Goal: Task Accomplishment & Management: Manage account settings

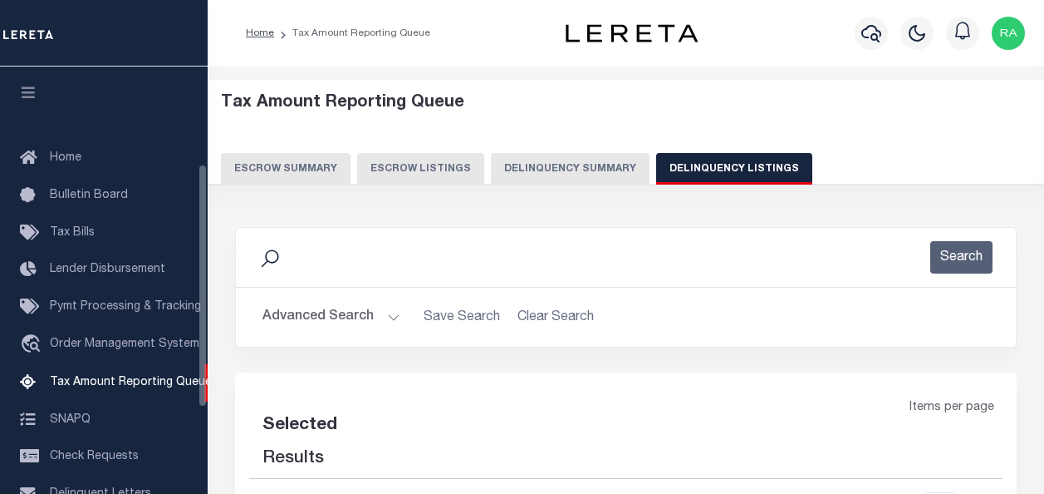
select select
select select "100"
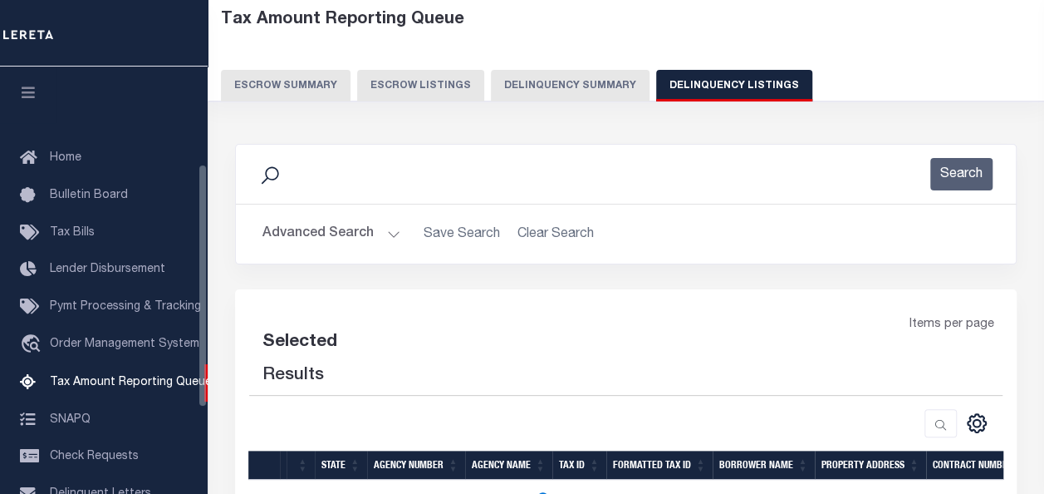
select select "100"
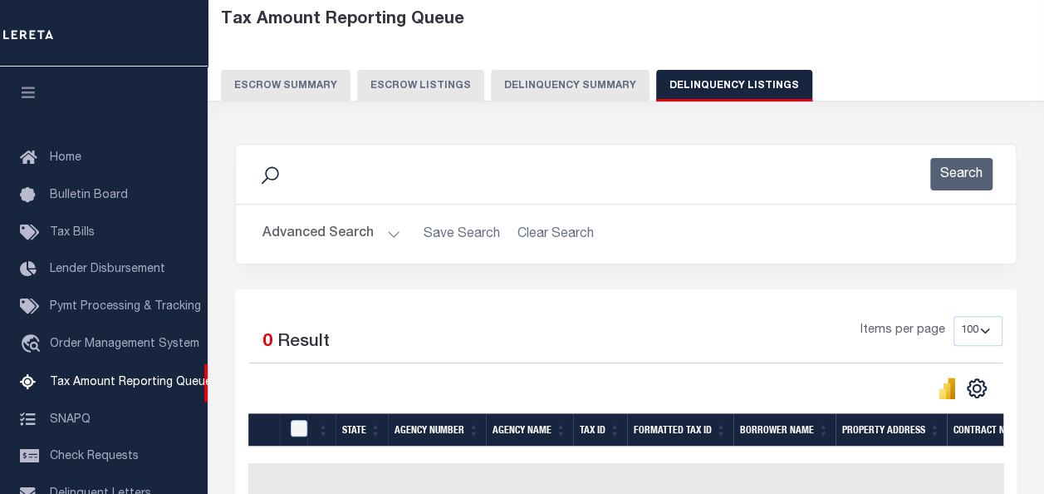
scroll to position [170, 0]
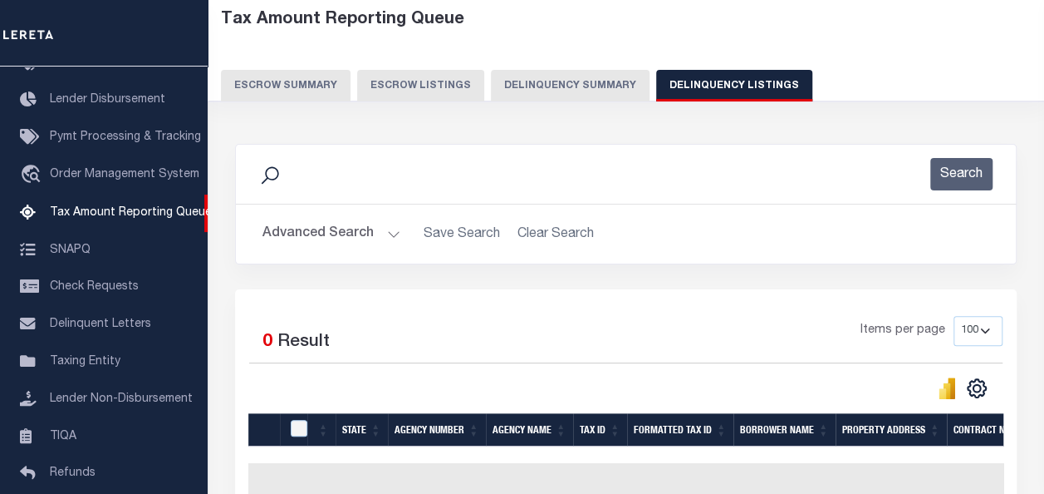
click at [334, 234] on button "Advanced Search" at bounding box center [332, 234] width 138 height 32
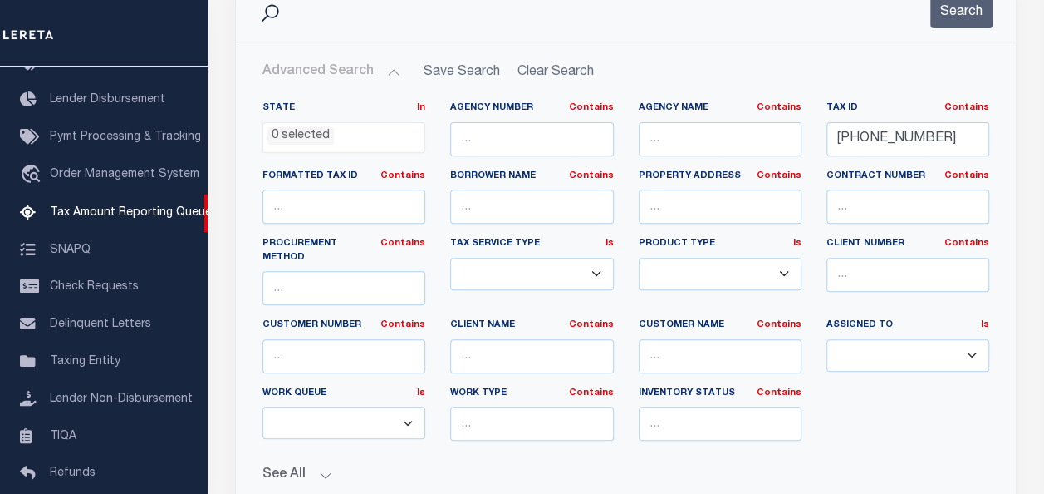
scroll to position [249, 0]
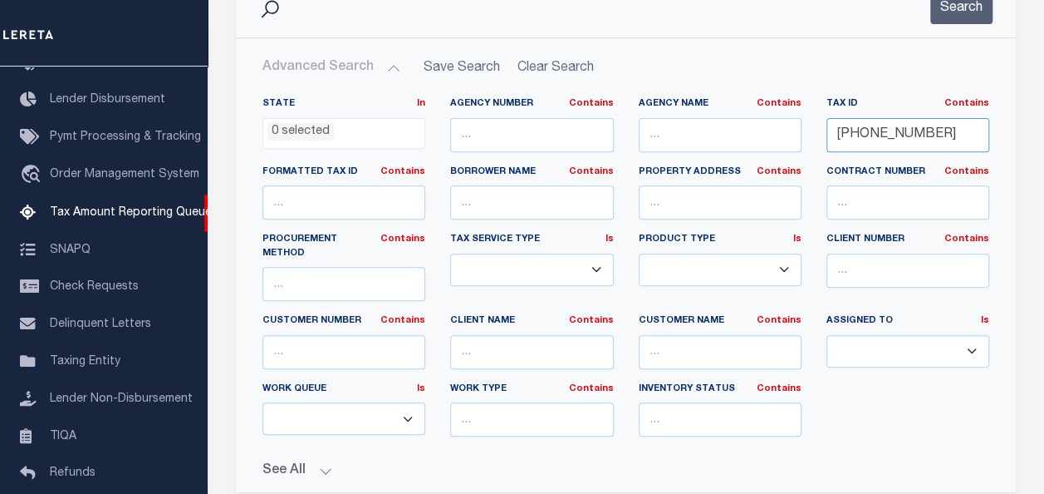
drag, startPoint x: 931, startPoint y: 131, endPoint x: 789, endPoint y: 133, distance: 141.3
click at [789, 133] on div "State In In AK AL AR AZ CA CO CT DC DE FL GA GU HI IA ID IL IN KS KY LA MA MD M…" at bounding box center [626, 273] width 752 height 352
paste input "535-000"
paste input "22-03535-000"
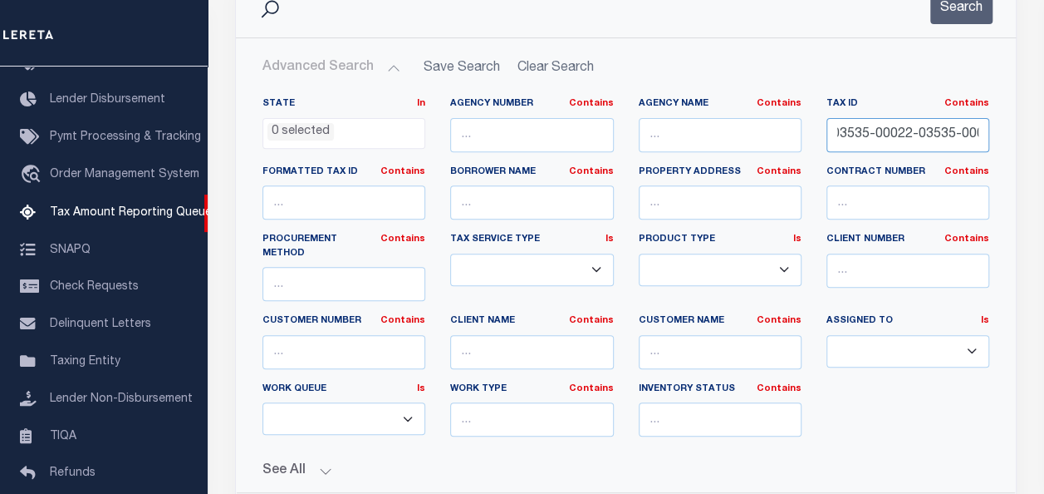
type input "22-03535-000"
drag, startPoint x: 935, startPoint y: 132, endPoint x: 758, endPoint y: 143, distance: 177.3
click at [774, 145] on div "State In In AK AL AR AZ CA CO CT DC DE FL GA GU HI IA ID IL IN KS KY LA MA MD M…" at bounding box center [626, 273] width 752 height 352
paste input "22-03535-000"
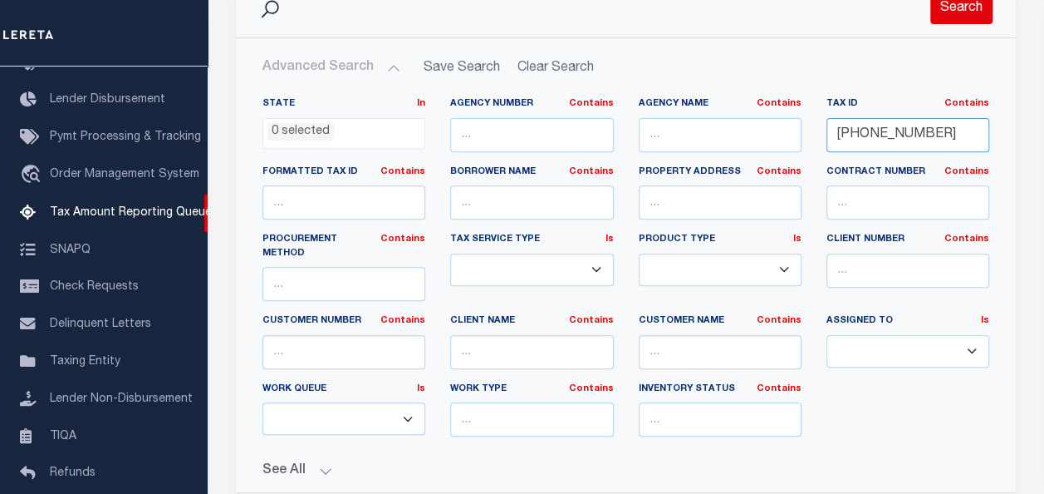
type input "22-03535-000"
click at [957, 12] on button "Search" at bounding box center [962, 8] width 62 height 32
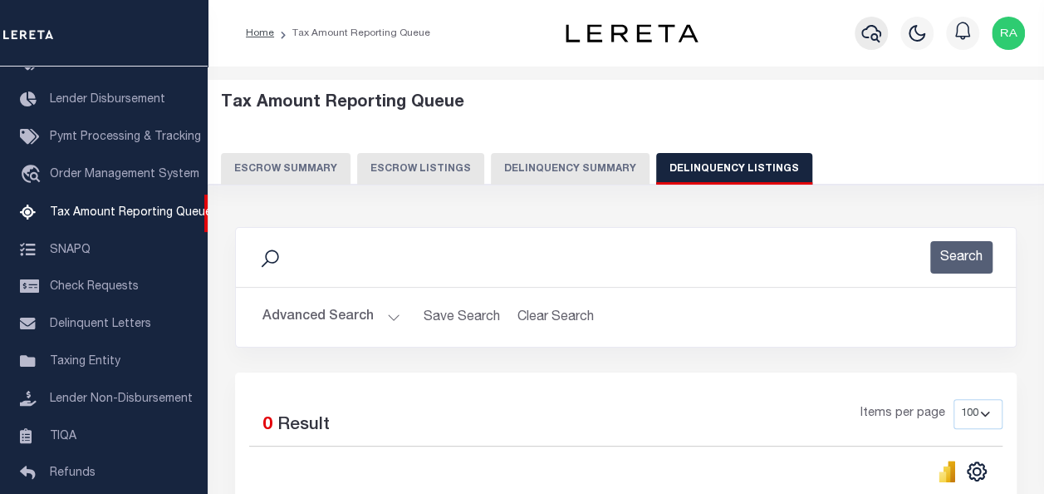
click at [888, 18] on div at bounding box center [872, 33] width 46 height 58
click at [875, 33] on icon "button" at bounding box center [872, 33] width 20 height 20
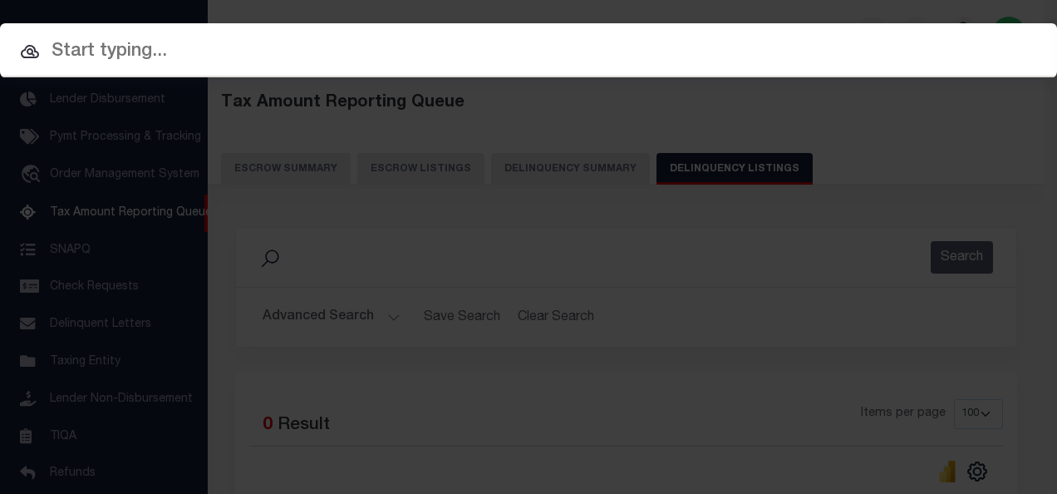
paste input "22-03535-000"
type input "22-03535-000"
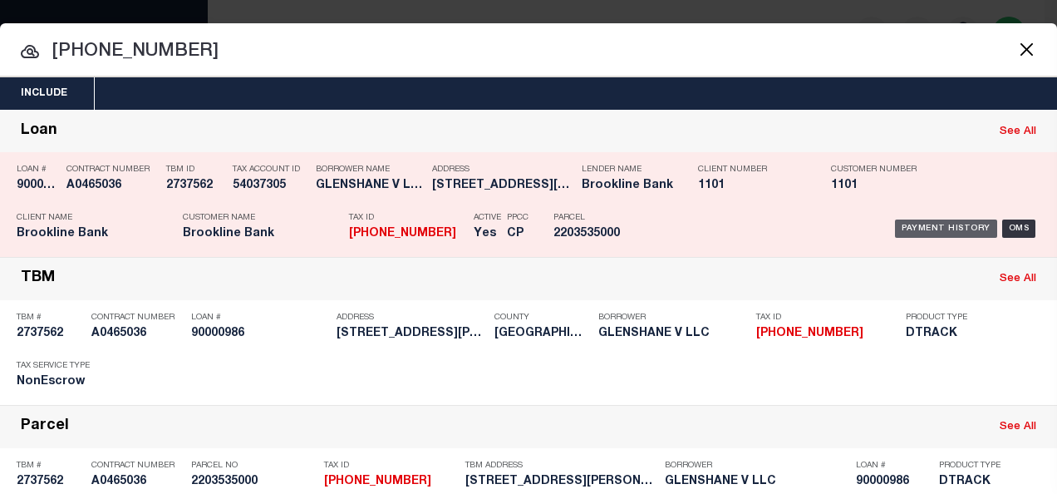
click at [913, 223] on div "Payment History" at bounding box center [946, 228] width 102 height 18
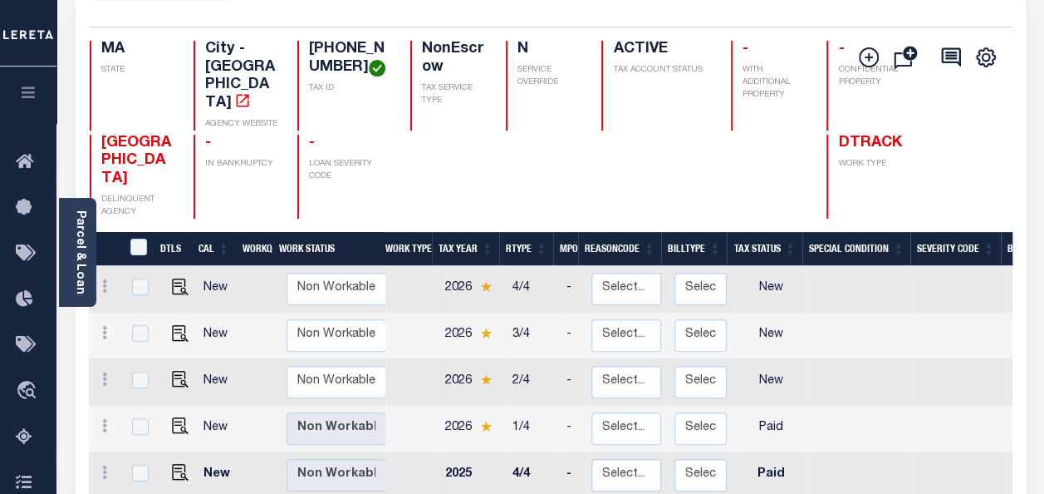
scroll to position [166, 0]
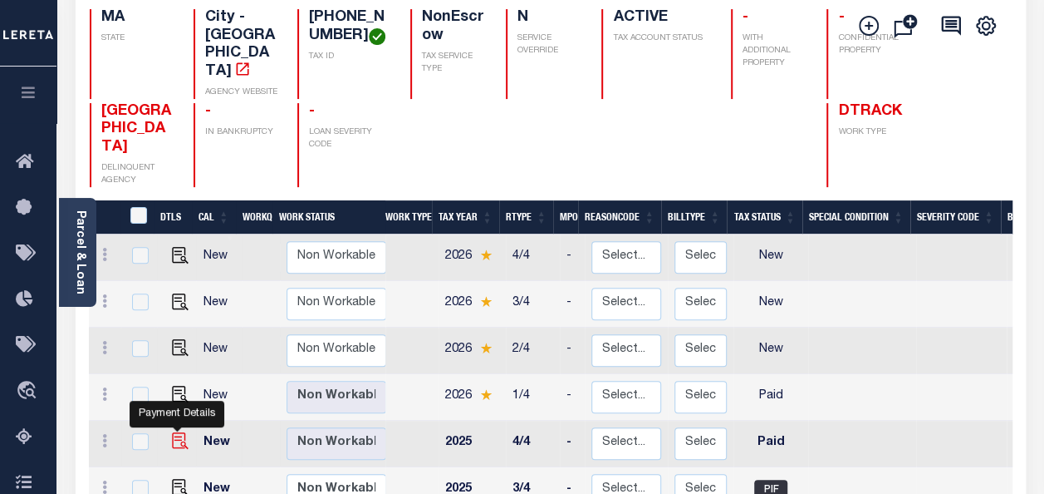
click at [177, 432] on img "" at bounding box center [180, 440] width 17 height 17
checkbox input "true"
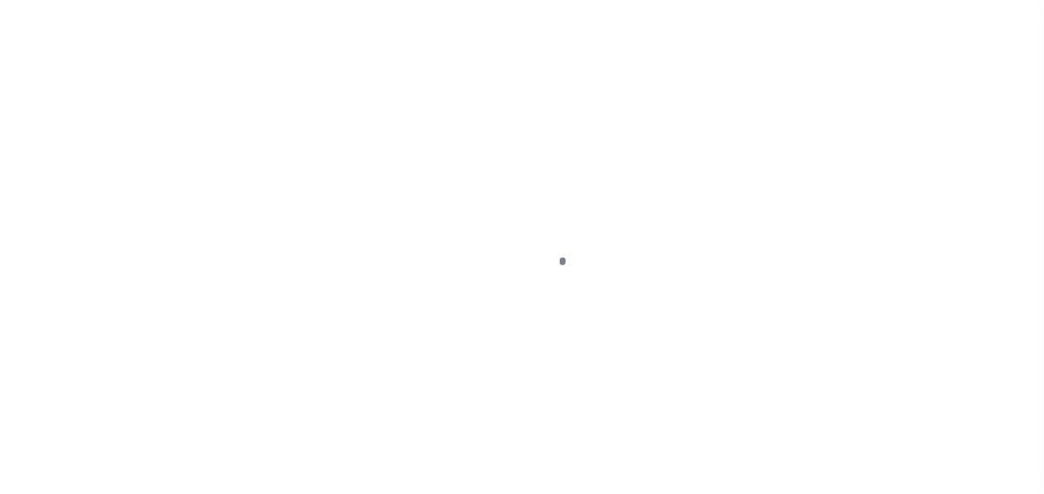
select select "PYD"
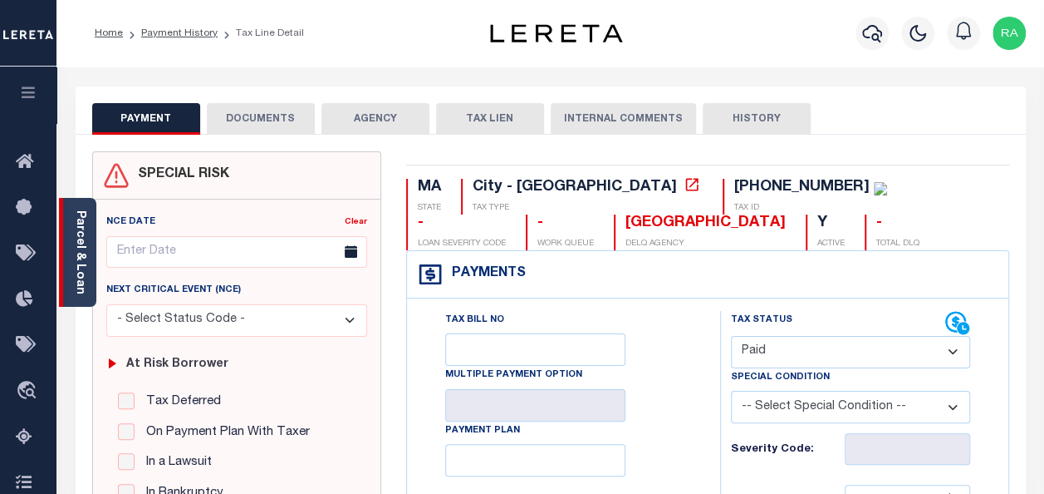
click at [81, 238] on link "Parcel & Loan" at bounding box center [80, 252] width 12 height 84
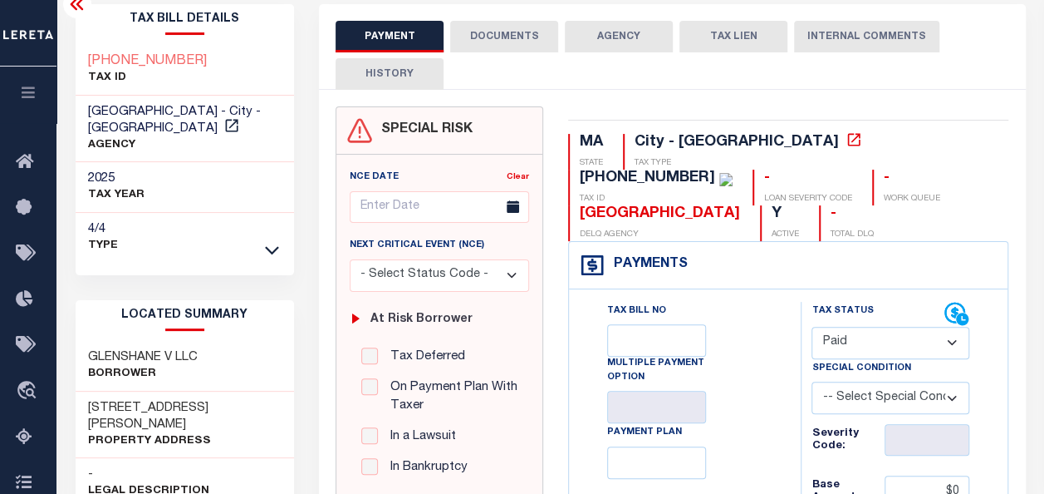
scroll to position [83, 0]
click at [489, 33] on button "DOCUMENTS" at bounding box center [504, 36] width 108 height 32
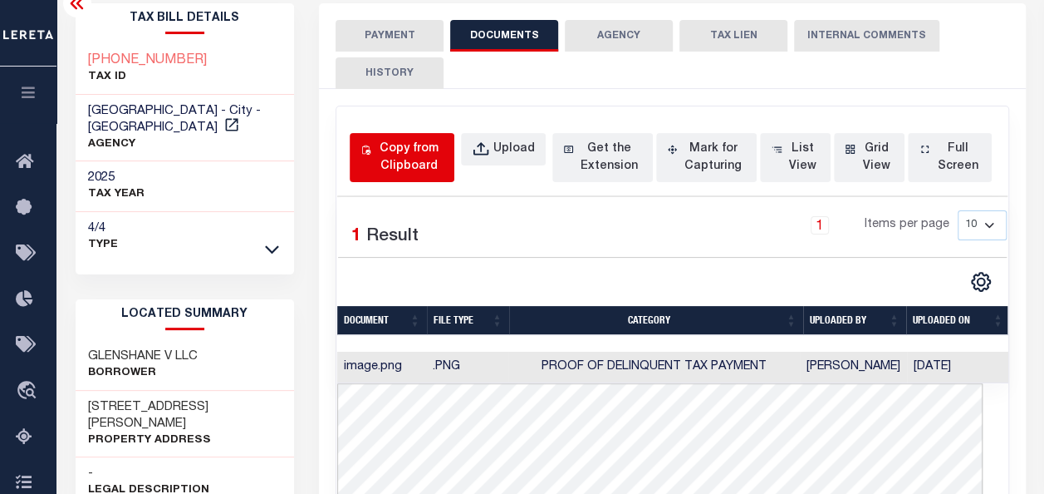
click at [393, 155] on div "Copy from Clipboard" at bounding box center [409, 157] width 69 height 35
select select "POP"
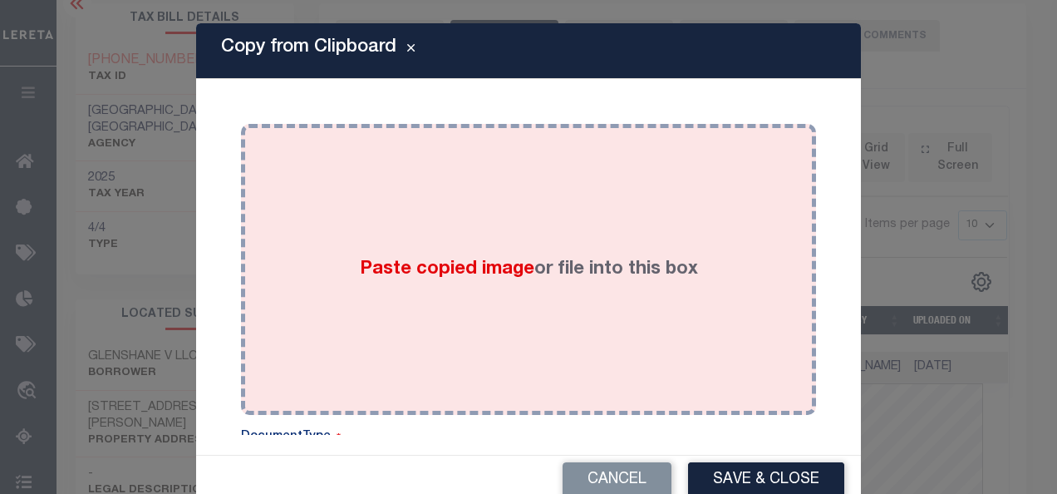
click at [469, 208] on div "Paste copied image or file into this box" at bounding box center [528, 269] width 550 height 266
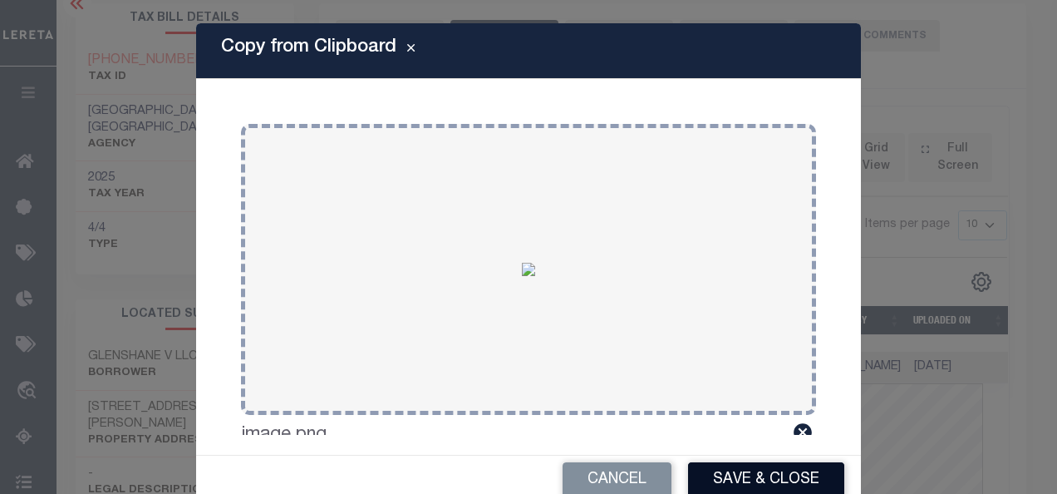
click at [730, 472] on button "Save & Close" at bounding box center [766, 480] width 156 height 36
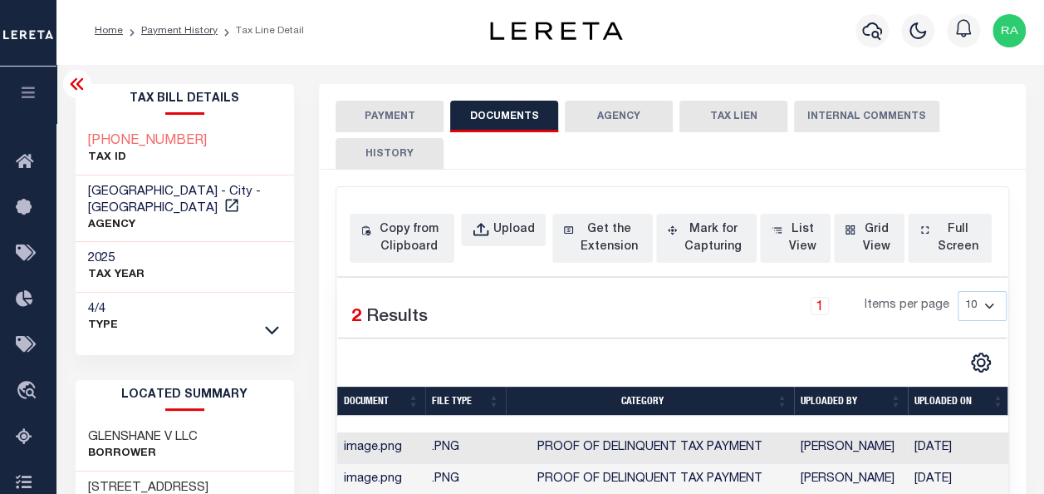
scroll to position [0, 0]
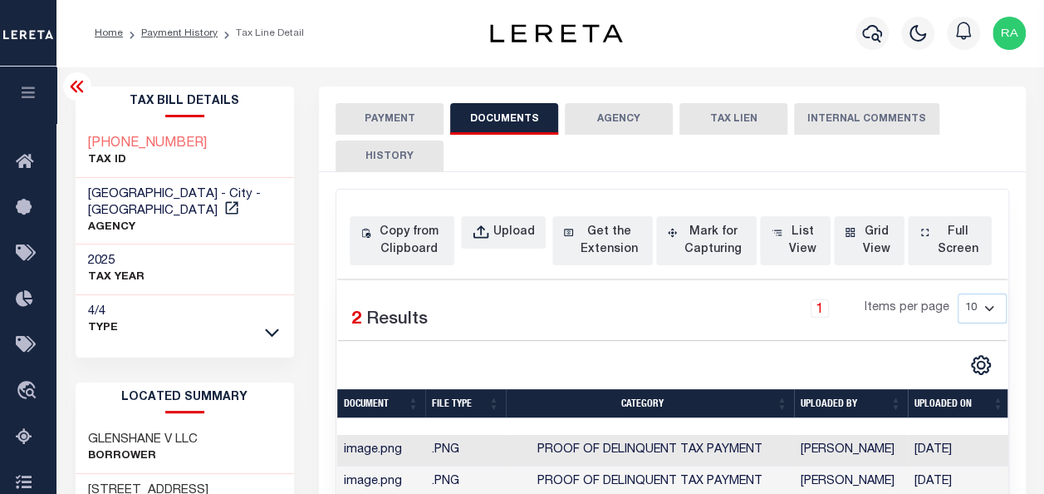
click at [368, 121] on button "PAYMENT" at bounding box center [390, 119] width 108 height 32
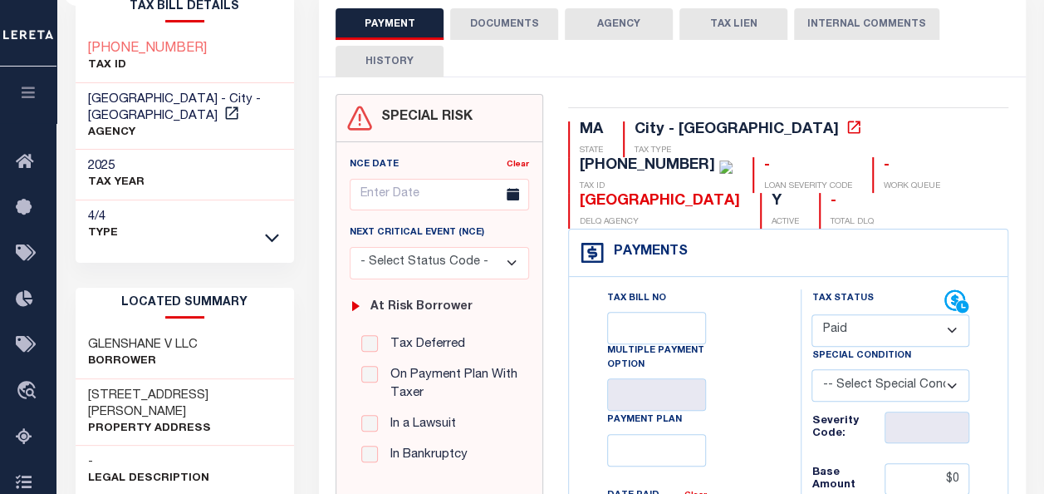
scroll to position [166, 0]
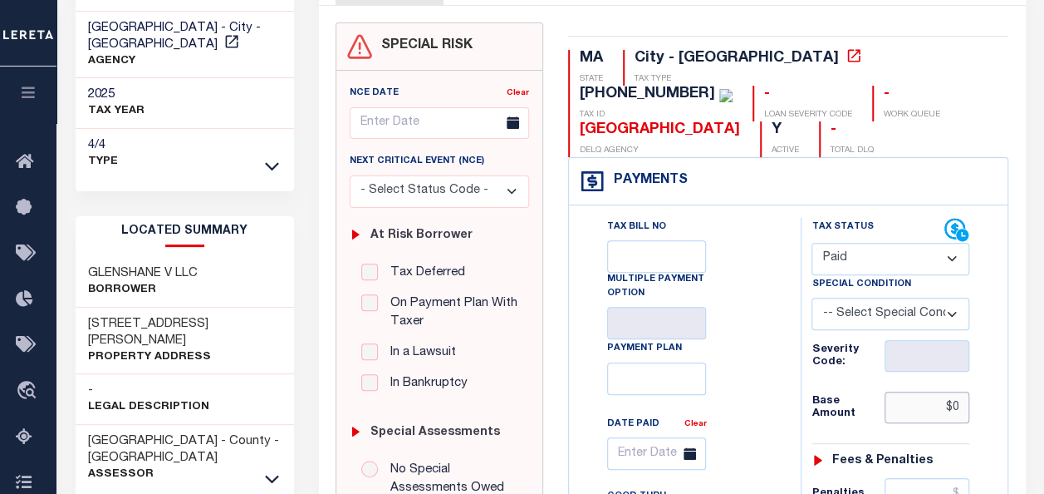
click at [951, 406] on input "$0" at bounding box center [927, 407] width 85 height 32
type input "$0.00"
type input "[DATE]"
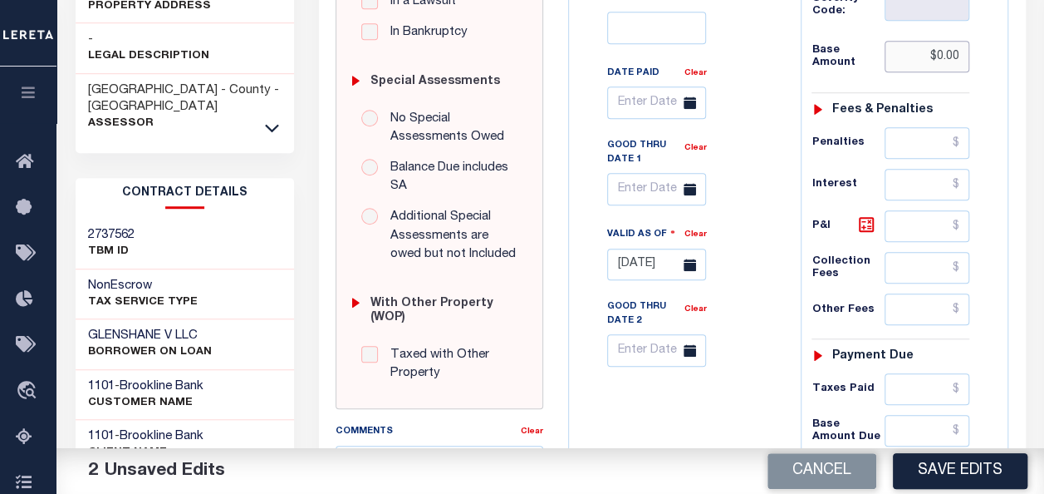
scroll to position [665, 0]
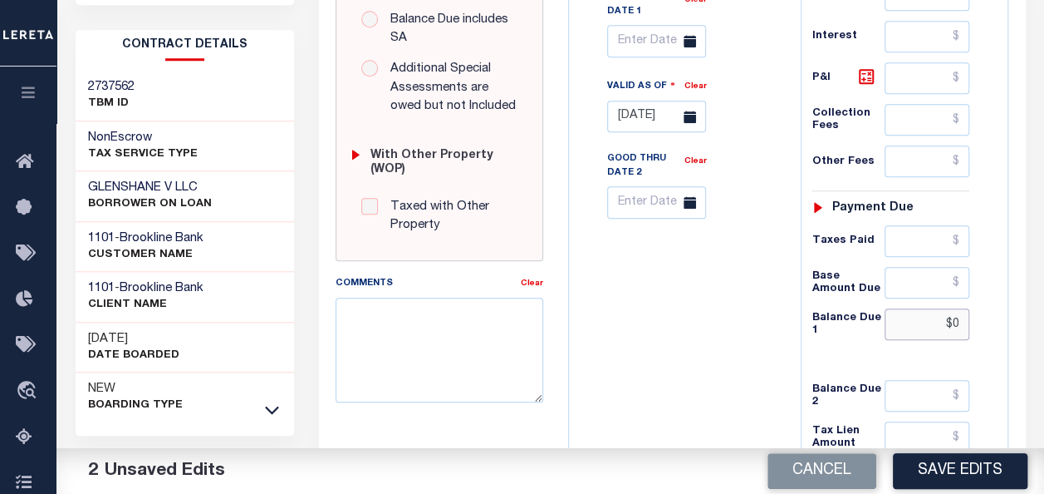
click at [954, 312] on input "$0" at bounding box center [927, 324] width 85 height 32
type input "$0.00"
click at [952, 469] on button "Save Edits" at bounding box center [960, 471] width 135 height 36
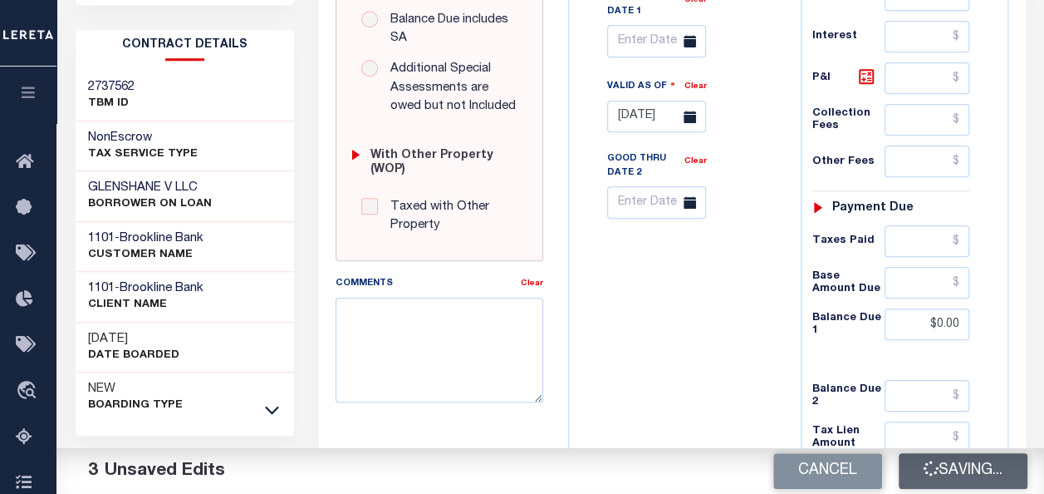
checkbox input "false"
type input "$0"
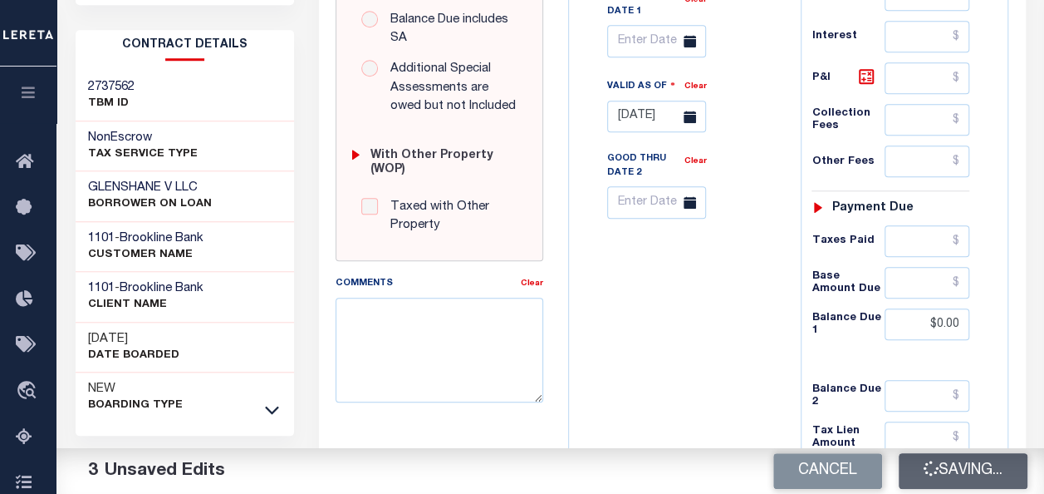
type input "$0"
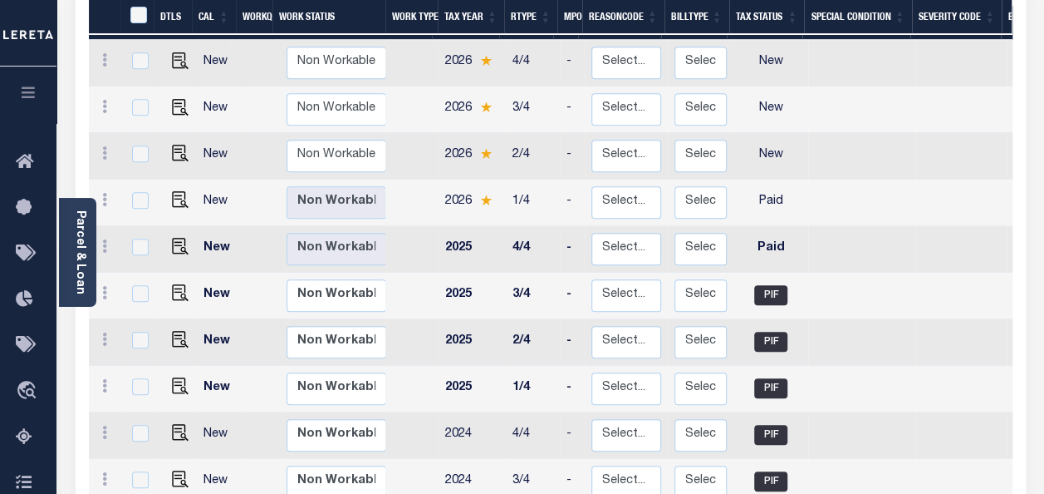
scroll to position [332, 0]
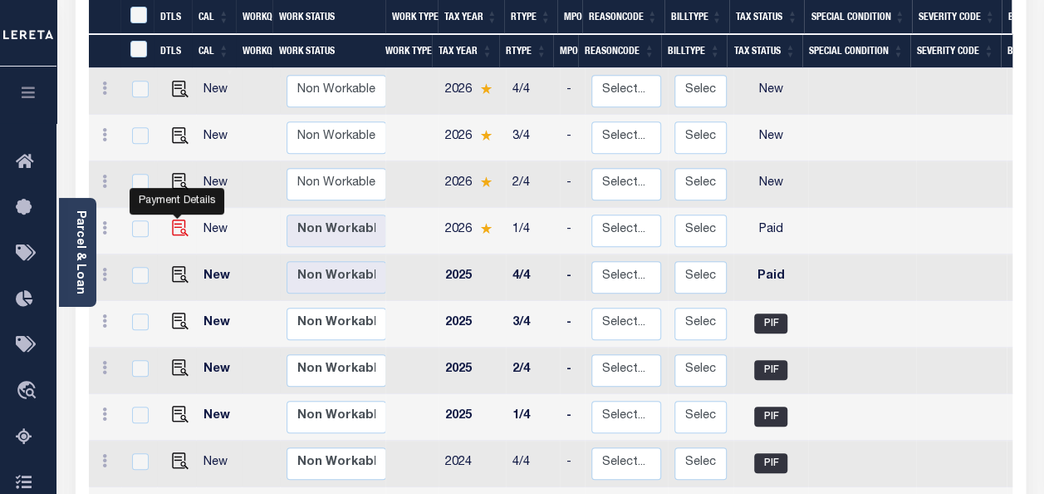
click at [172, 219] on img "" at bounding box center [180, 227] width 17 height 17
checkbox input "true"
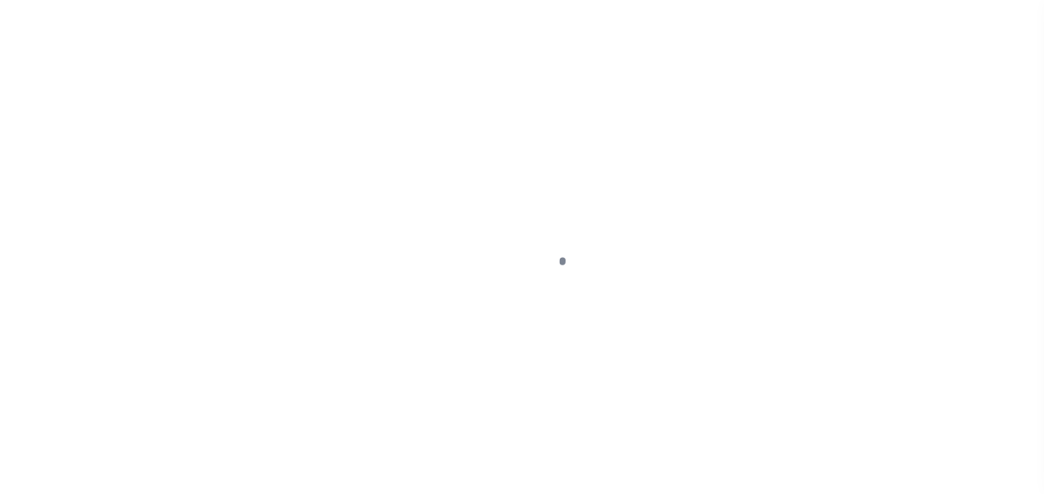
select select "PYD"
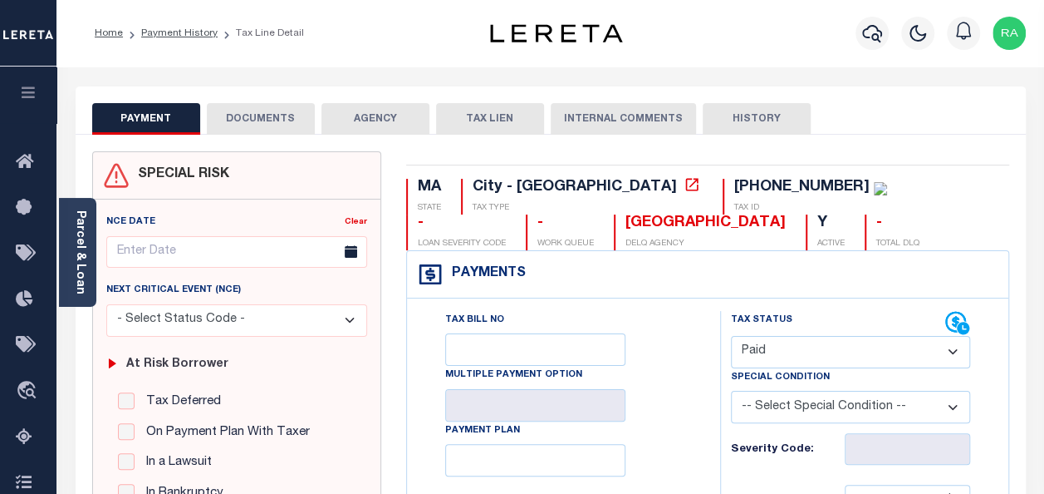
click at [285, 113] on button "DOCUMENTS" at bounding box center [261, 119] width 108 height 32
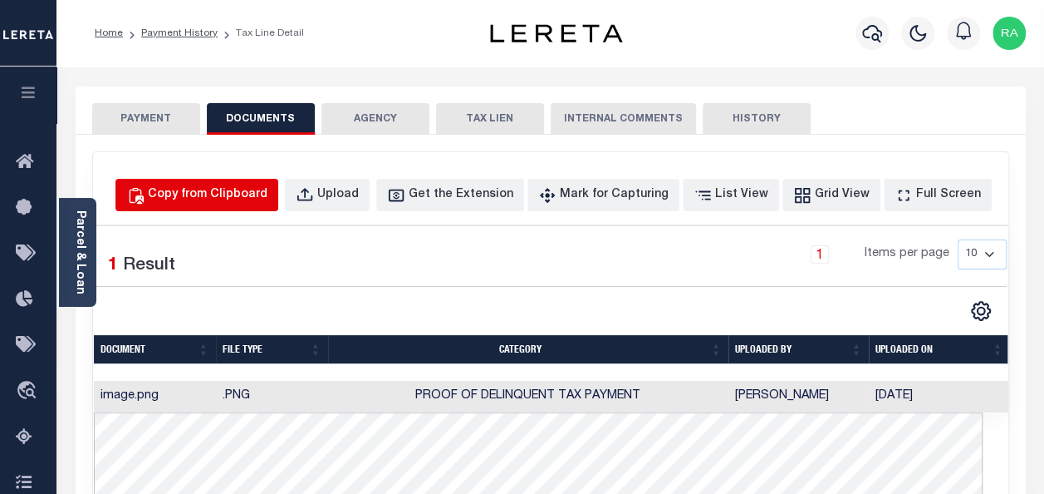
click at [216, 199] on div "Copy from Clipboard" at bounding box center [208, 195] width 120 height 18
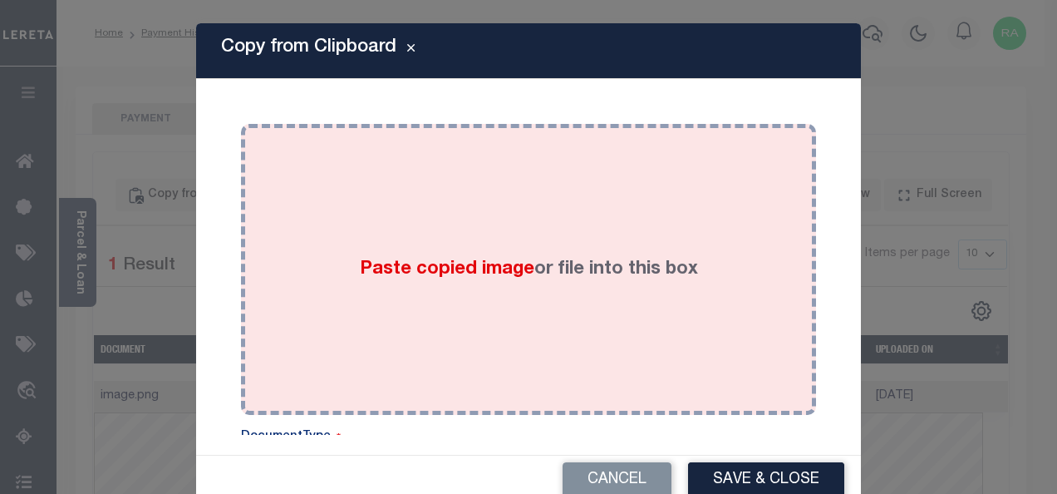
click at [390, 212] on div "Paste copied image or file into this box" at bounding box center [528, 269] width 550 height 266
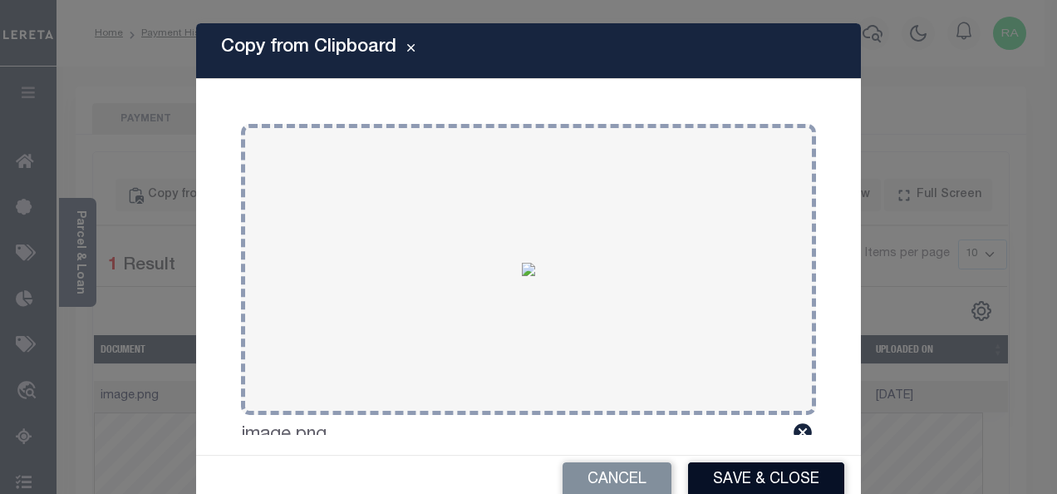
click at [761, 478] on button "Save & Close" at bounding box center [766, 480] width 156 height 36
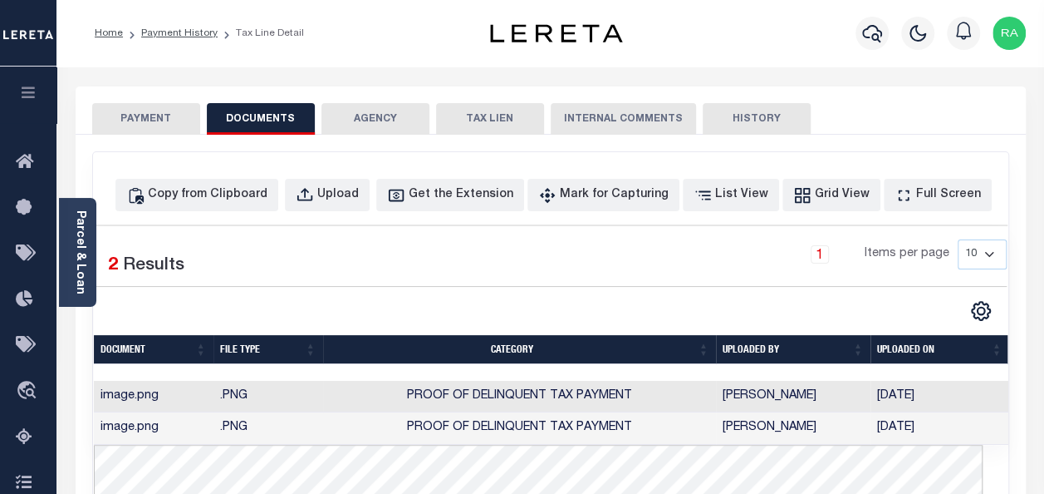
click at [116, 114] on button "PAYMENT" at bounding box center [146, 119] width 108 height 32
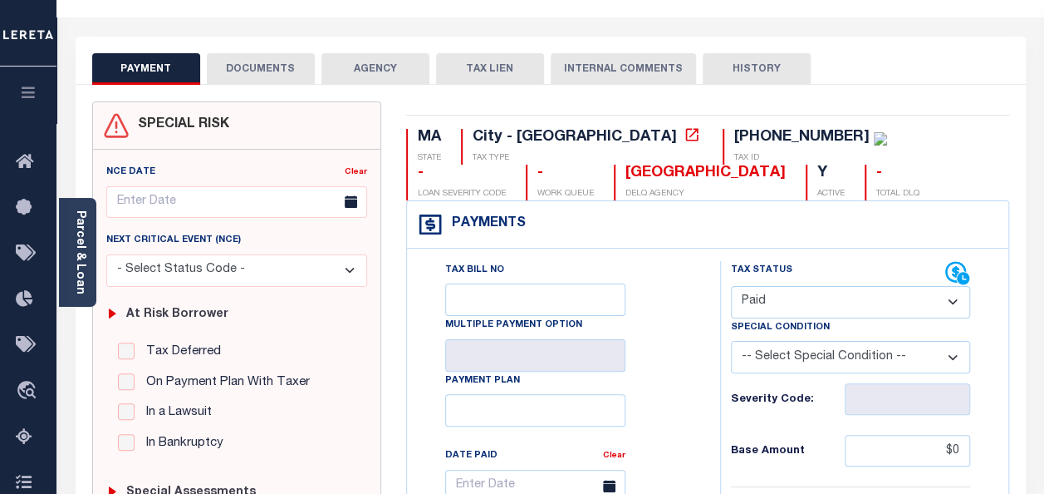
scroll to position [166, 0]
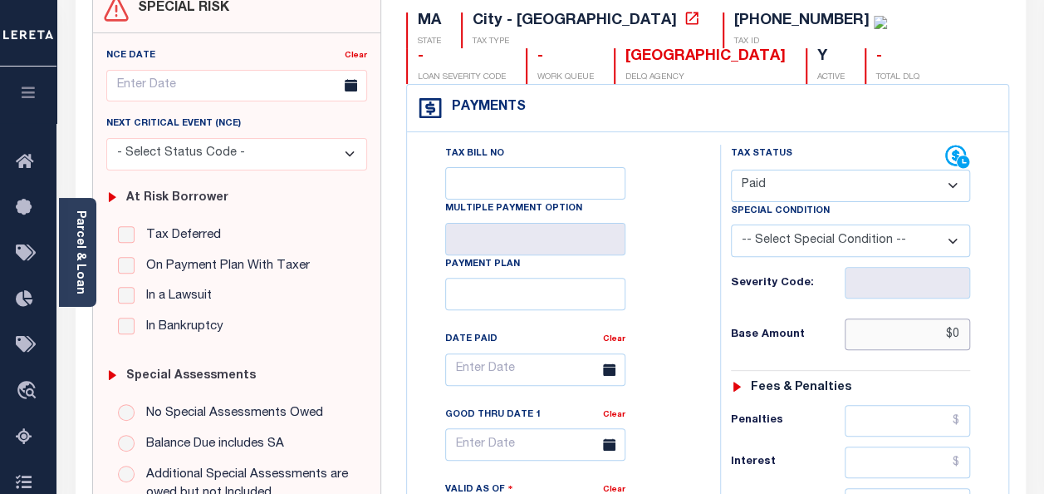
click at [956, 337] on input "$0" at bounding box center [907, 334] width 125 height 32
type input "$0.00"
type input "[DATE]"
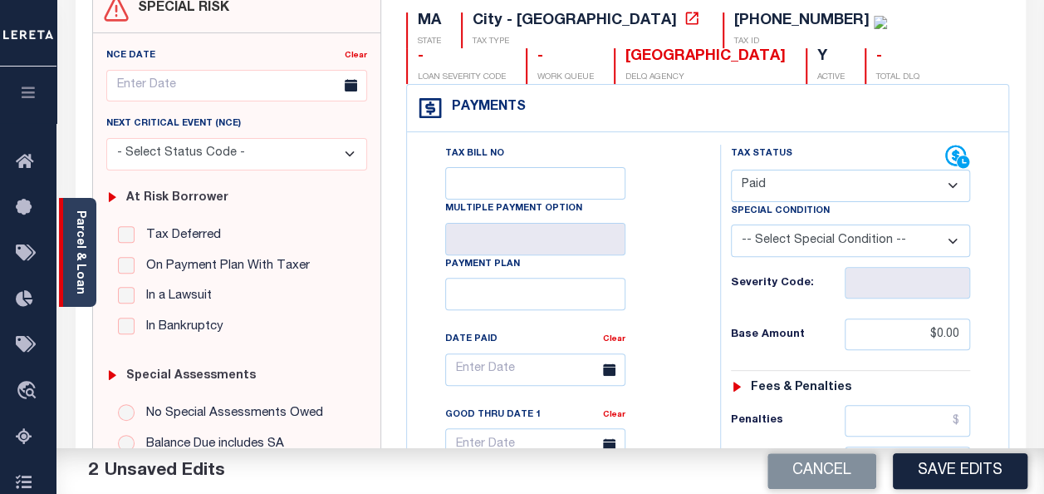
click at [79, 212] on link "Parcel & Loan" at bounding box center [80, 252] width 12 height 84
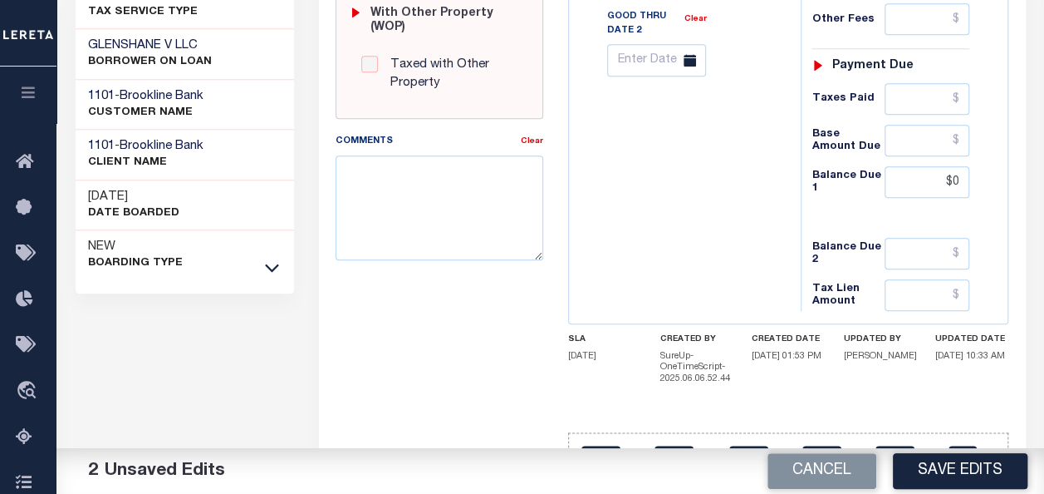
scroll to position [845, 0]
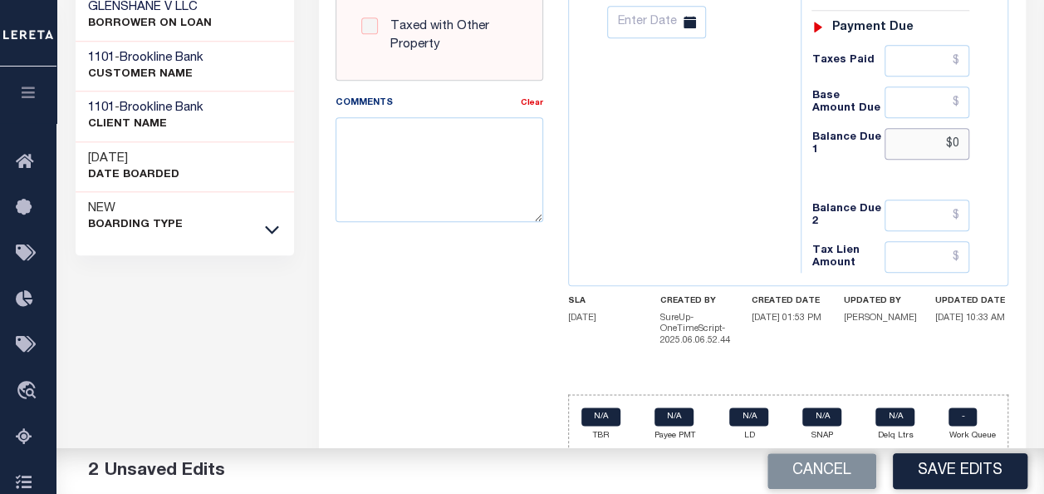
click at [959, 138] on input "$0" at bounding box center [927, 144] width 85 height 32
type input "$0.00"
click at [936, 469] on button "Save Edits" at bounding box center [960, 471] width 135 height 36
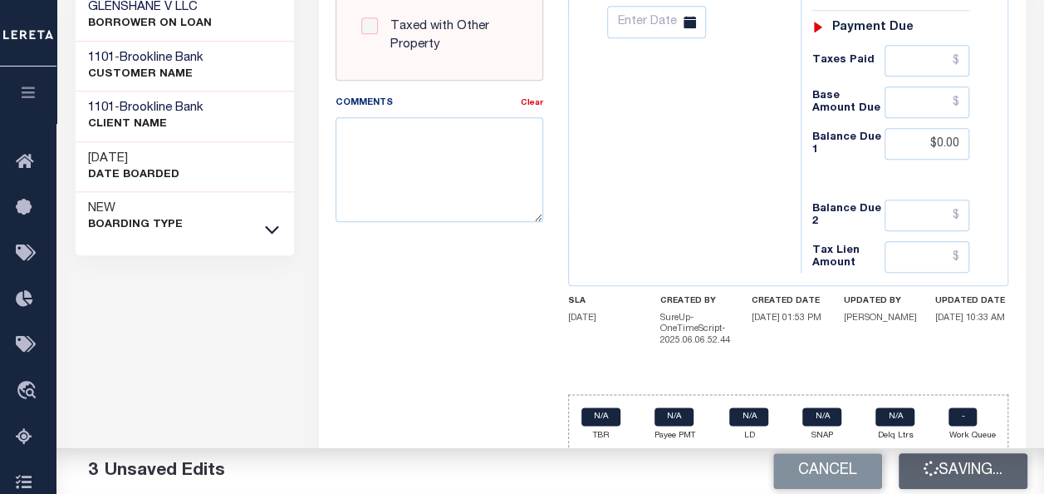
checkbox input "false"
type input "$0"
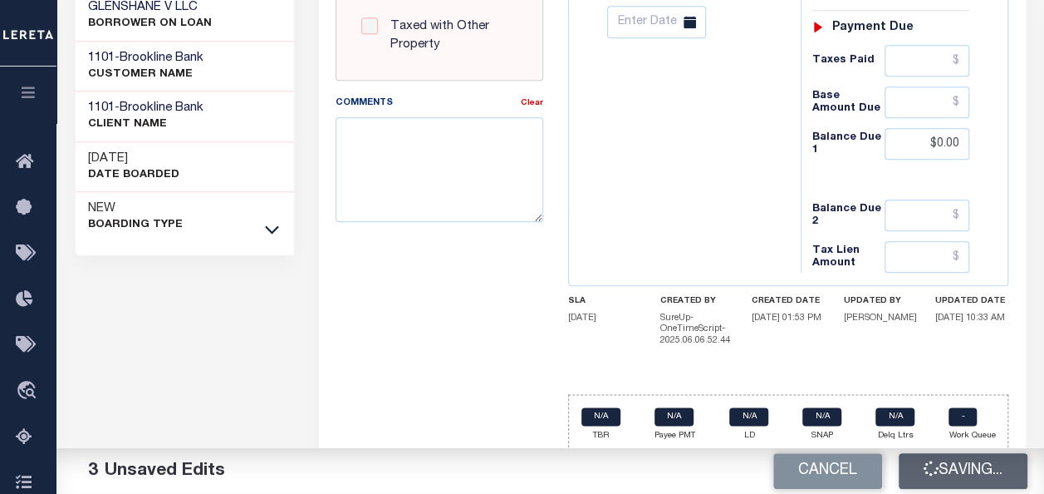
type input "$0"
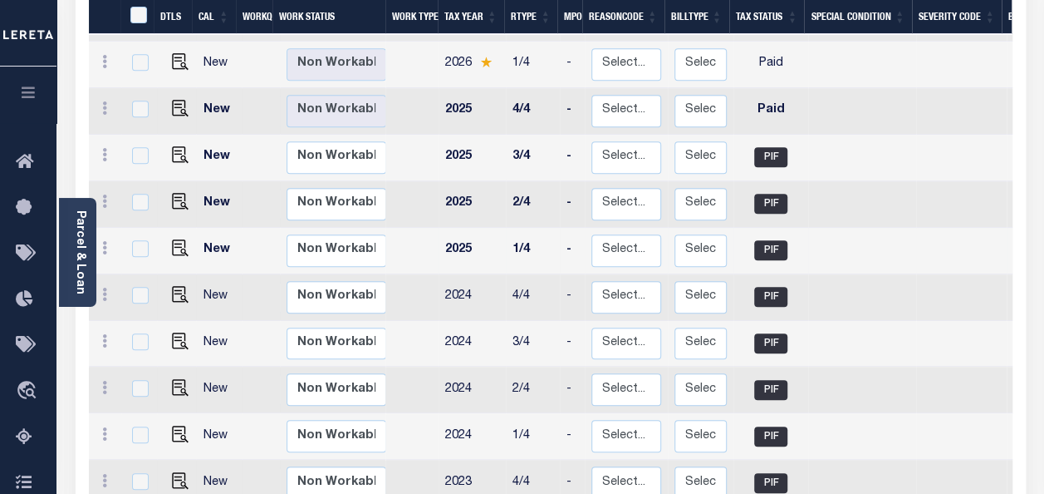
scroll to position [332, 0]
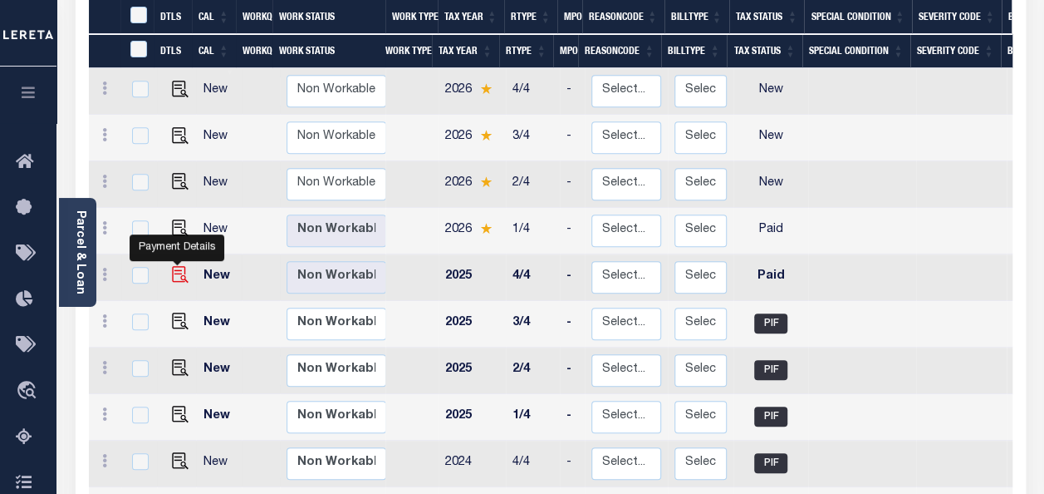
click at [175, 266] on img "" at bounding box center [180, 274] width 17 height 17
checkbox input "true"
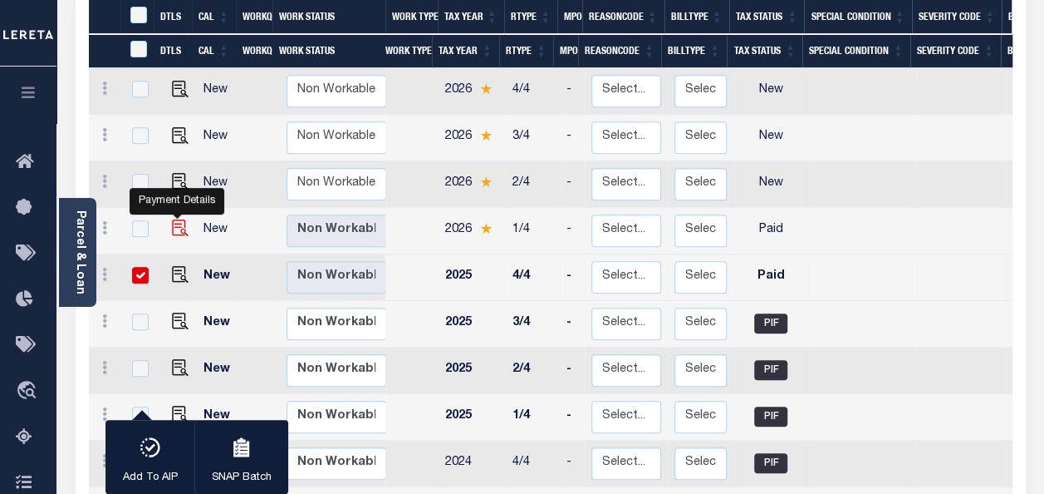
click at [179, 219] on img "" at bounding box center [180, 227] width 17 height 17
checkbox input "true"
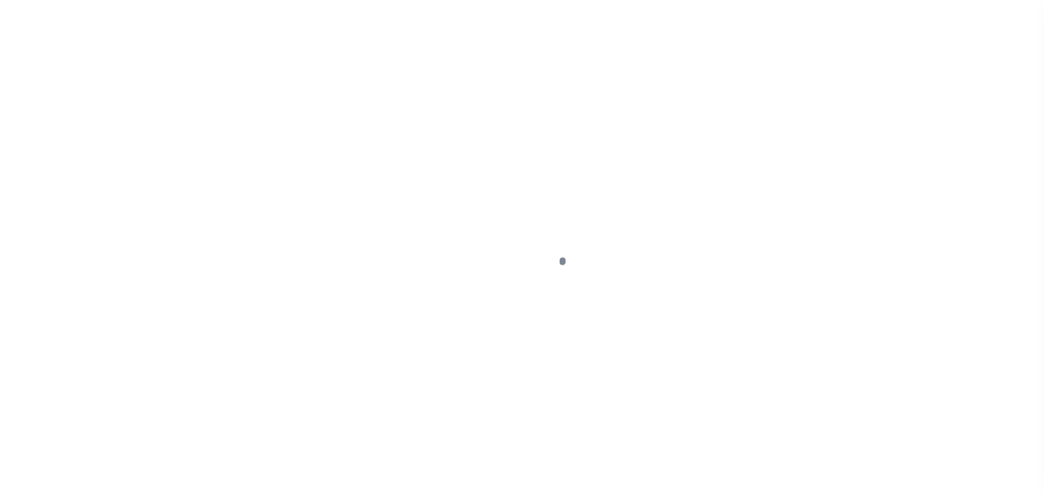
select select "PYD"
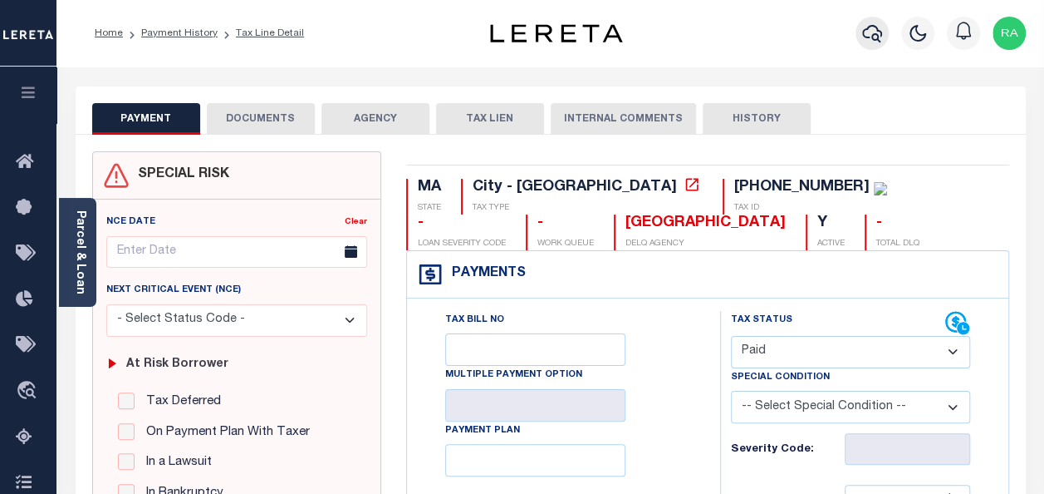
click at [872, 35] on icon "button" at bounding box center [873, 33] width 20 height 17
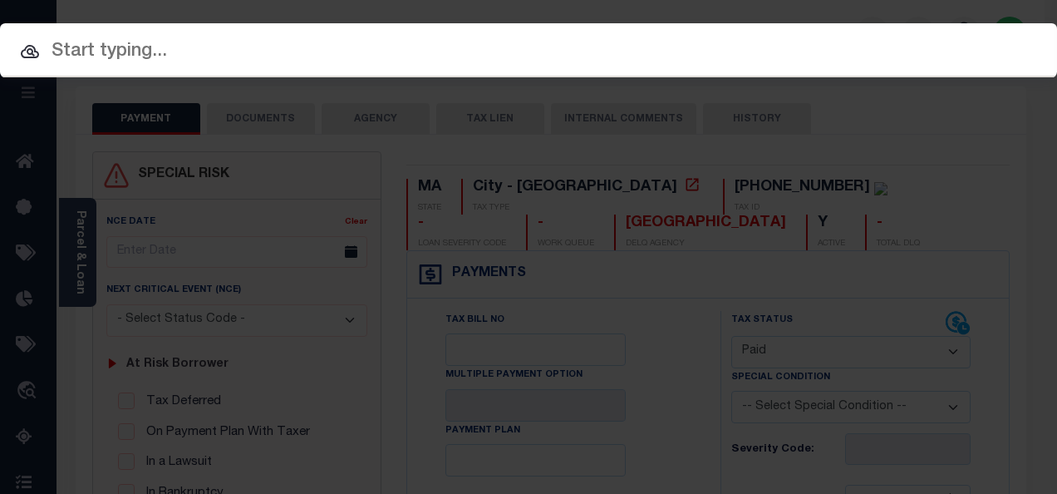
paste input "[PHONE_NUMBER]"
type input "[PHONE_NUMBER]"
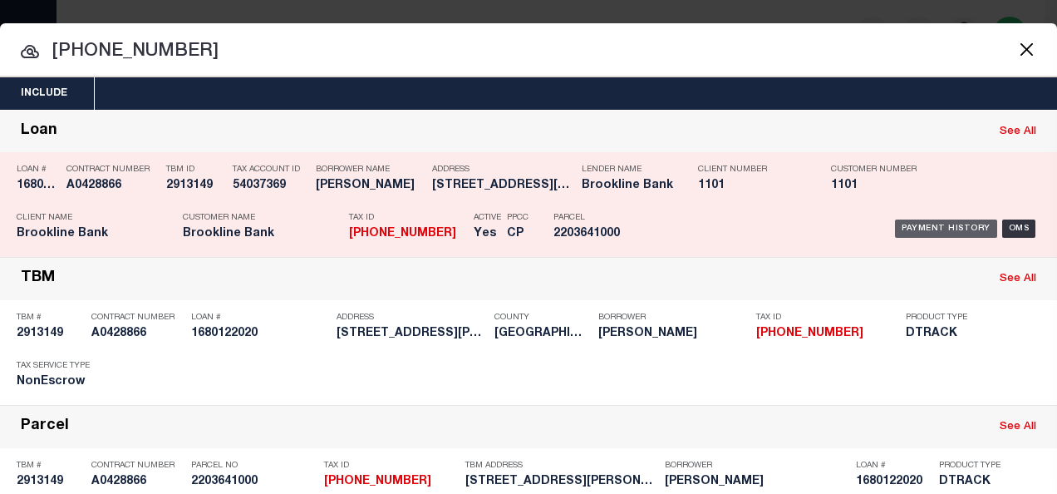
click at [913, 225] on div "Payment History" at bounding box center [946, 228] width 102 height 18
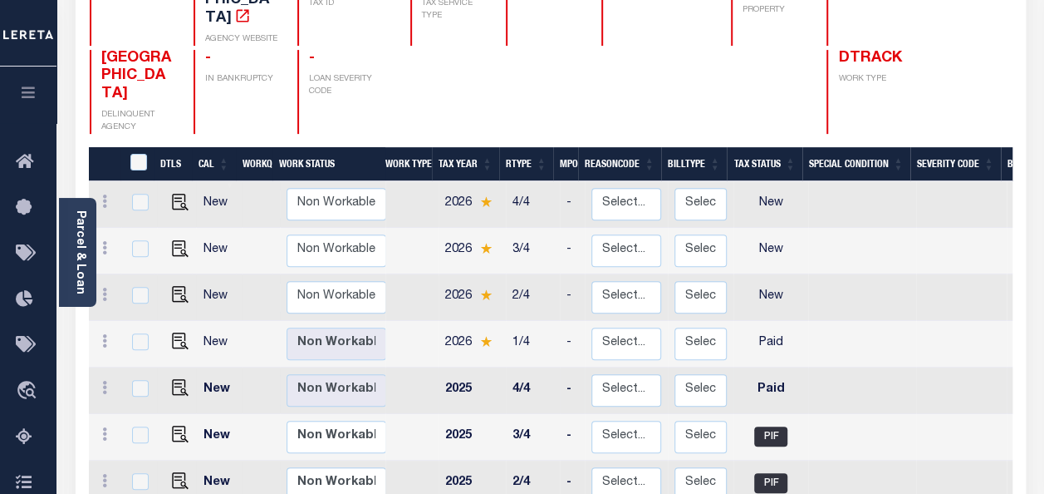
scroll to position [249, 0]
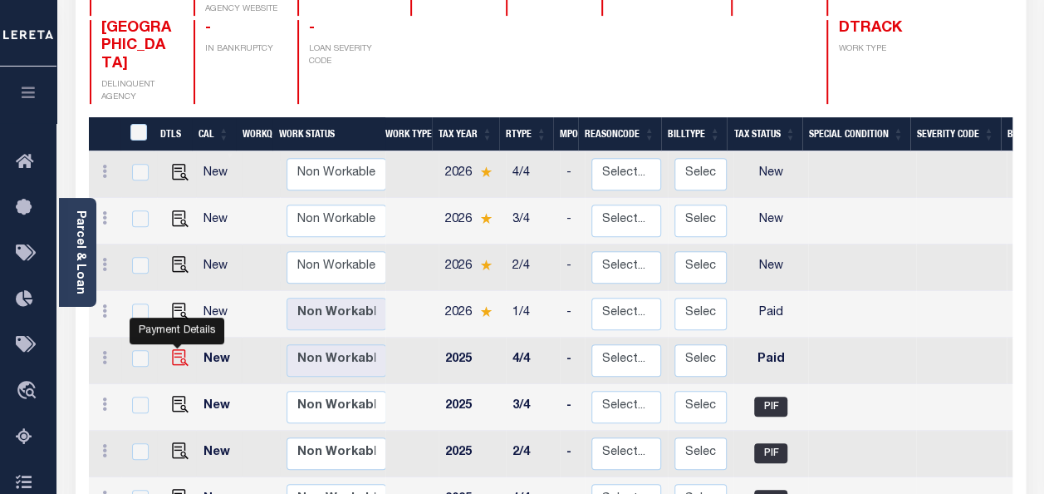
click at [179, 349] on img "" at bounding box center [180, 357] width 17 height 17
checkbox input "true"
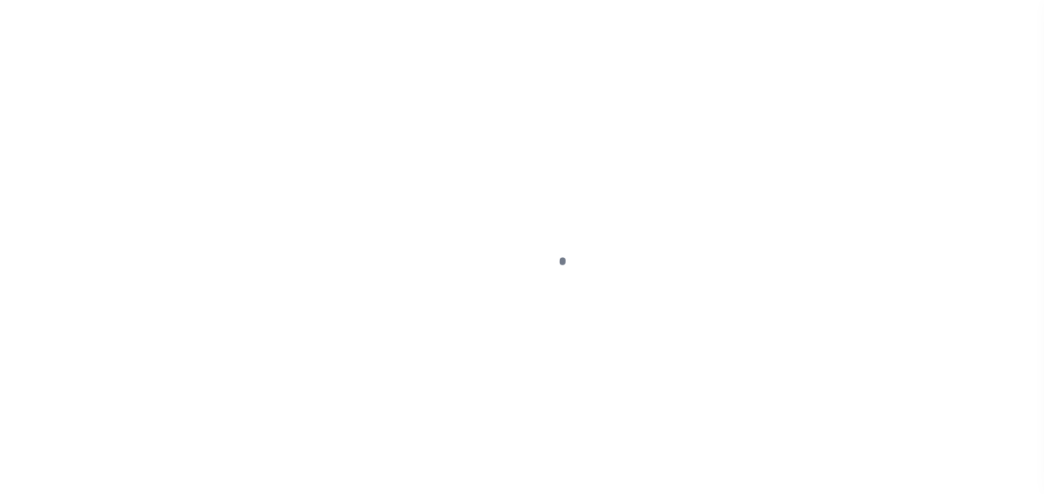
select select "PYD"
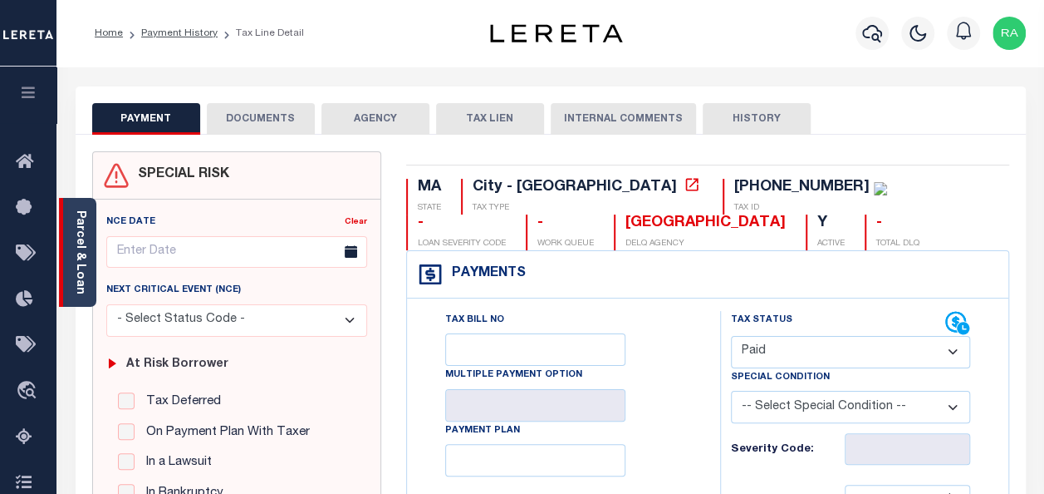
click at [75, 253] on link "Parcel & Loan" at bounding box center [80, 252] width 12 height 84
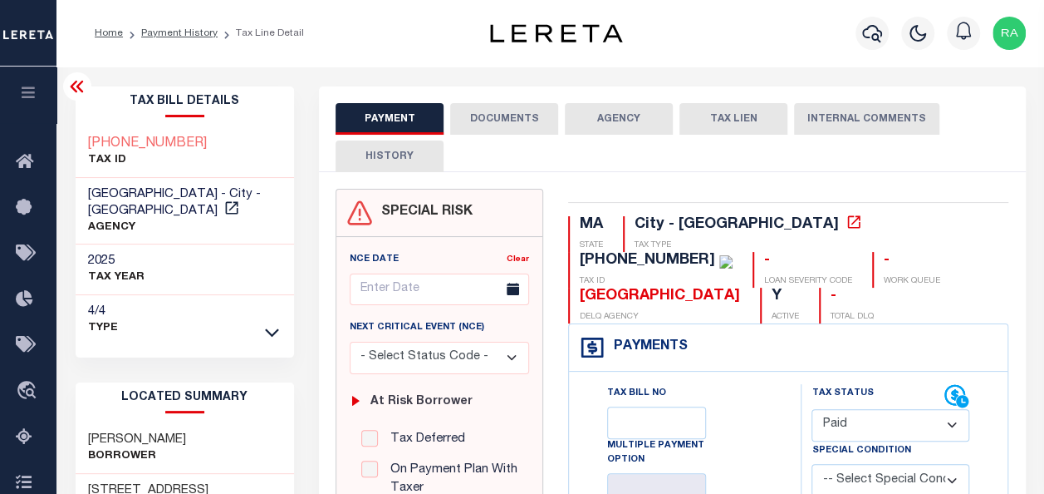
click at [498, 115] on button "DOCUMENTS" at bounding box center [504, 119] width 108 height 32
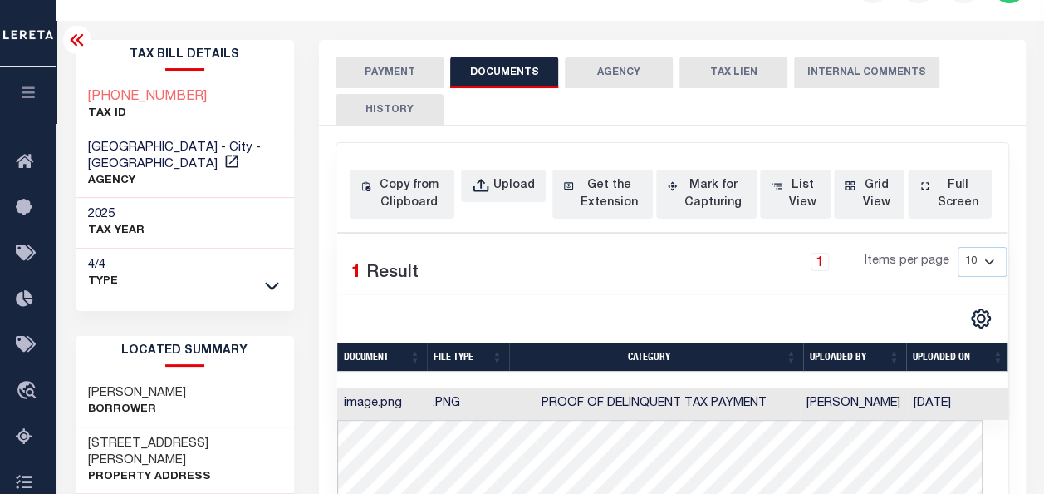
scroll to position [83, 0]
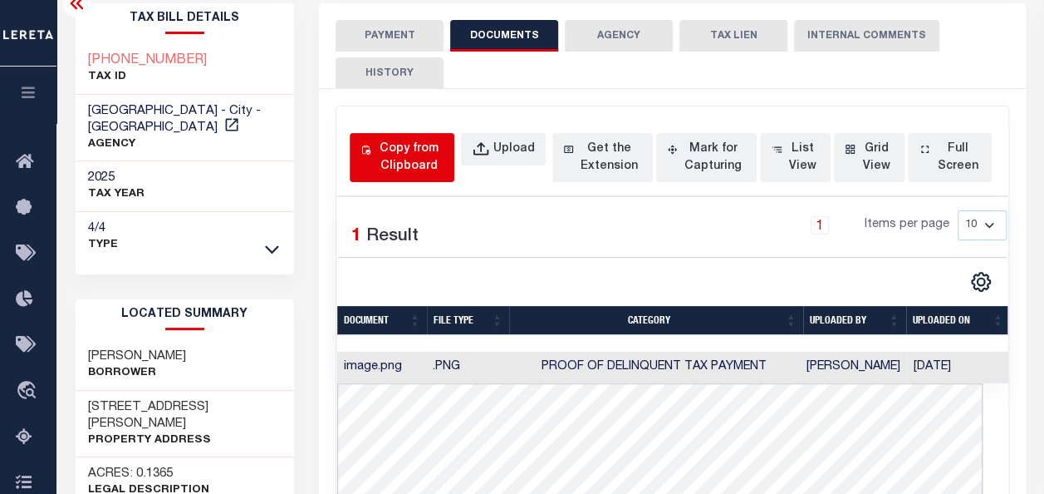
click at [410, 153] on div "Copy from Clipboard" at bounding box center [409, 157] width 69 height 35
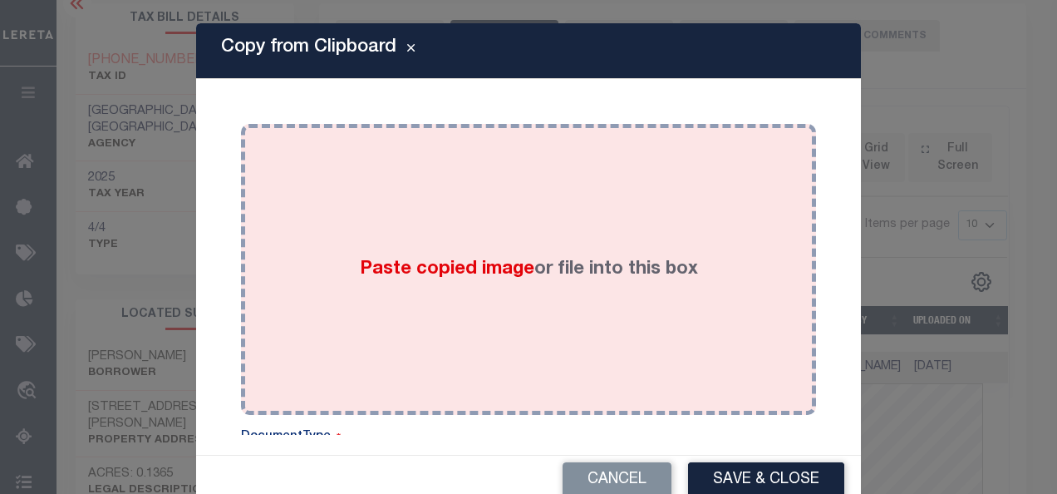
click at [474, 199] on div "Paste copied image or file into this box" at bounding box center [528, 269] width 550 height 266
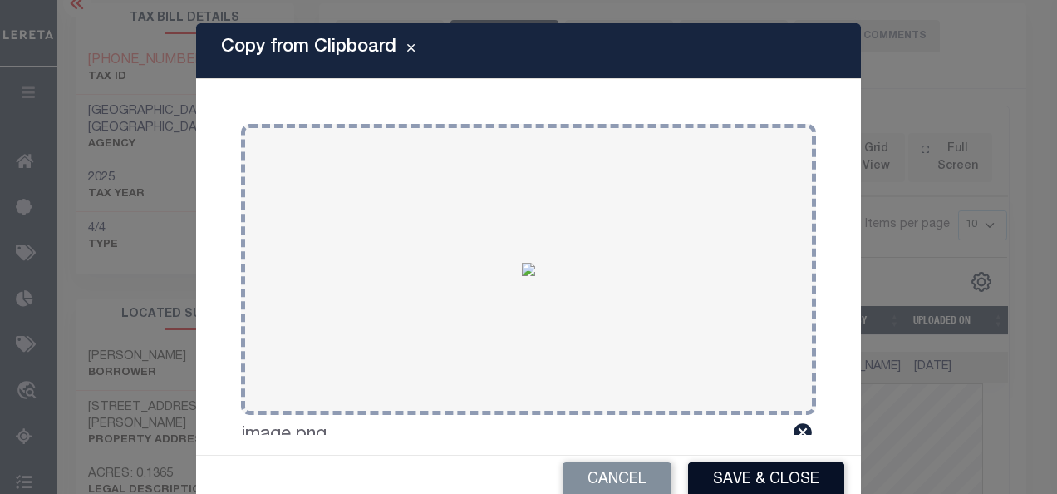
click at [730, 472] on button "Save & Close" at bounding box center [766, 480] width 156 height 36
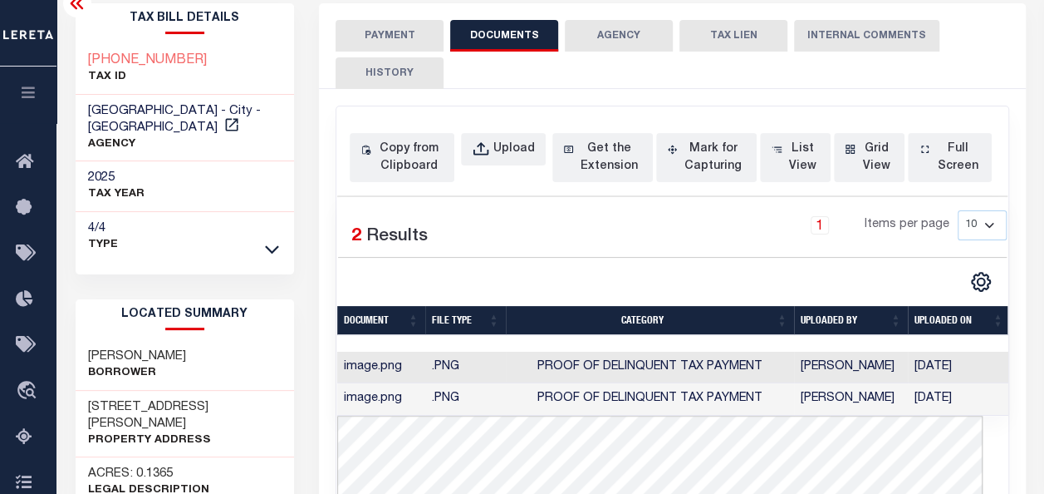
click at [383, 32] on button "PAYMENT" at bounding box center [390, 36] width 108 height 32
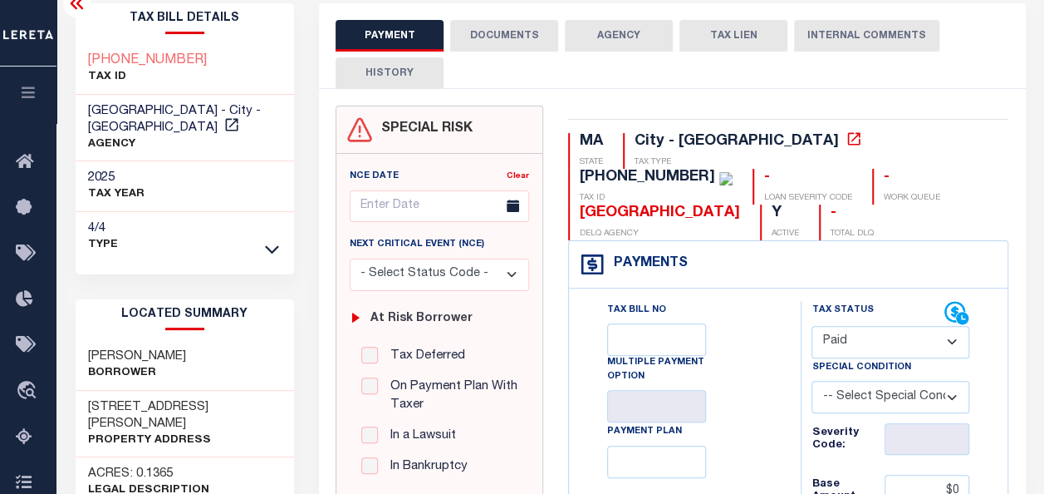
click at [941, 396] on select "-- Select Special Condition -- 3RD PARTY TAX LIEN AGENCY TAX LIEN (A.K.A Inside…" at bounding box center [891, 397] width 158 height 32
select select "13"
click at [812, 381] on select "-- Select Special Condition -- 3RD PARTY TAX LIEN AGENCY TAX LIEN (A.K.A Inside…" at bounding box center [891, 397] width 158 height 32
type input "[DATE]"
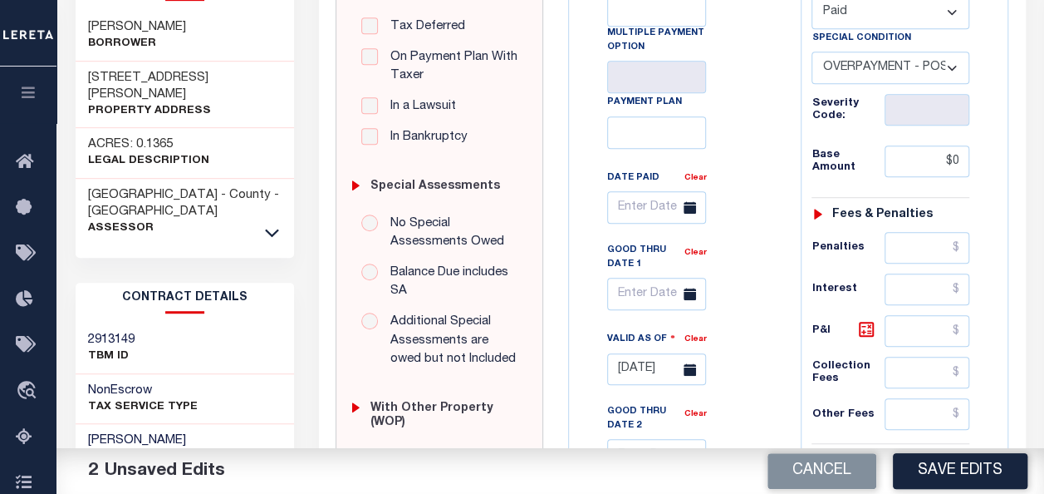
scroll to position [415, 0]
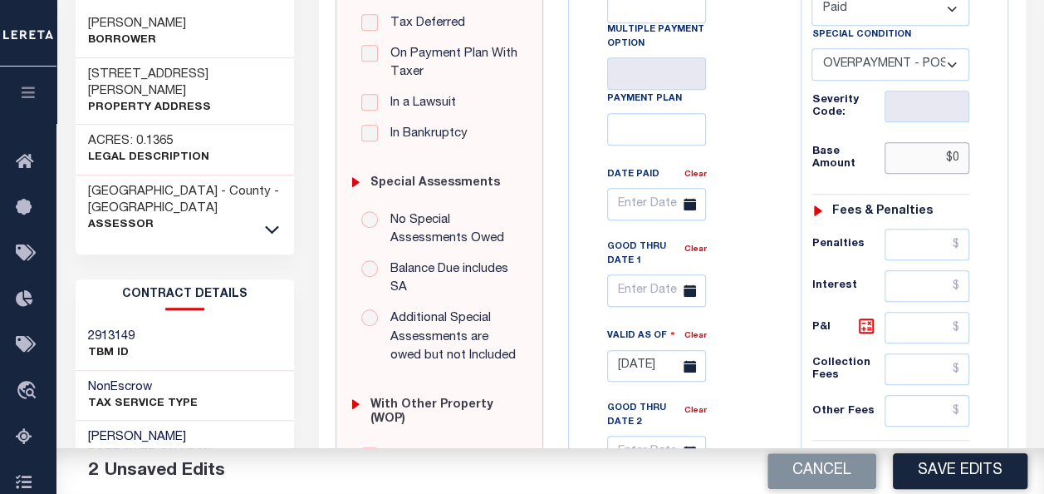
click at [959, 156] on input "$0" at bounding box center [927, 158] width 85 height 32
type input "$0.00"
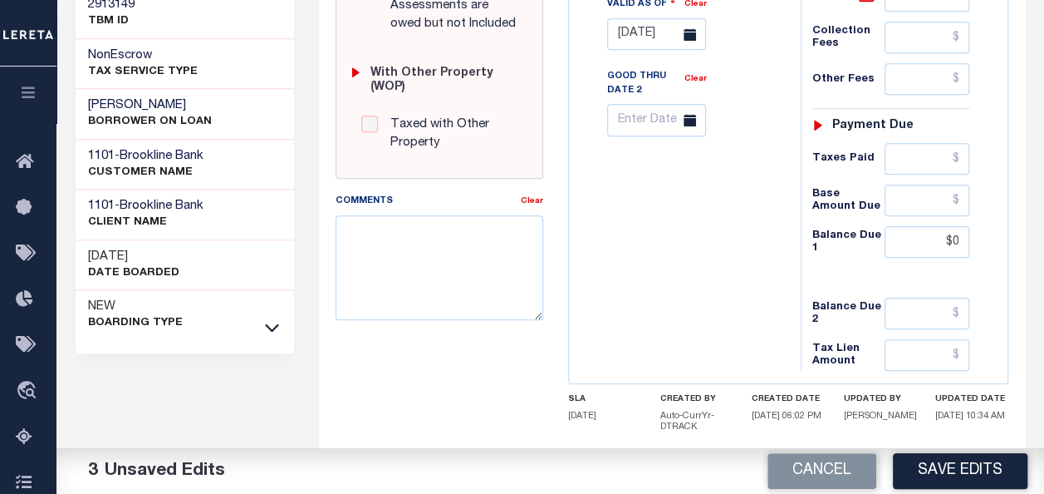
scroll to position [748, 0]
click at [951, 234] on input "$0" at bounding box center [927, 241] width 85 height 32
type input "$0.00"
click at [947, 473] on button "Save Edits" at bounding box center [960, 471] width 135 height 36
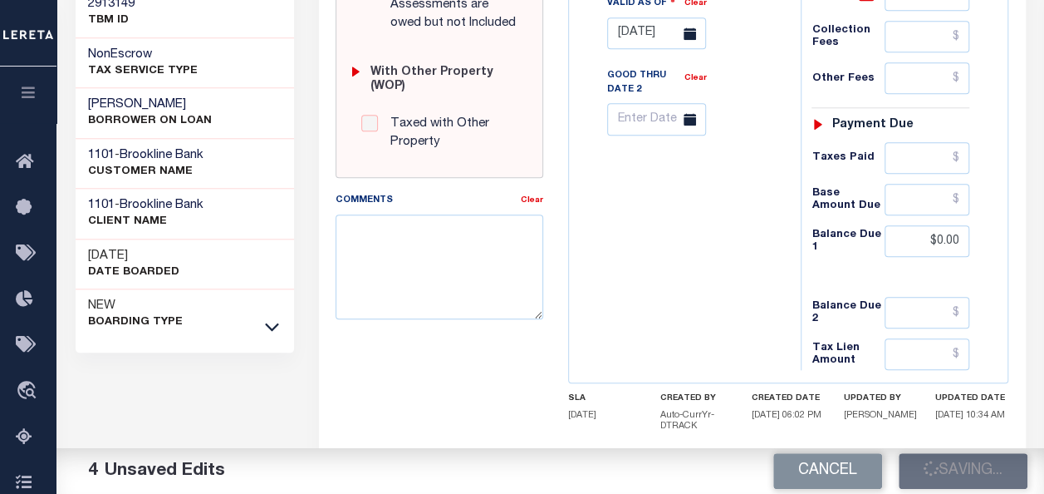
checkbox input "false"
type input "$0"
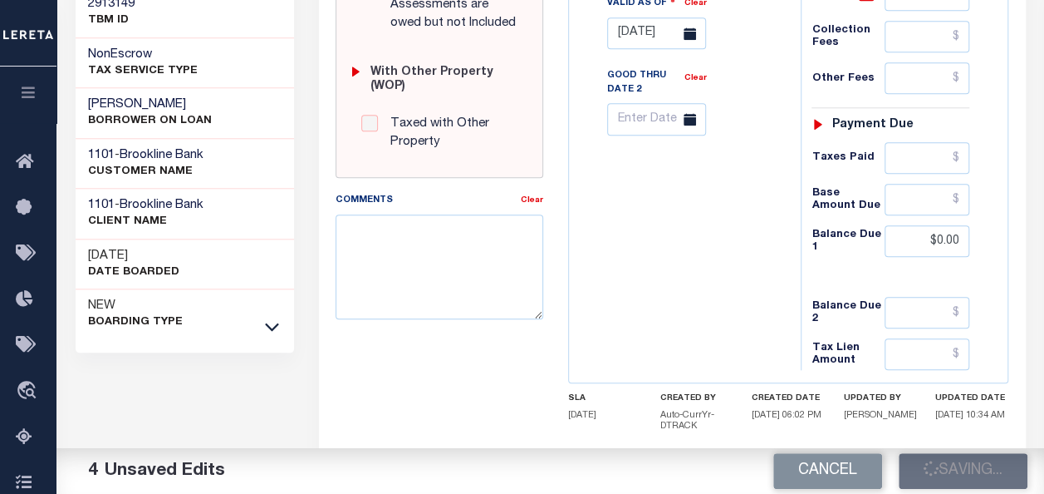
type input "$0"
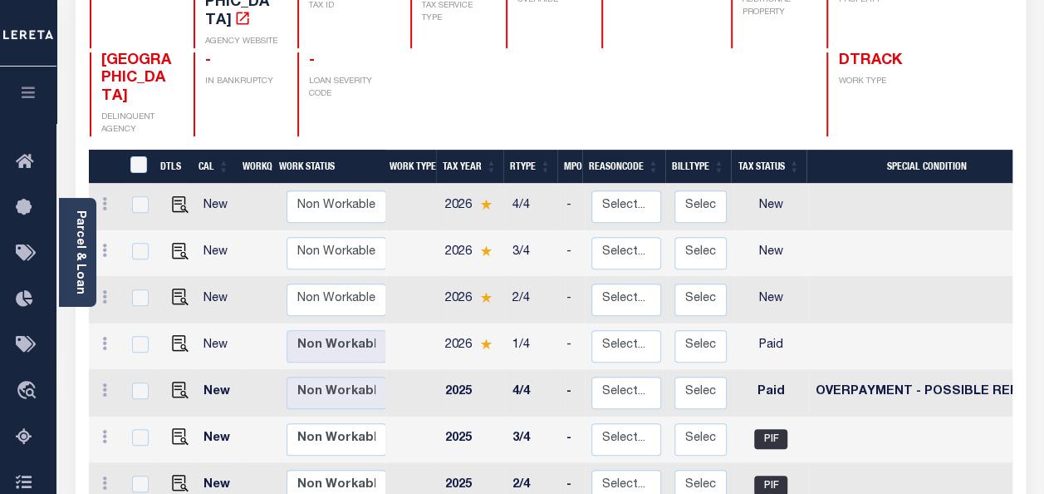
scroll to position [249, 0]
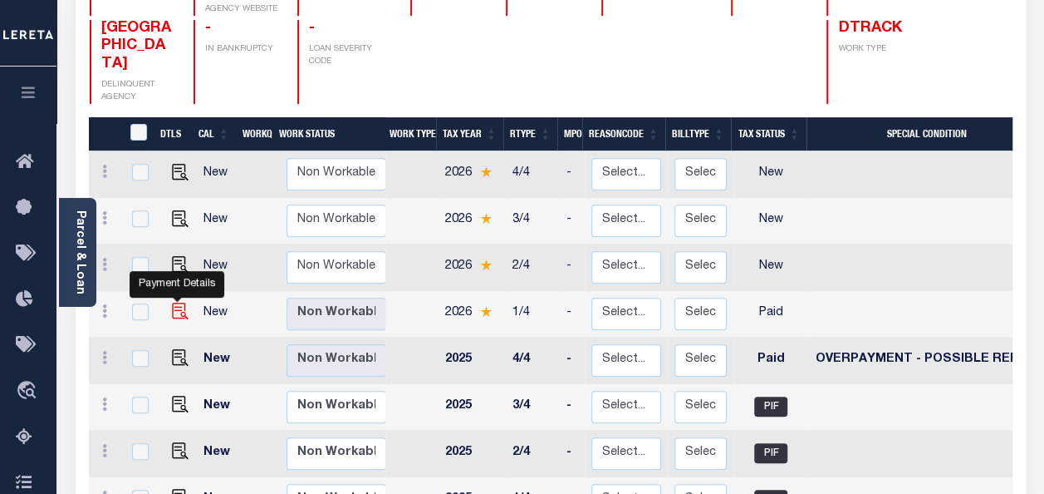
click at [181, 302] on img "" at bounding box center [180, 310] width 17 height 17
checkbox input "true"
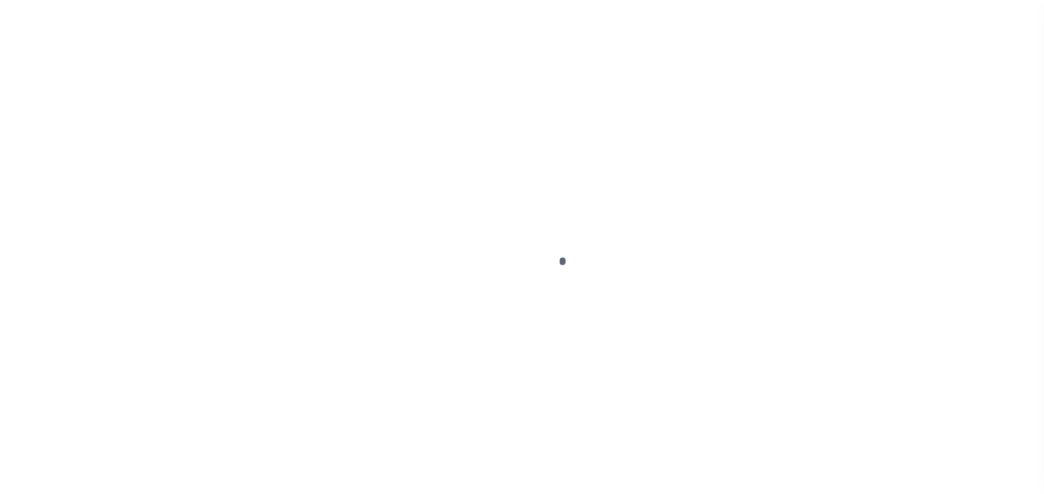
select select "PYD"
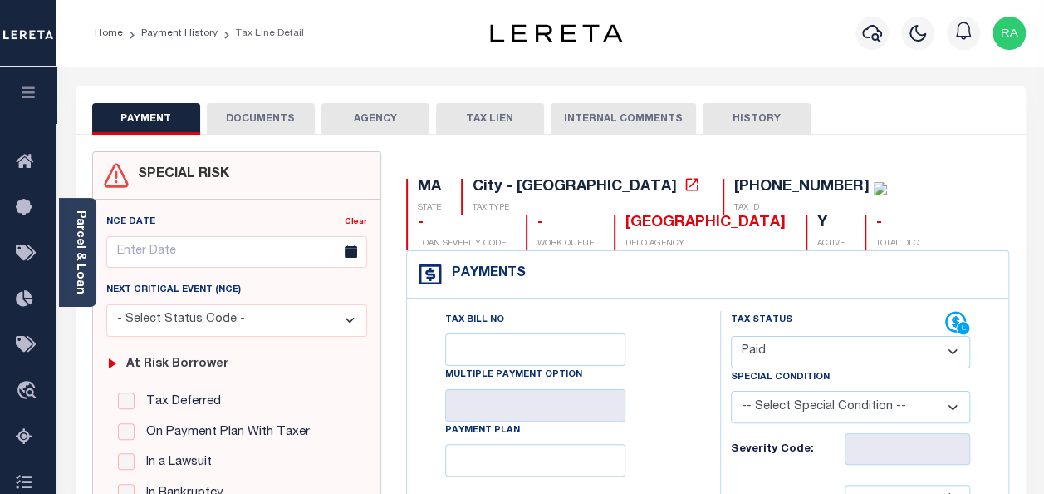
click at [273, 118] on button "DOCUMENTS" at bounding box center [261, 119] width 108 height 32
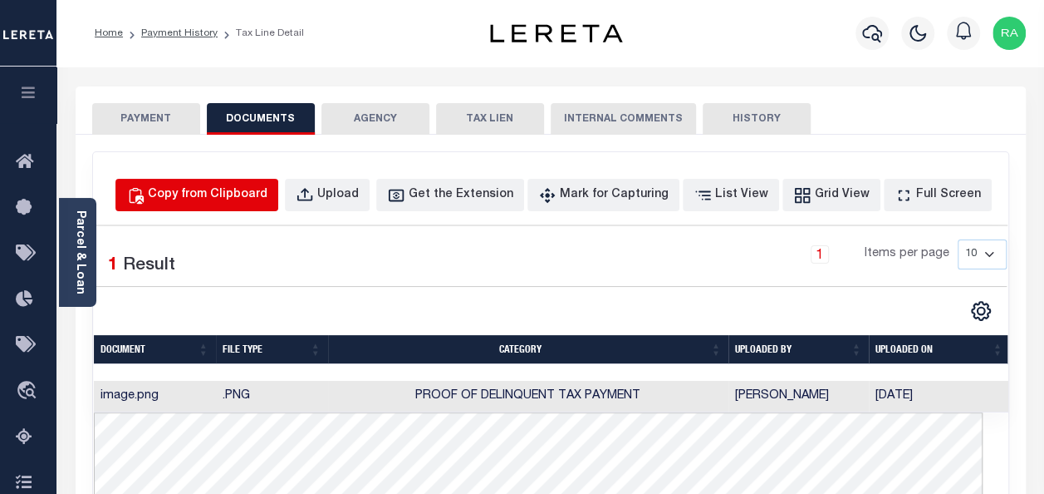
click at [253, 189] on div "Copy from Clipboard" at bounding box center [208, 195] width 120 height 18
select select "POP"
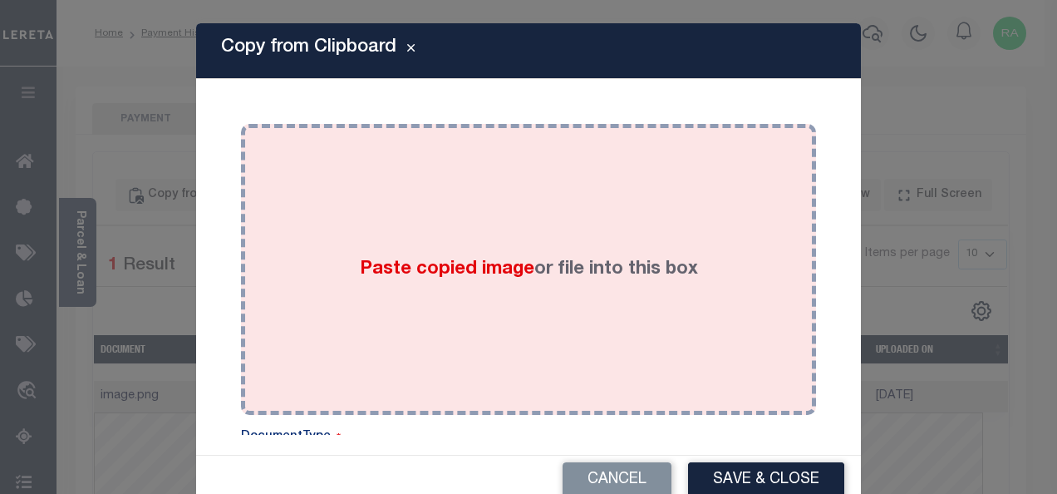
click at [421, 235] on div "Paste copied image or file into this box" at bounding box center [528, 269] width 550 height 266
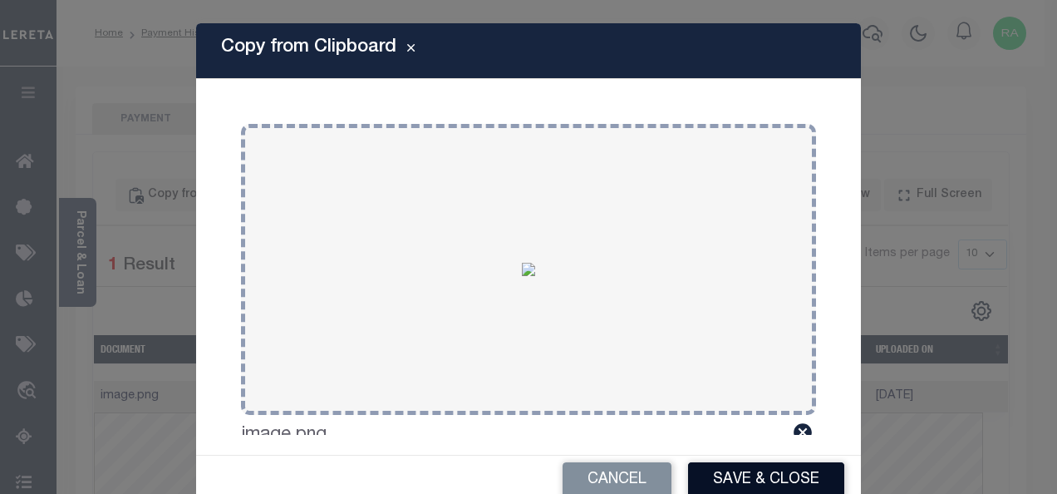
click at [735, 482] on button "Save & Close" at bounding box center [766, 480] width 156 height 36
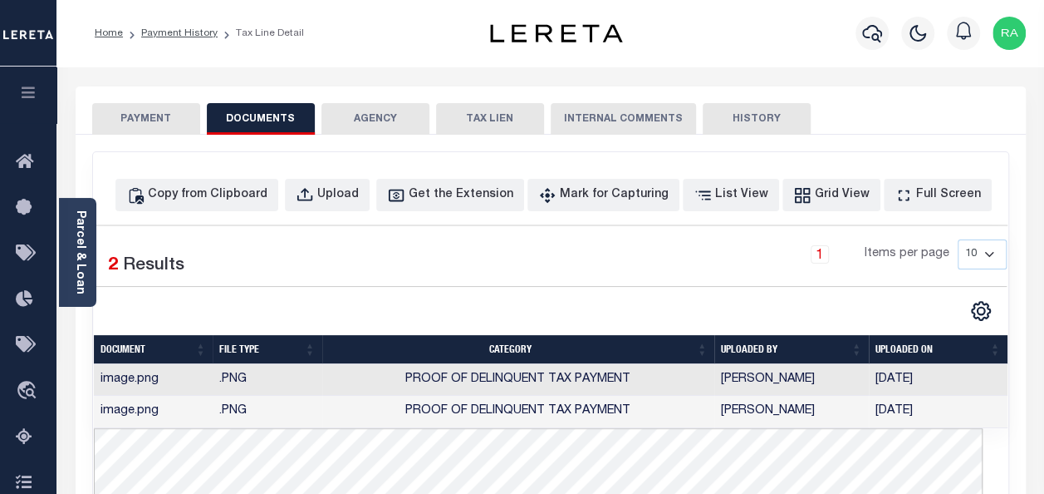
click at [148, 123] on button "PAYMENT" at bounding box center [146, 119] width 108 height 32
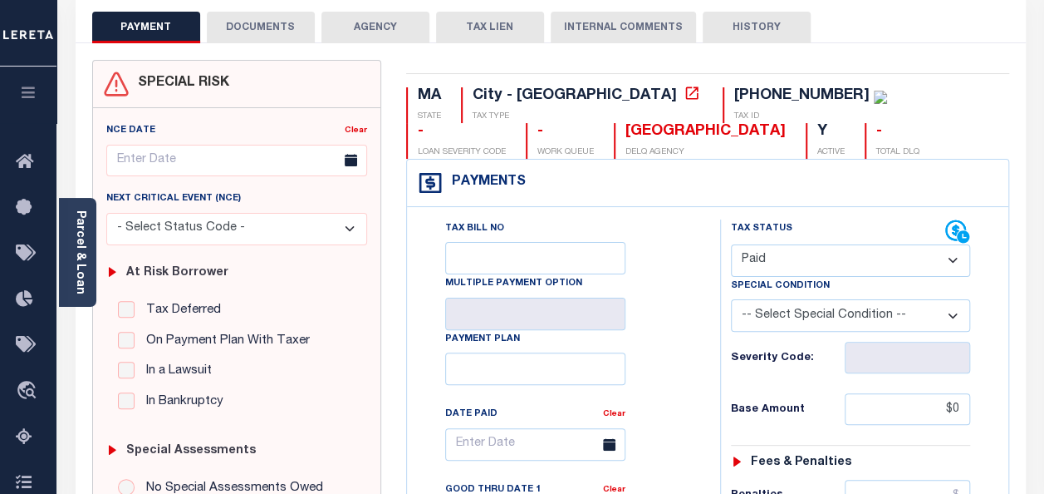
scroll to position [166, 0]
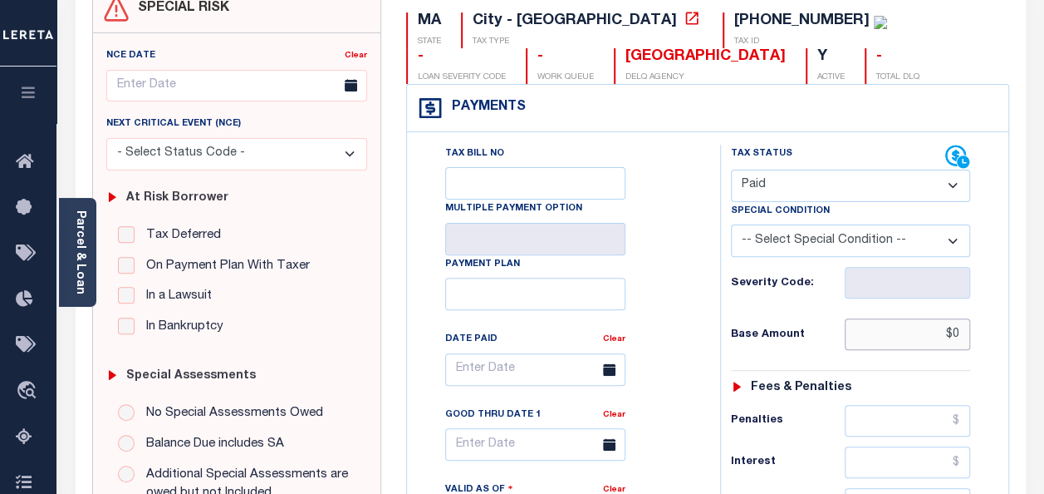
click at [962, 339] on input "$0" at bounding box center [907, 334] width 125 height 32
type input "$0.00"
type input "[DATE]"
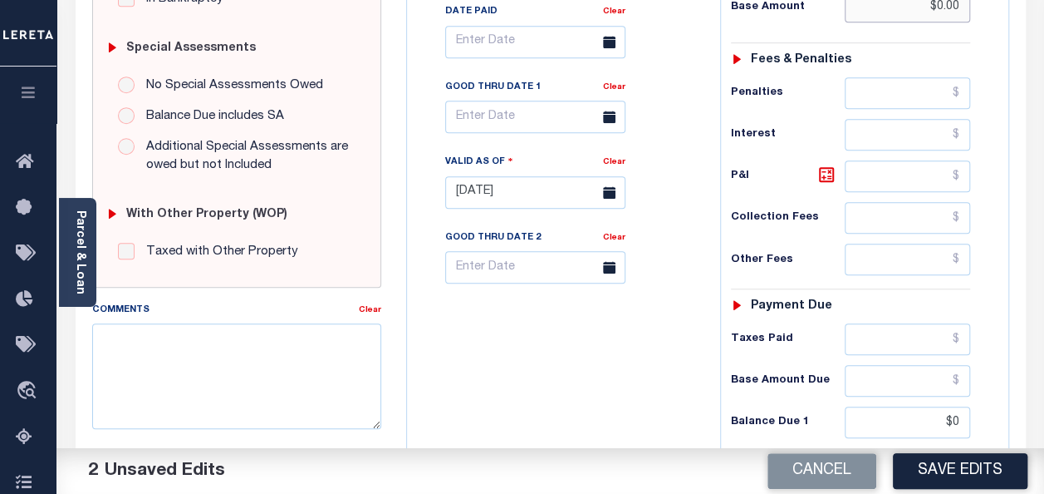
scroll to position [499, 0]
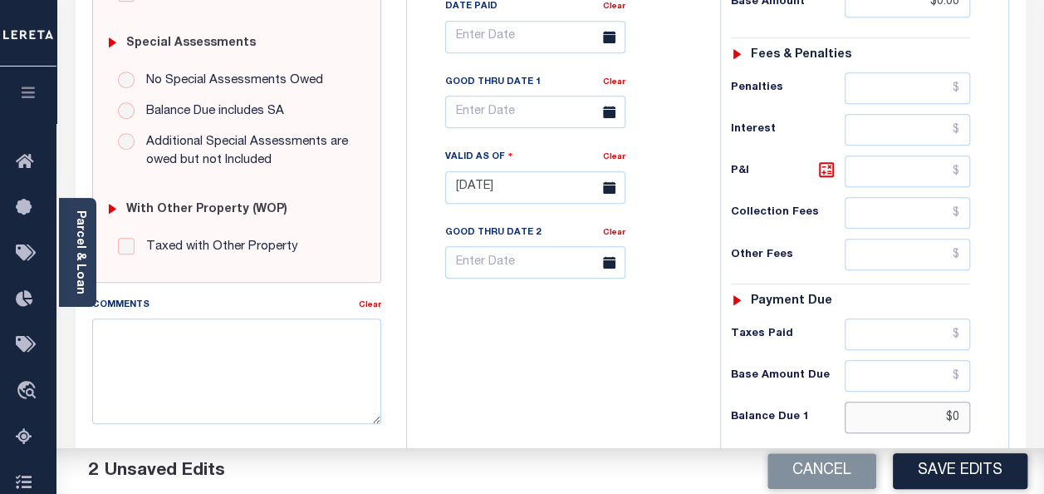
click at [954, 415] on input "$0" at bounding box center [907, 417] width 125 height 32
type input "$0.00"
click at [964, 470] on button "Save Edits" at bounding box center [960, 471] width 135 height 36
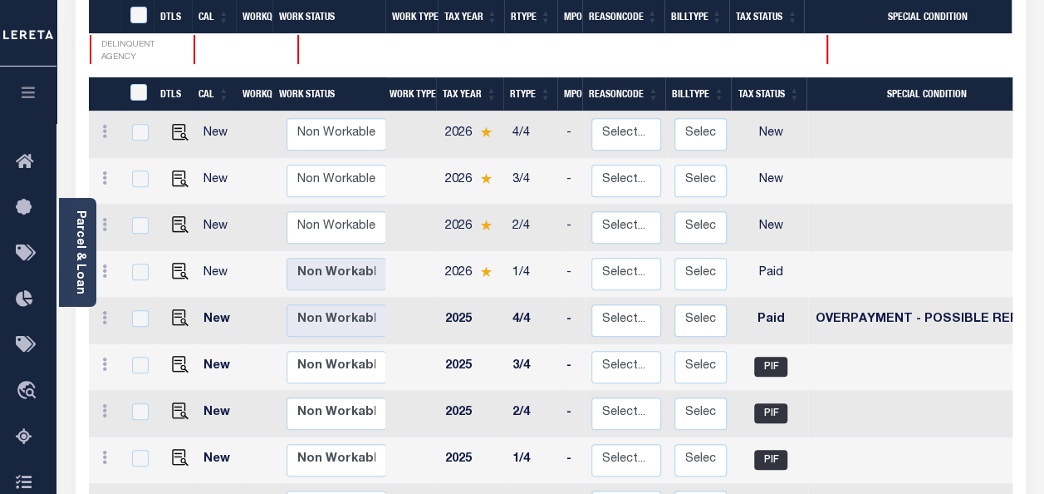
scroll to position [332, 0]
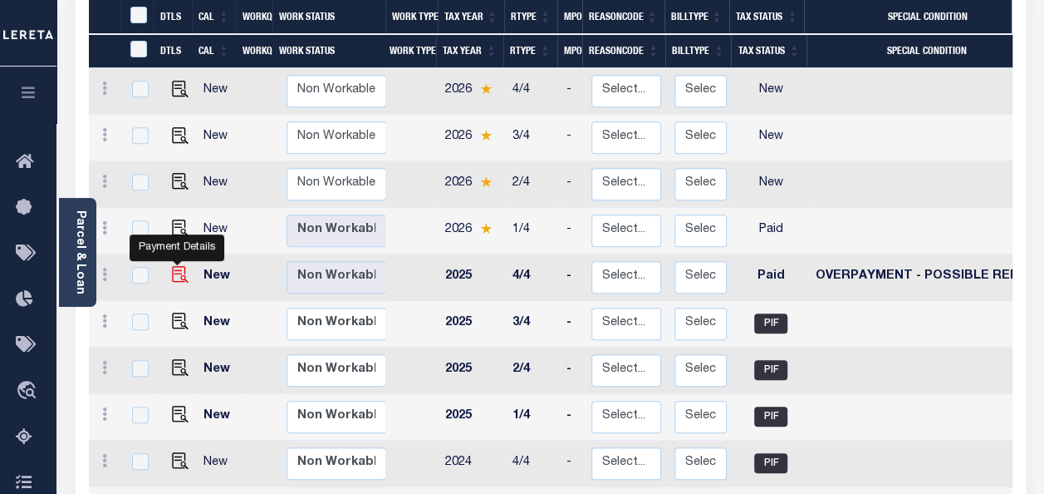
click at [175, 266] on img "" at bounding box center [180, 274] width 17 height 17
checkbox input "true"
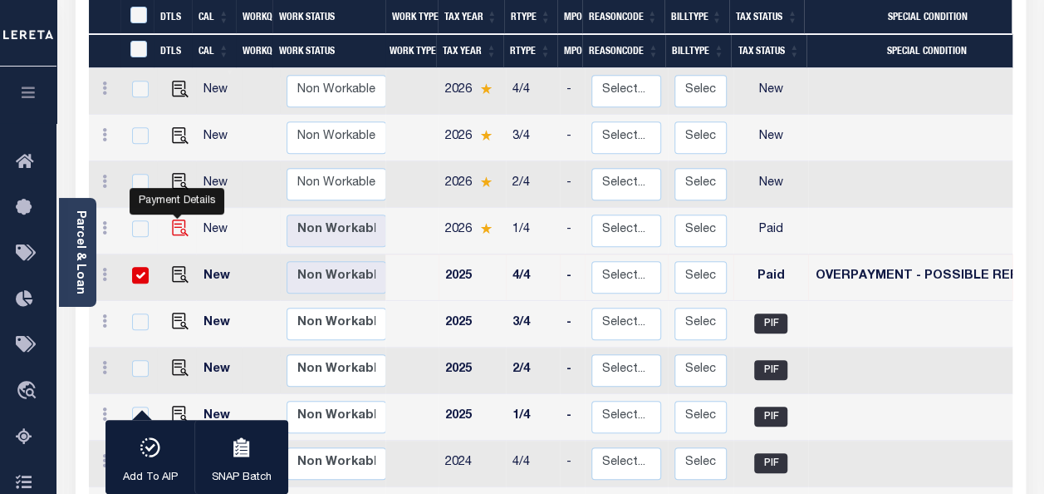
click at [173, 219] on img "" at bounding box center [180, 227] width 17 height 17
checkbox input "true"
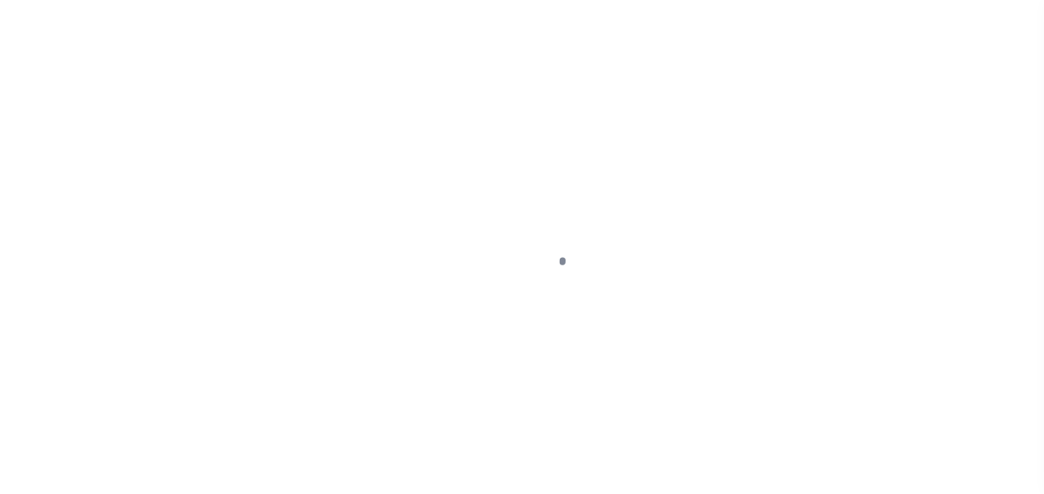
select select "PYD"
select select "13"
select select "PYD"
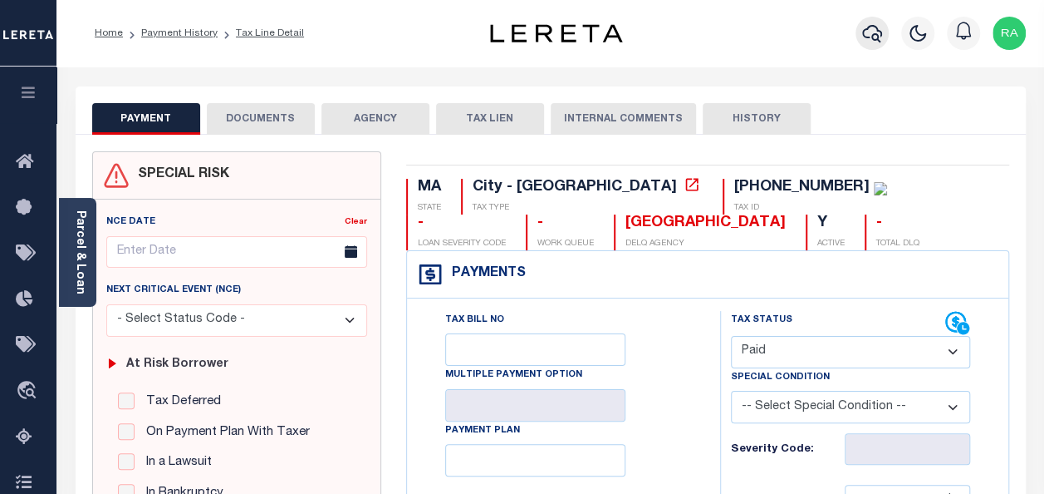
click at [875, 27] on icon "button" at bounding box center [873, 33] width 20 height 17
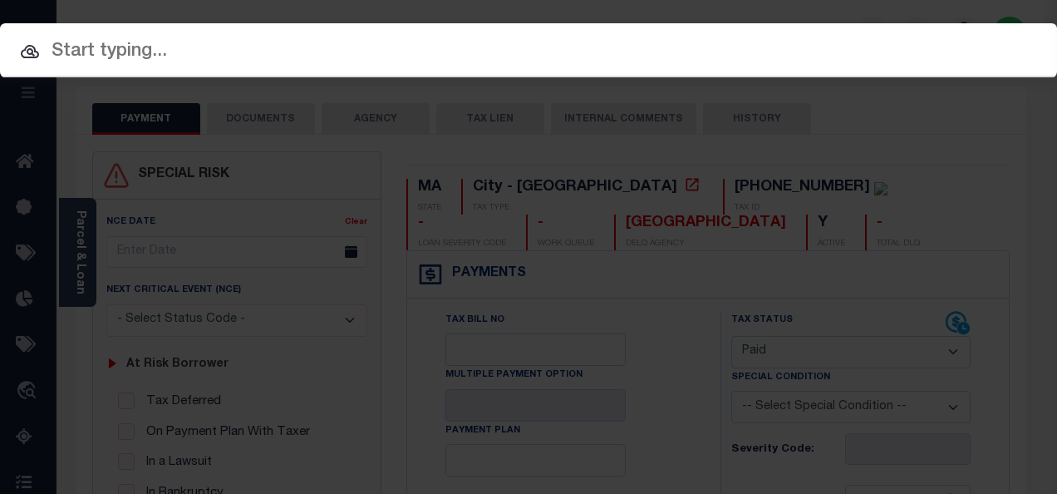
paste input "[PHONE_NUMBER]"
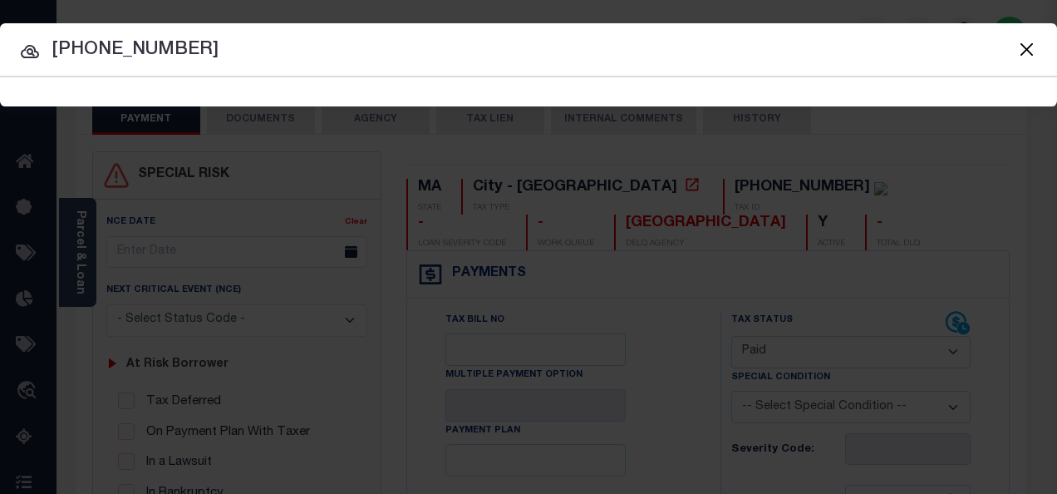
type input "[PHONE_NUMBER]"
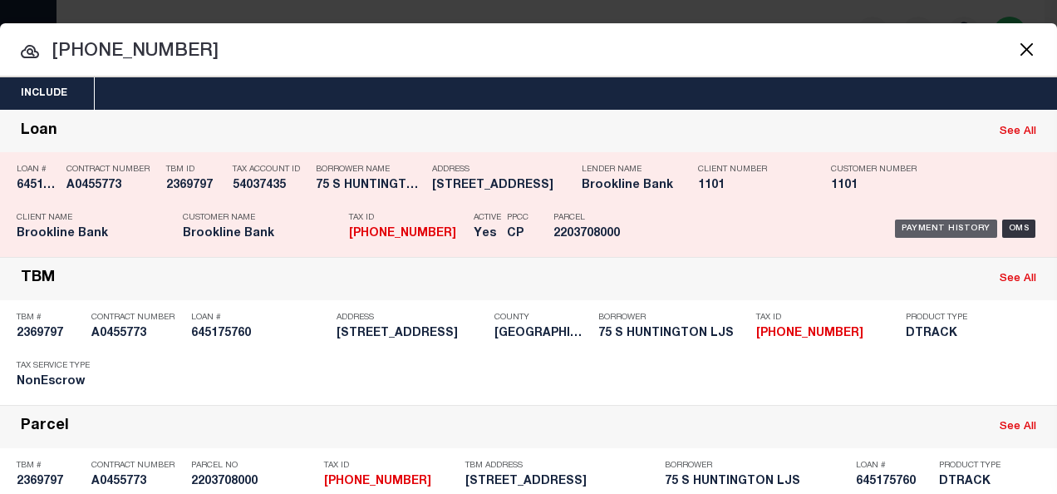
click at [911, 222] on div "Payment History" at bounding box center [946, 228] width 102 height 18
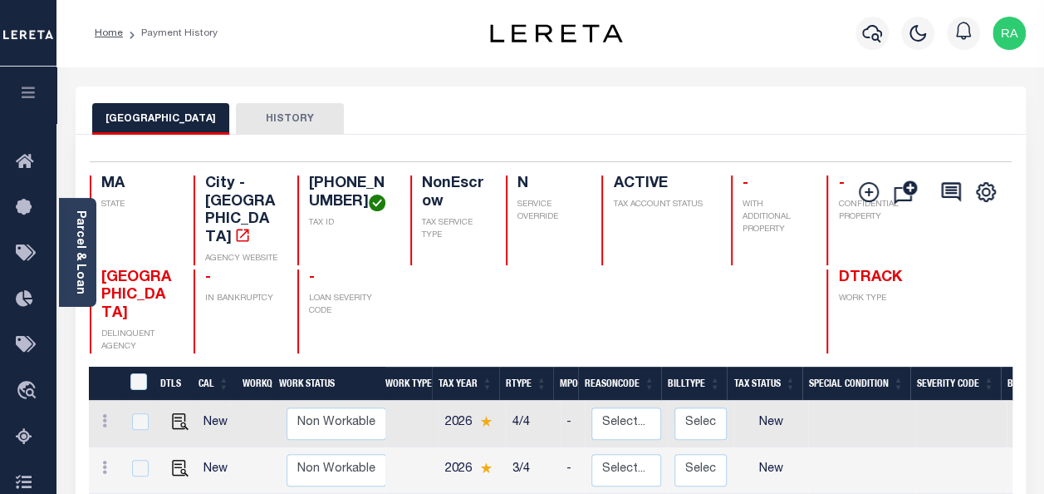
scroll to position [415, 0]
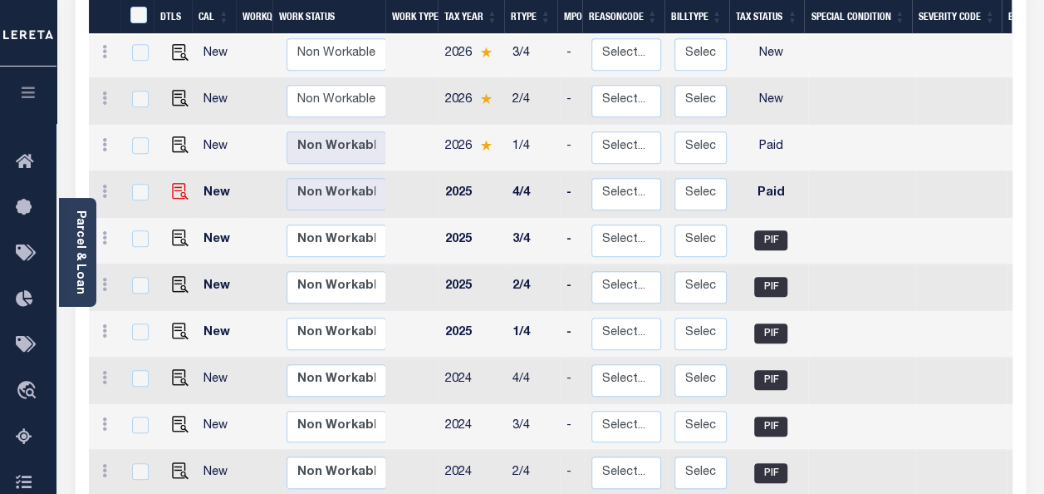
click at [179, 183] on img at bounding box center [180, 191] width 17 height 17
checkbox input "true"
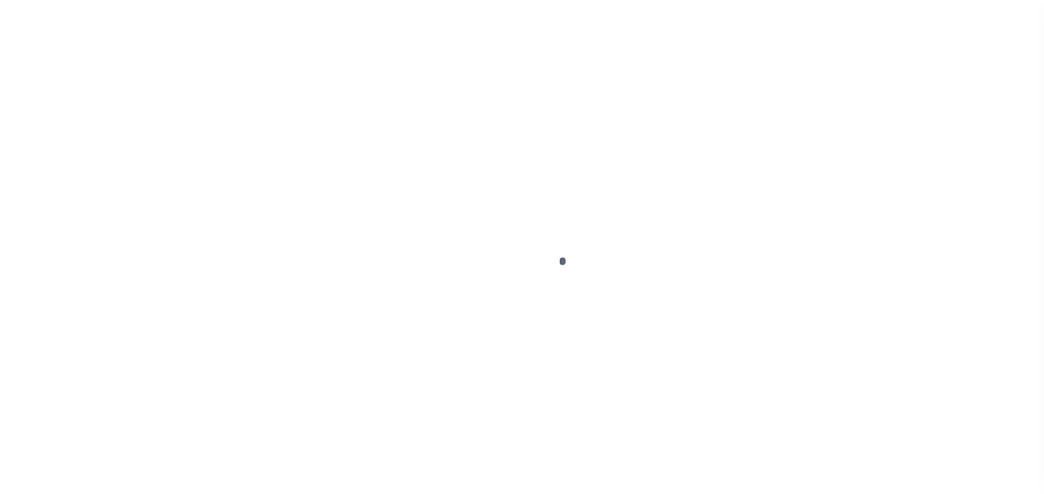
select select "PYD"
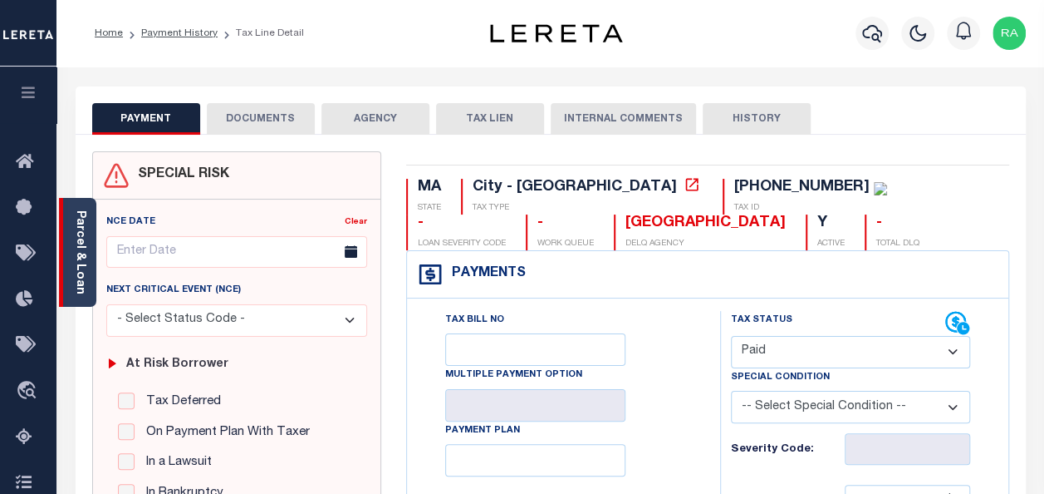
click at [83, 235] on link "Parcel & Loan" at bounding box center [80, 252] width 12 height 84
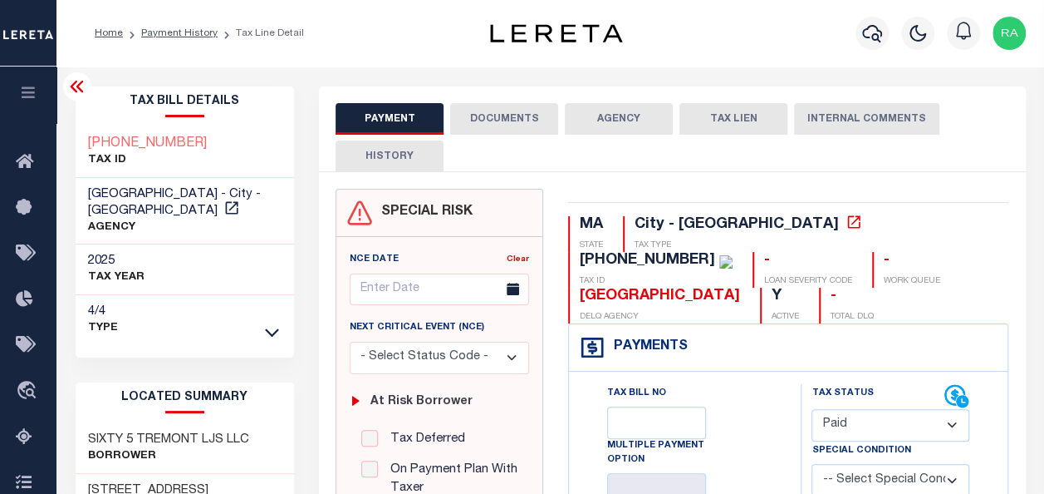
click at [498, 119] on button "DOCUMENTS" at bounding box center [504, 119] width 108 height 32
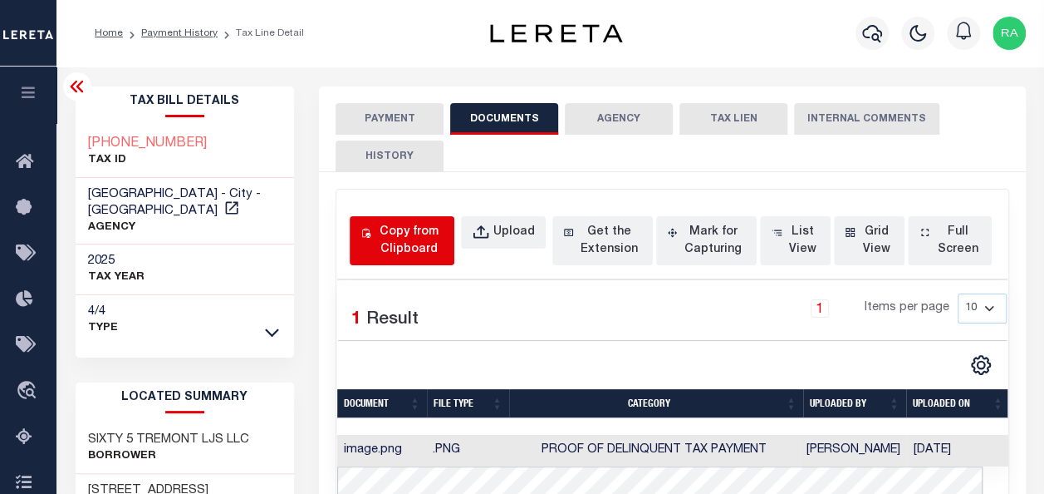
click at [395, 234] on div "Copy from Clipboard" at bounding box center [409, 241] width 69 height 35
select select "POP"
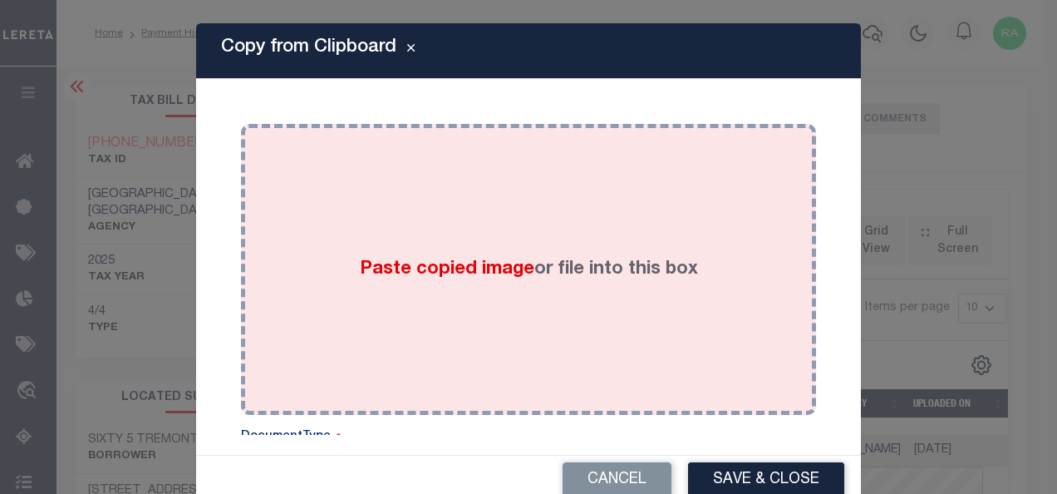
click at [424, 199] on div "Paste copied image or file into this box" at bounding box center [528, 269] width 550 height 266
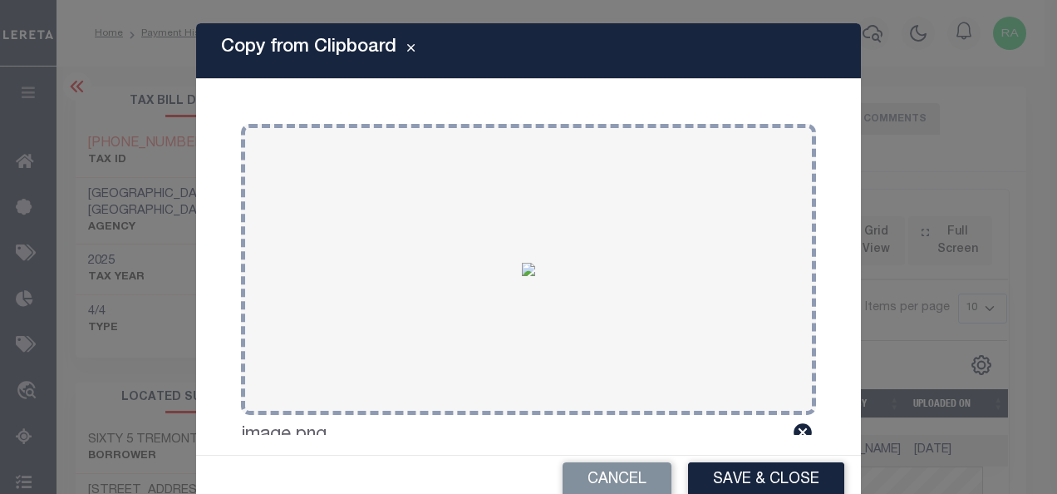
click at [746, 473] on button "Save & Close" at bounding box center [766, 480] width 156 height 36
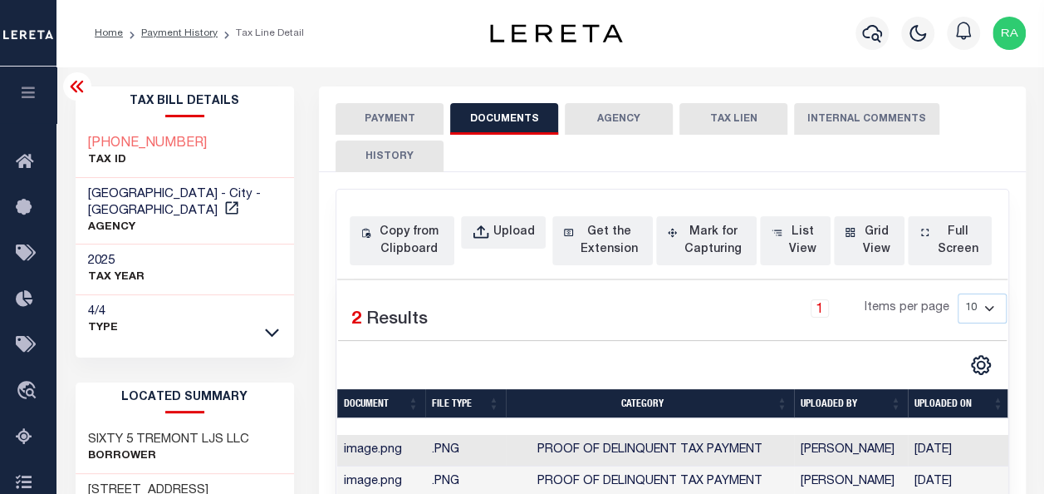
click at [379, 116] on button "PAYMENT" at bounding box center [390, 119] width 108 height 32
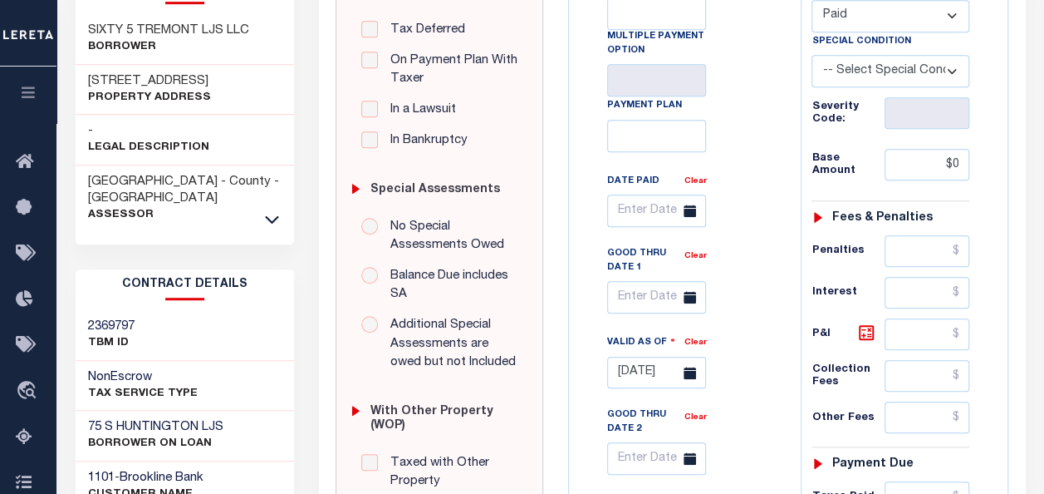
scroll to position [415, 0]
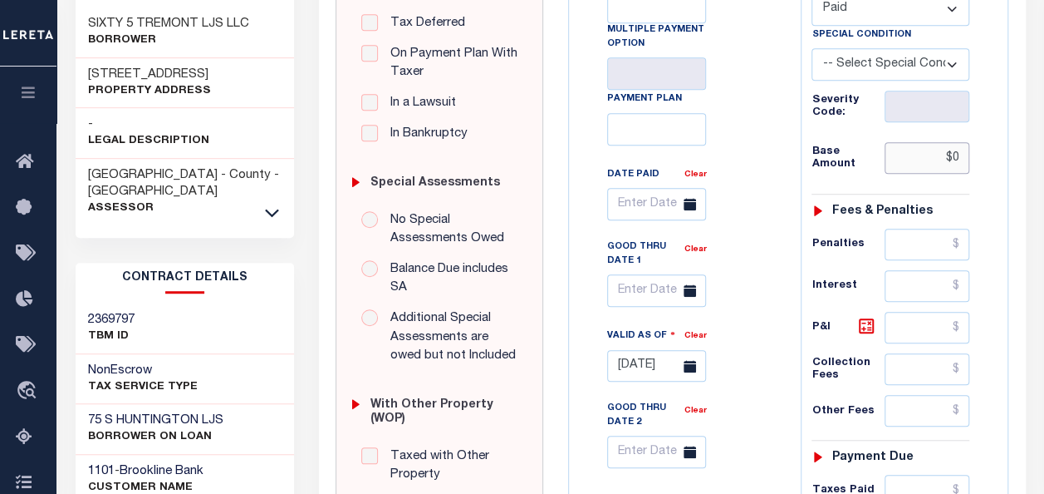
click at [953, 153] on input "$0" at bounding box center [927, 158] width 85 height 32
type input "$0.00"
type input "[DATE]"
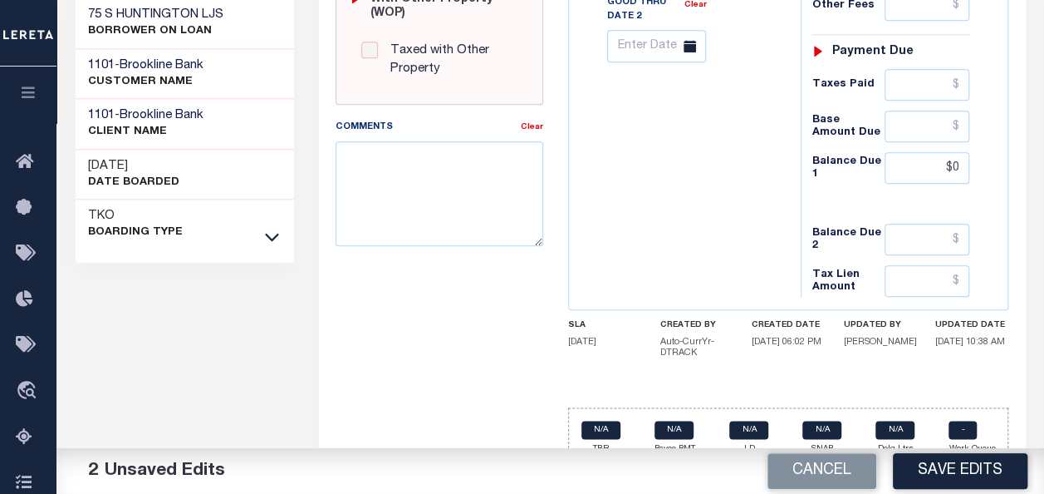
scroll to position [831, 0]
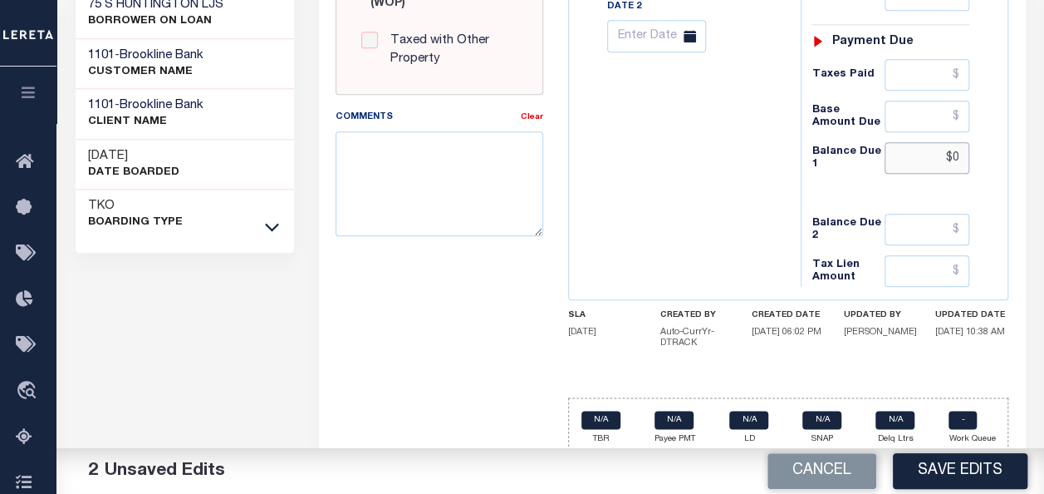
click at [957, 150] on input "$0" at bounding box center [927, 158] width 85 height 32
type input "$0.00"
click at [947, 468] on button "Save Edits" at bounding box center [960, 471] width 135 height 36
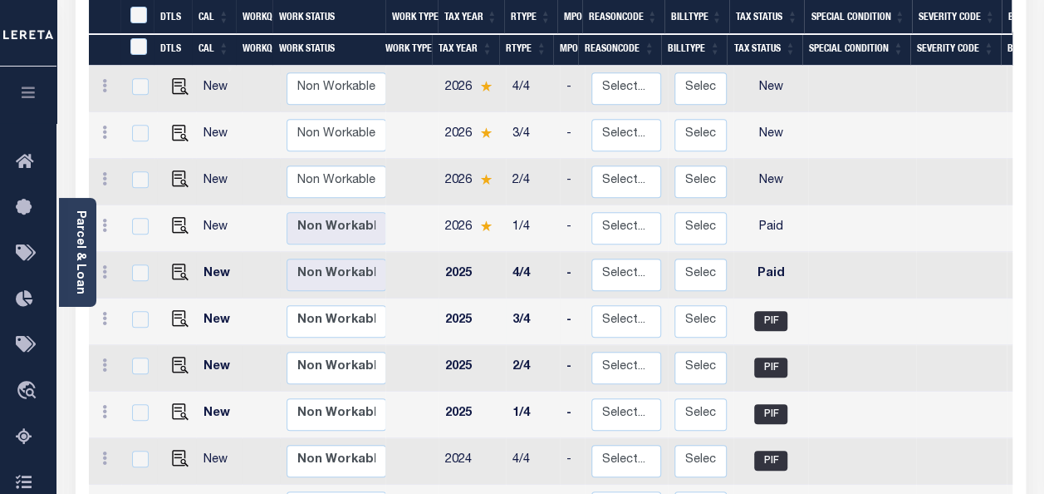
scroll to position [332, 0]
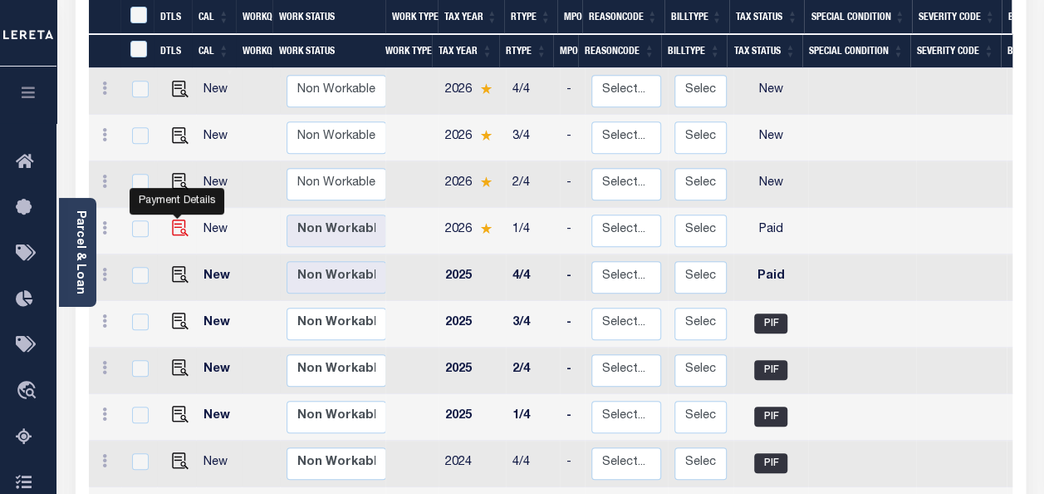
click at [172, 219] on img "" at bounding box center [180, 227] width 17 height 17
checkbox input "true"
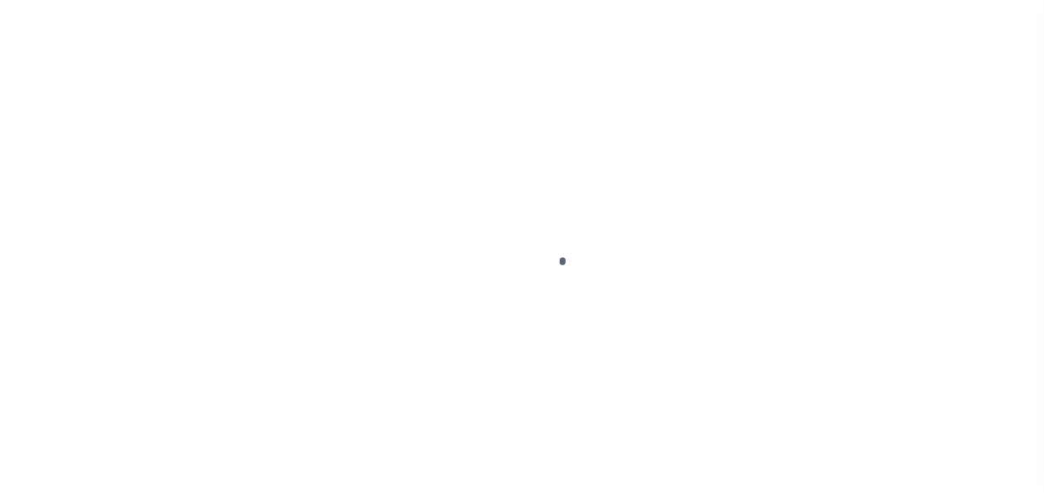
select select "PYD"
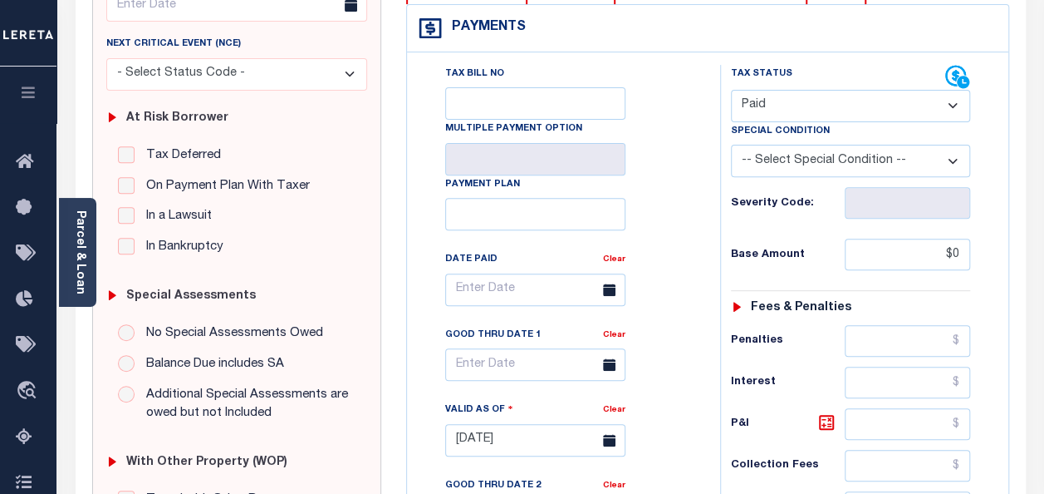
scroll to position [249, 0]
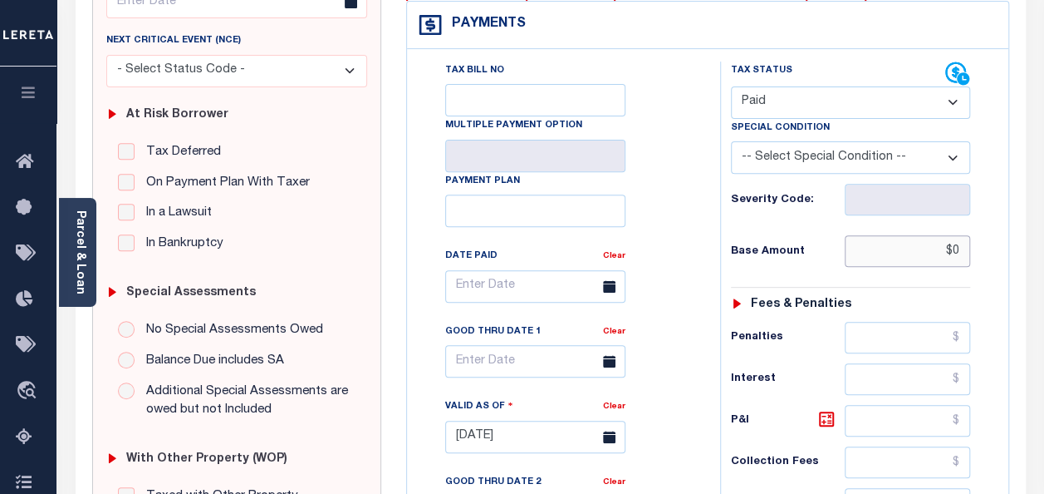
click at [959, 249] on input "$0" at bounding box center [907, 251] width 125 height 32
type input "$0.00"
type input "[DATE]"
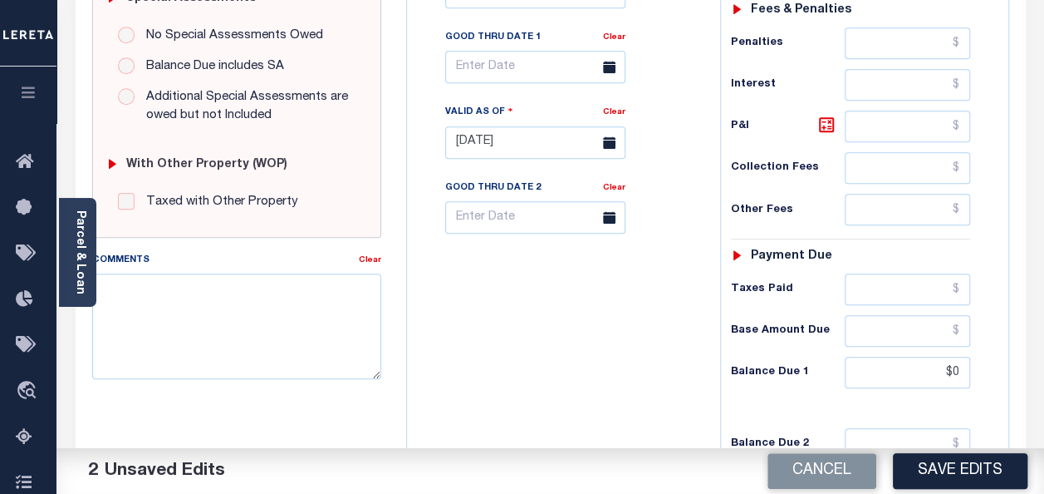
scroll to position [582, 0]
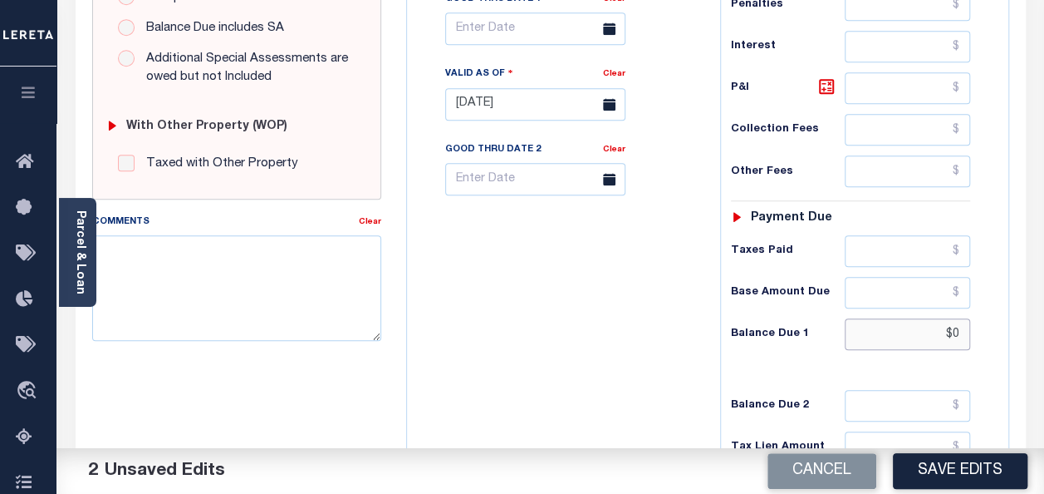
click at [957, 320] on input "$0" at bounding box center [907, 334] width 125 height 32
type input "$0.00"
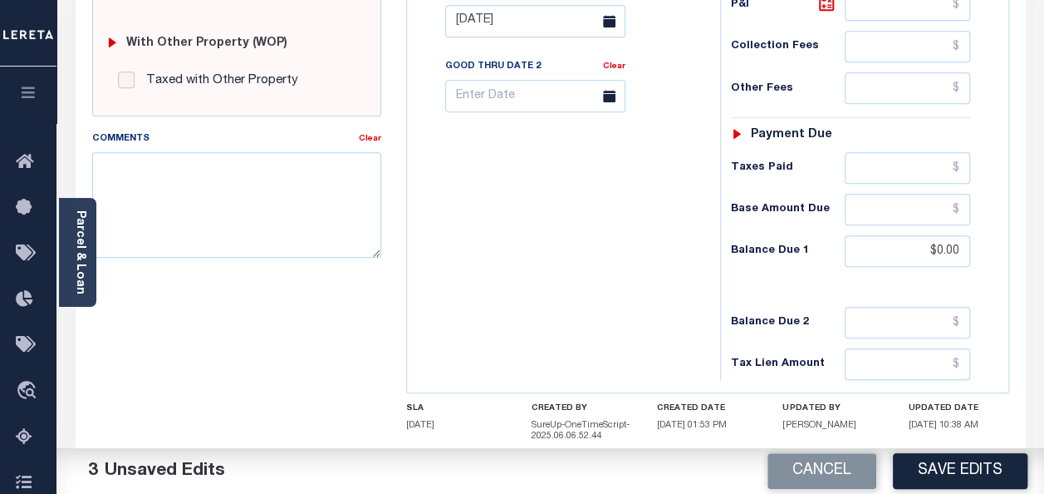
click at [943, 471] on button "Save Edits" at bounding box center [960, 471] width 135 height 36
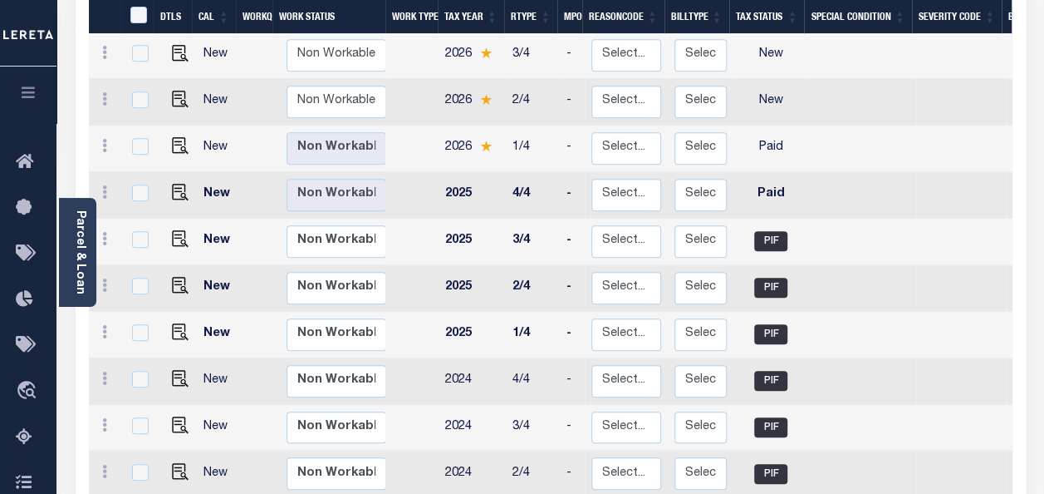
scroll to position [415, 0]
click at [186, 125] on td at bounding box center [177, 148] width 40 height 47
checkbox input "true"
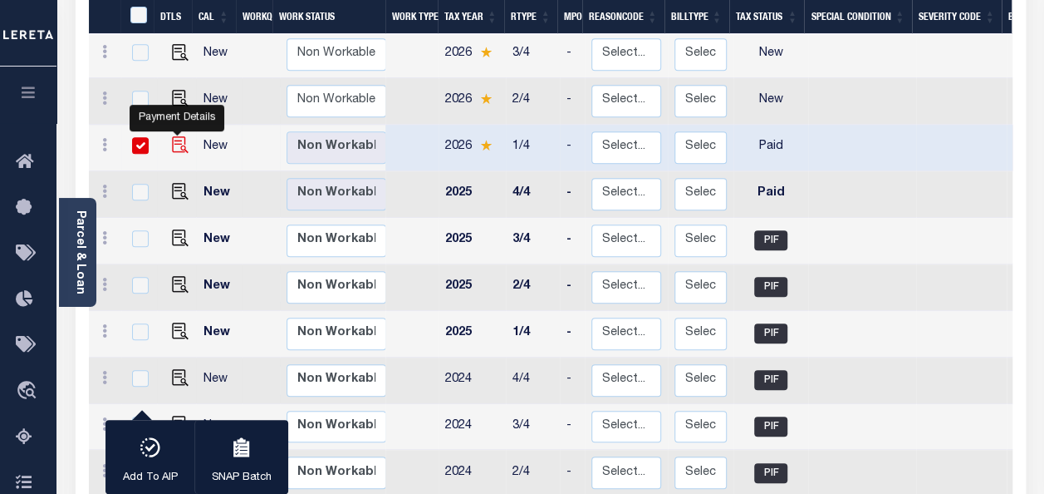
click at [183, 136] on img "" at bounding box center [180, 144] width 17 height 17
checkbox input "false"
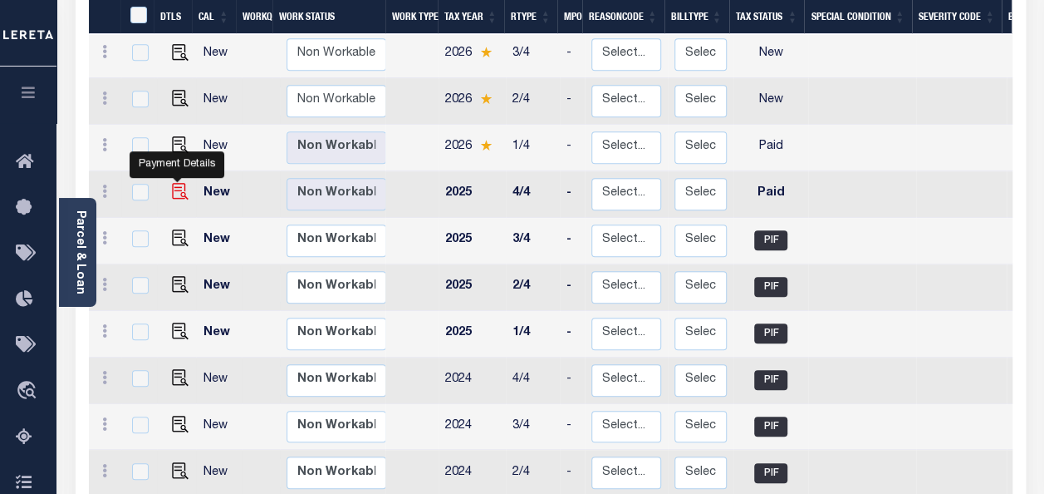
click at [172, 183] on img "" at bounding box center [180, 191] width 17 height 17
checkbox input "true"
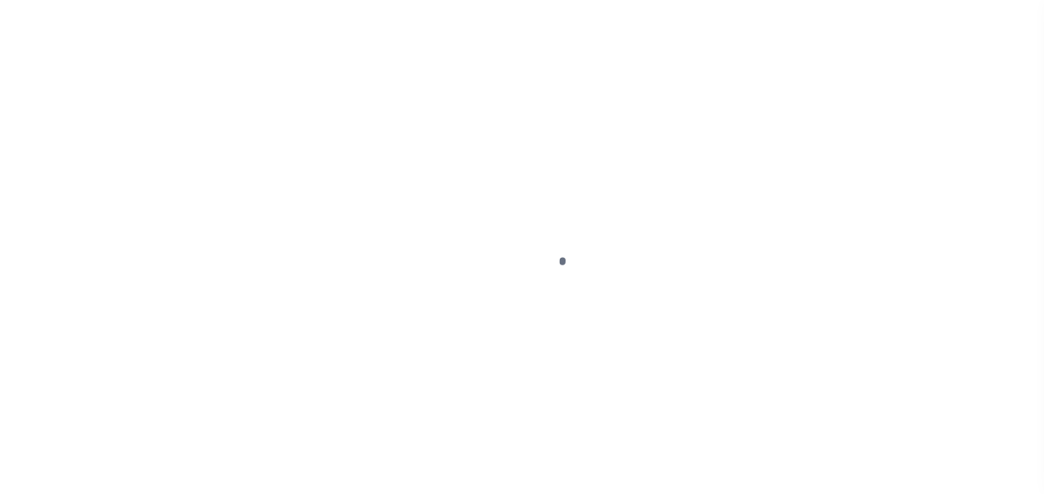
select select "PYD"
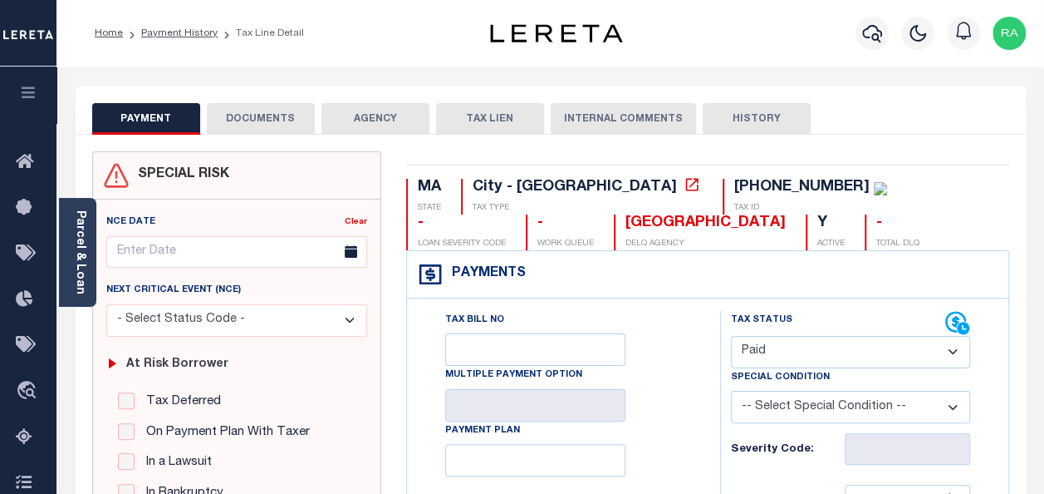
click at [273, 116] on button "DOCUMENTS" at bounding box center [261, 119] width 108 height 32
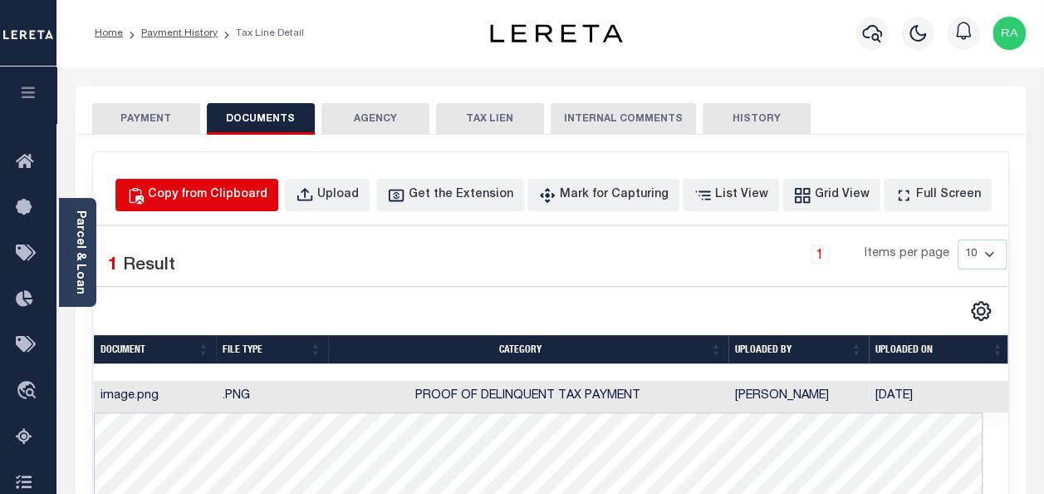
click at [201, 202] on div "Copy from Clipboard" at bounding box center [208, 195] width 120 height 18
select select "POP"
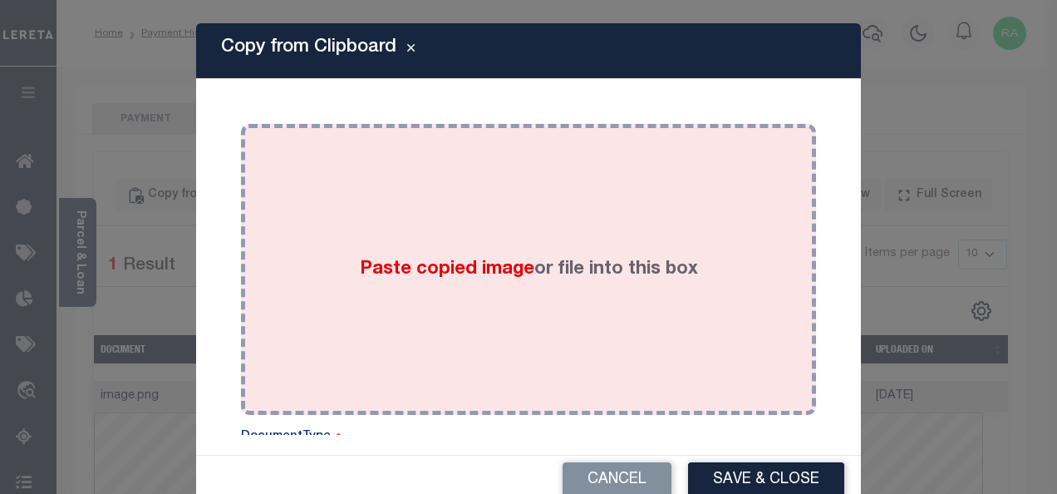
click at [354, 239] on div "Paste copied image or file into this box" at bounding box center [528, 269] width 550 height 266
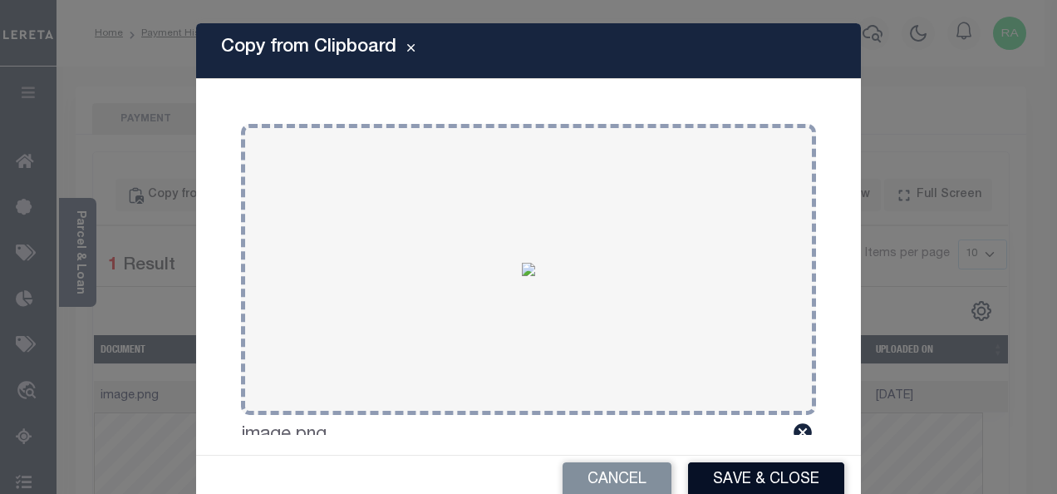
click at [752, 469] on button "Save & Close" at bounding box center [766, 480] width 156 height 36
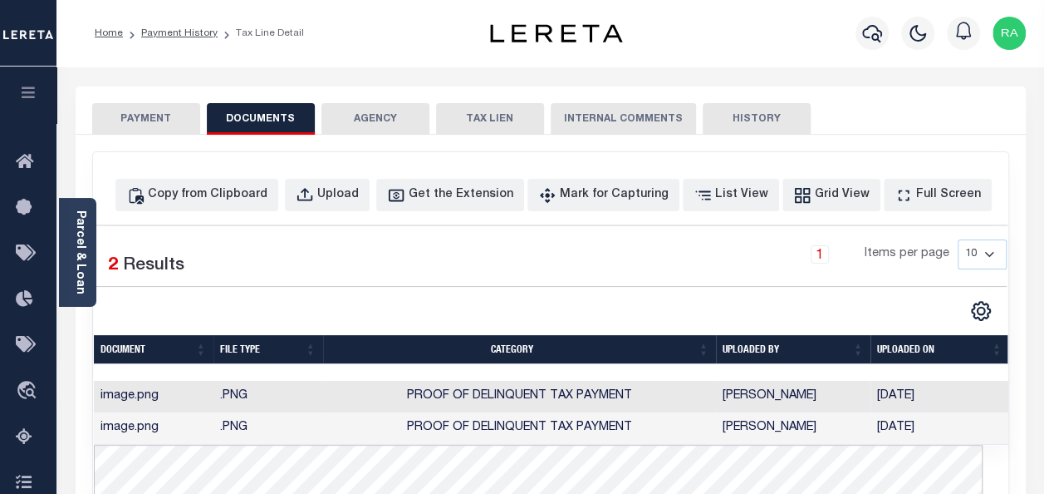
click at [134, 127] on button "PAYMENT" at bounding box center [146, 119] width 108 height 32
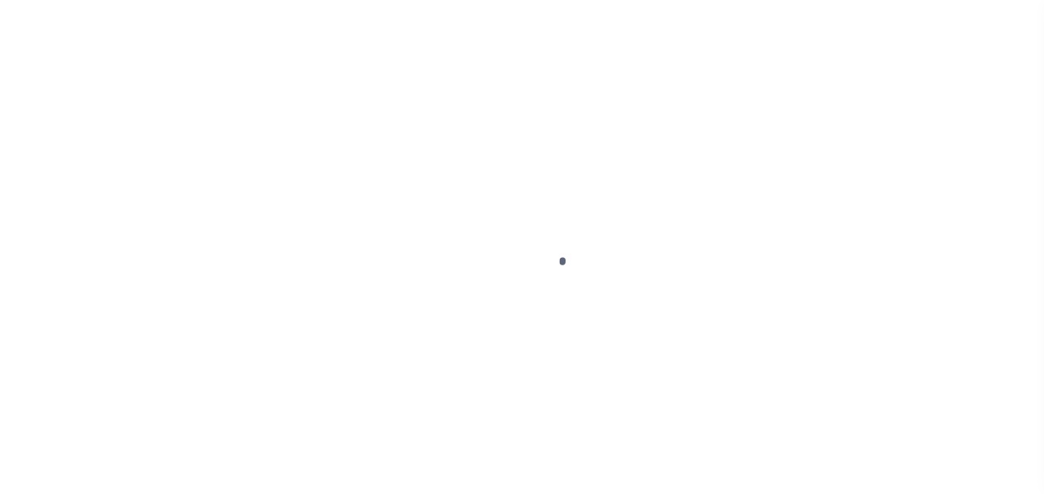
select select "PYD"
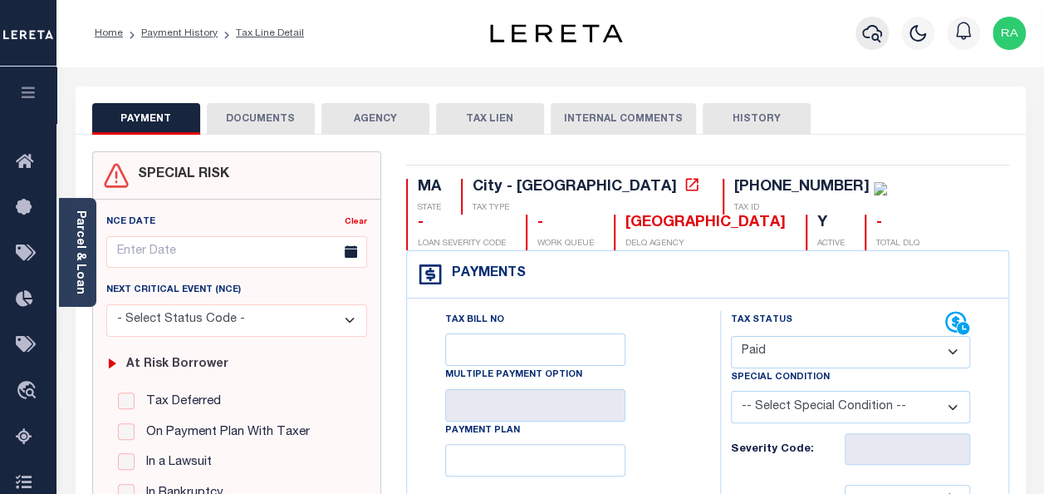
click at [872, 32] on icon "button" at bounding box center [873, 33] width 20 height 20
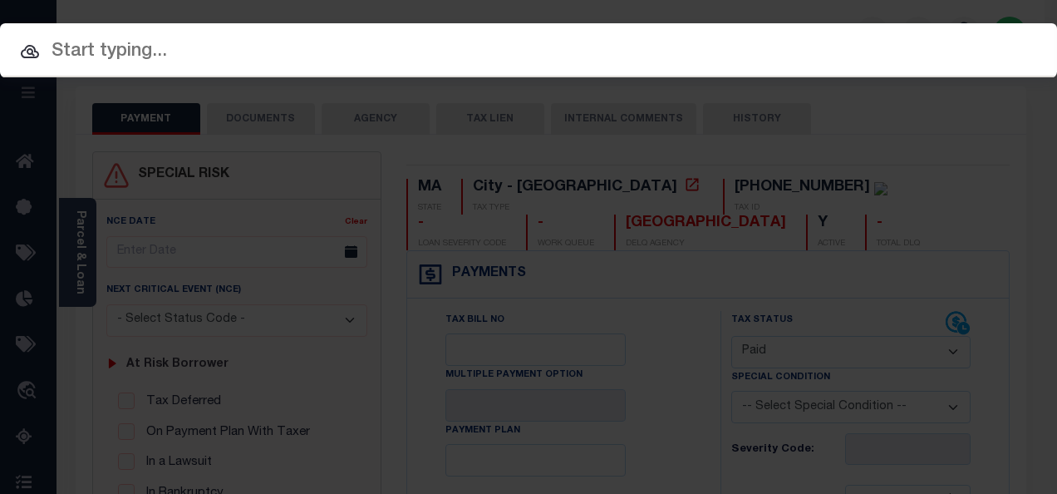
paste input "[PHONE_NUMBER]"
type input "[PHONE_NUMBER]"
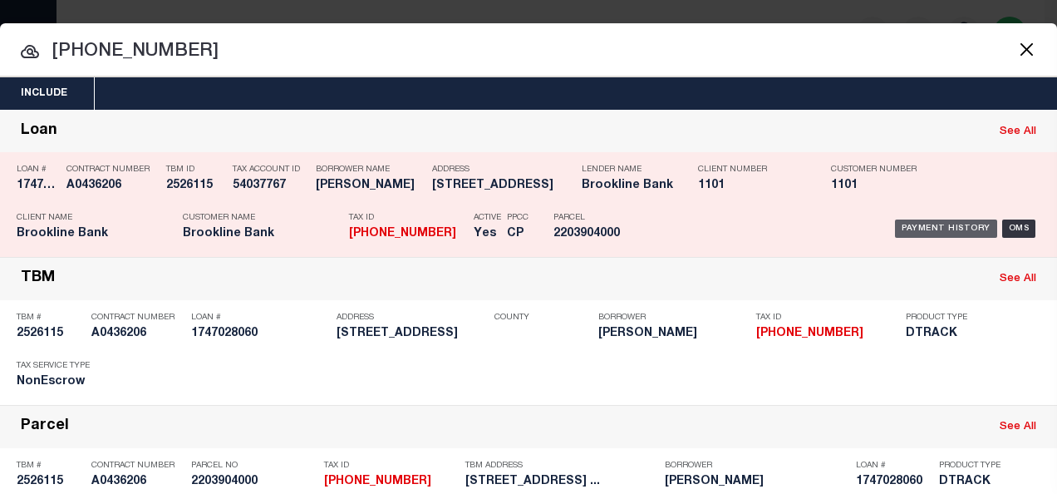
click at [926, 227] on div "Payment History" at bounding box center [946, 228] width 102 height 18
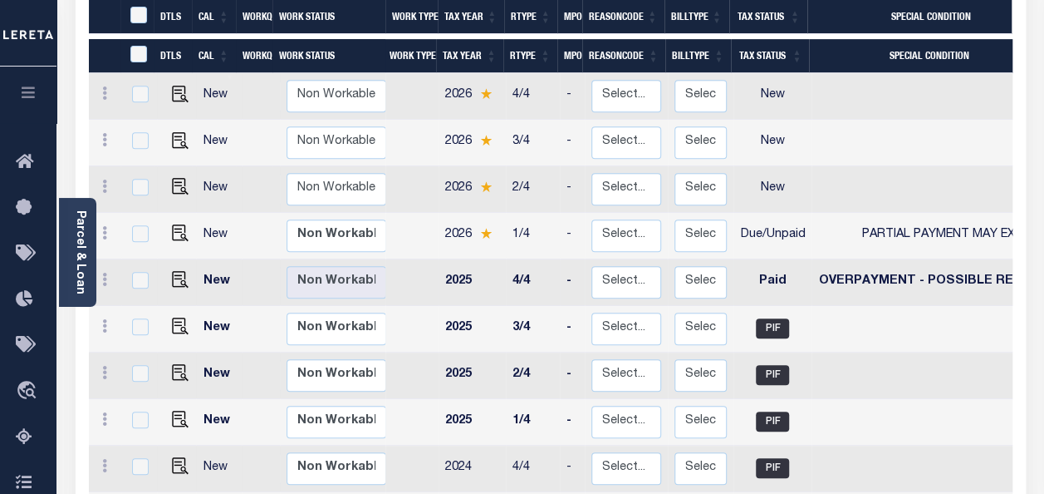
scroll to position [332, 0]
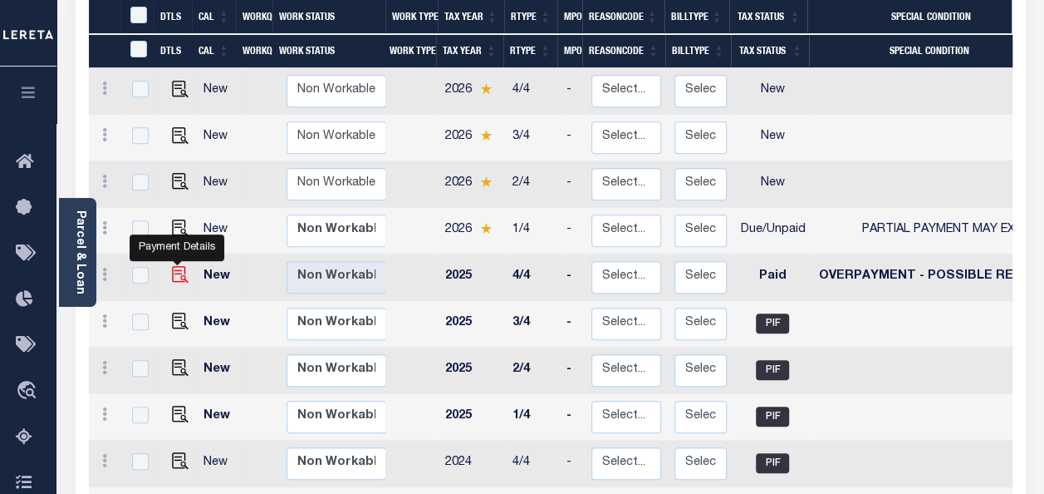
click at [176, 266] on img "" at bounding box center [180, 274] width 17 height 17
checkbox input "true"
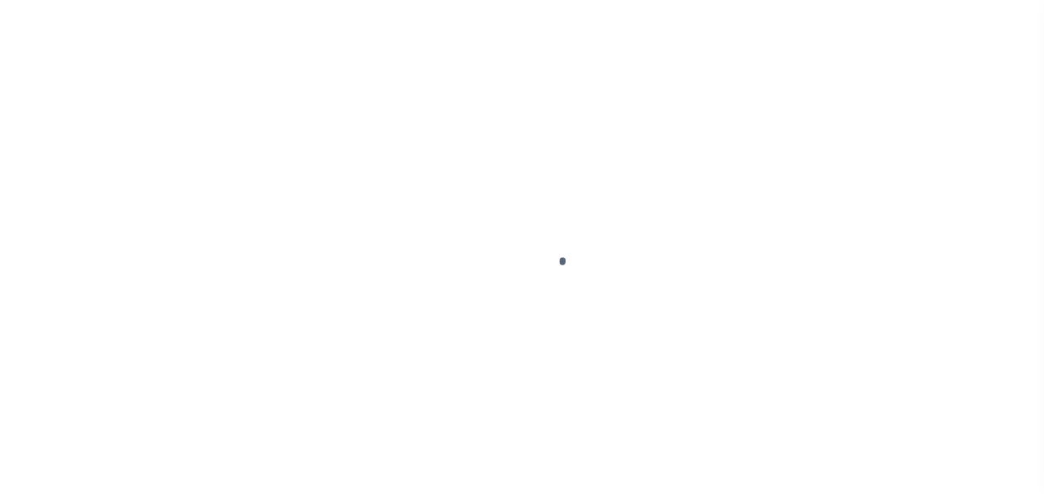
select select "PYD"
select select "13"
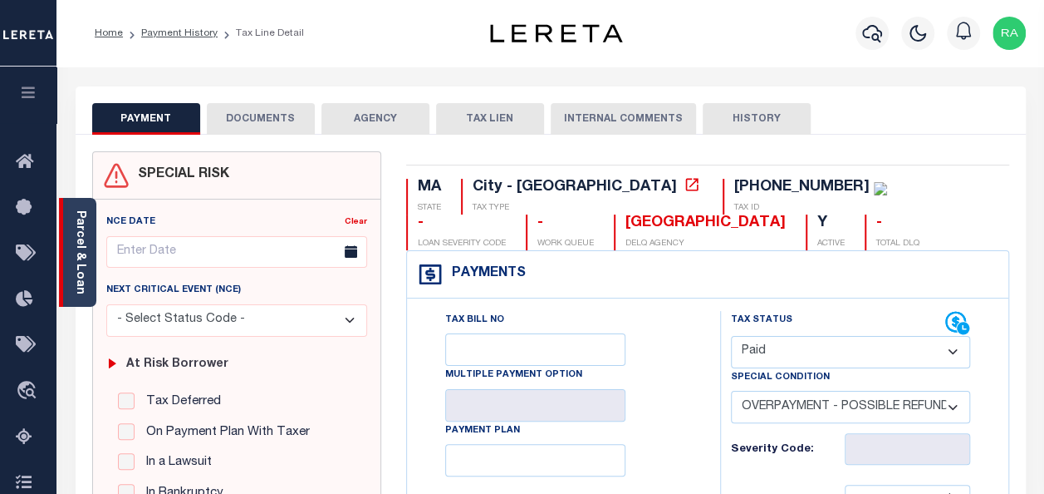
click at [78, 246] on link "Parcel & Loan" at bounding box center [80, 252] width 12 height 84
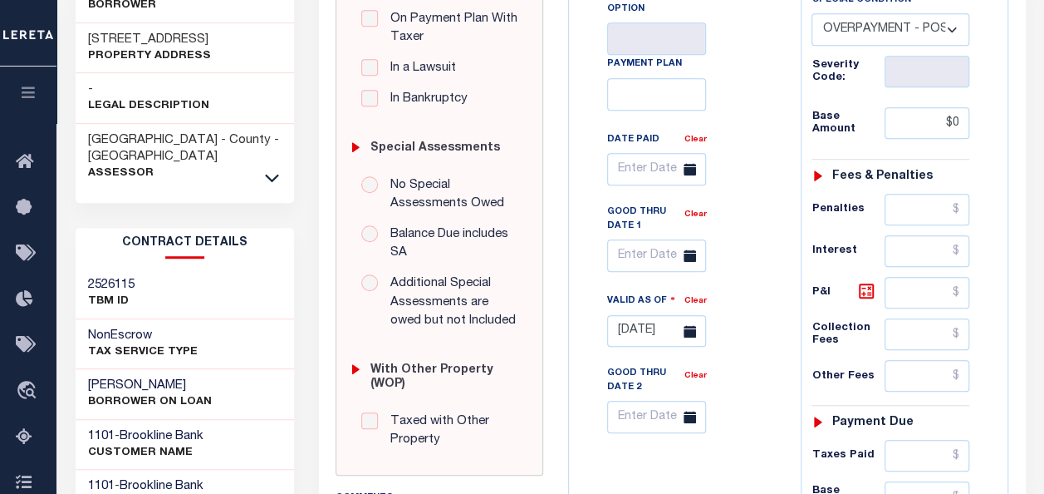
scroll to position [499, 0]
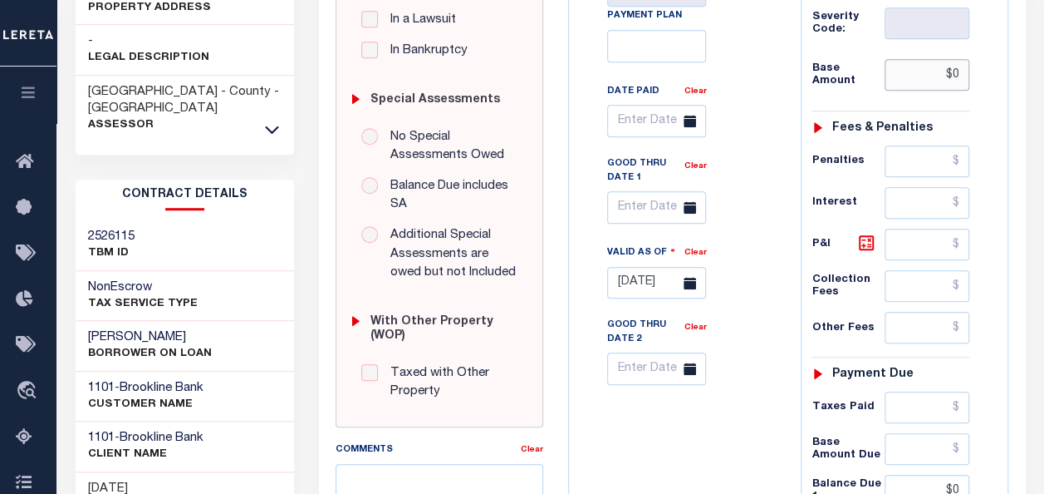
click at [957, 73] on input "$0" at bounding box center [927, 75] width 85 height 32
type input "$0.00"
type input "09/04/2025"
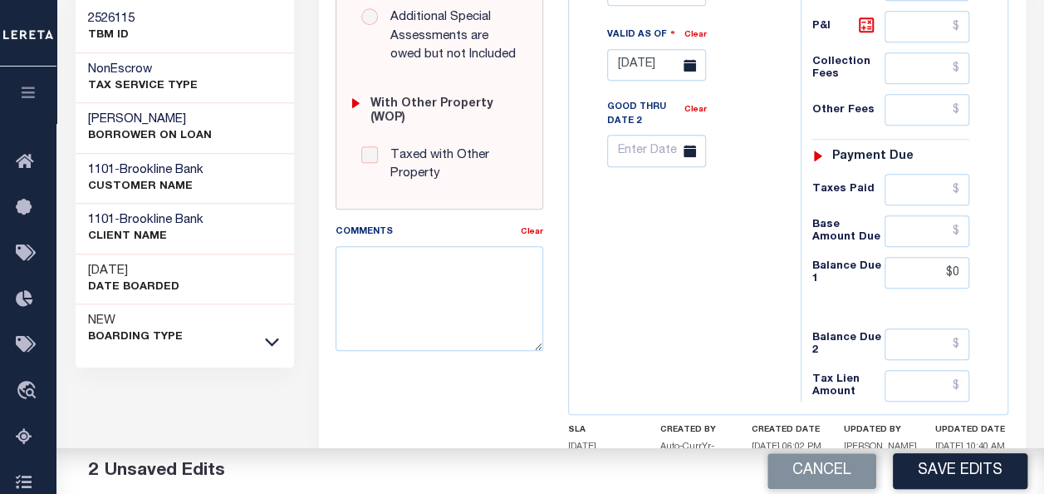
scroll to position [748, 0]
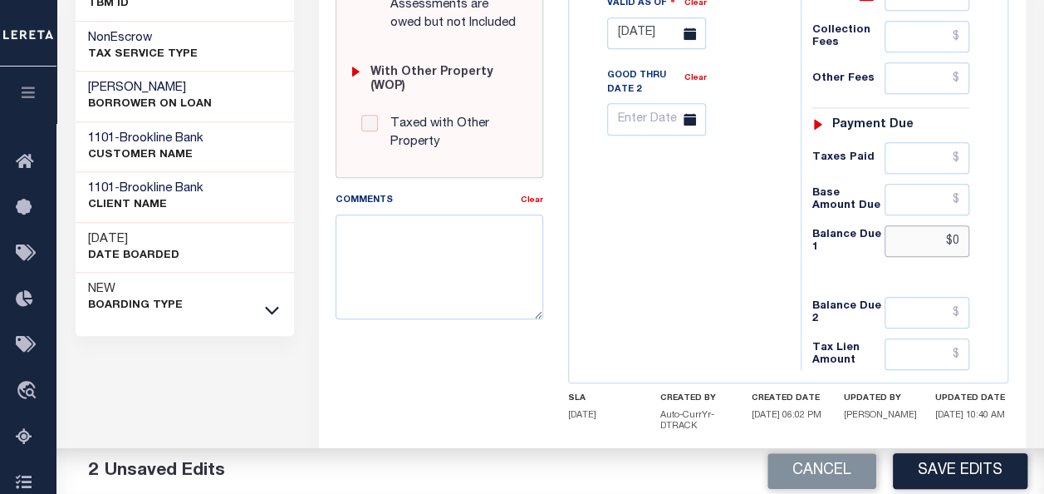
click at [954, 234] on input "$0" at bounding box center [927, 241] width 85 height 32
type input "$0.00"
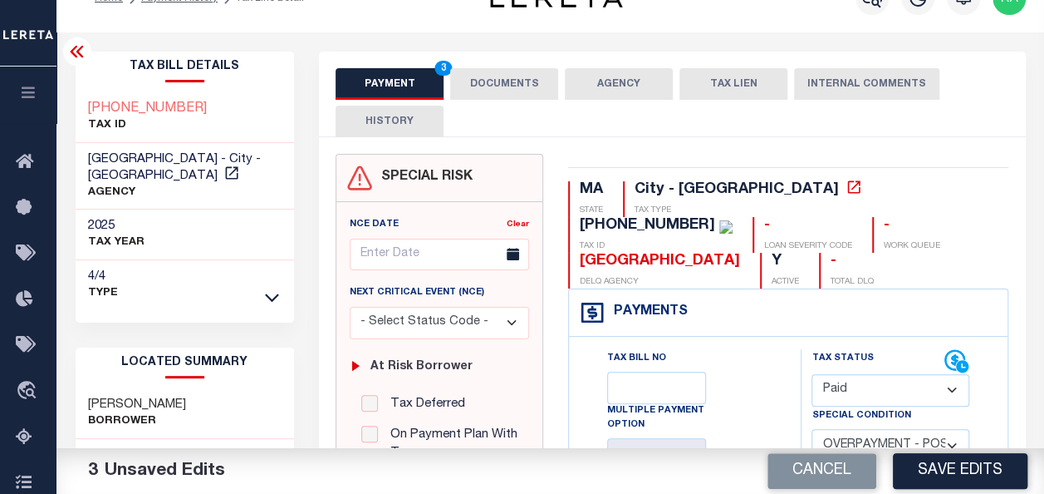
scroll to position [0, 0]
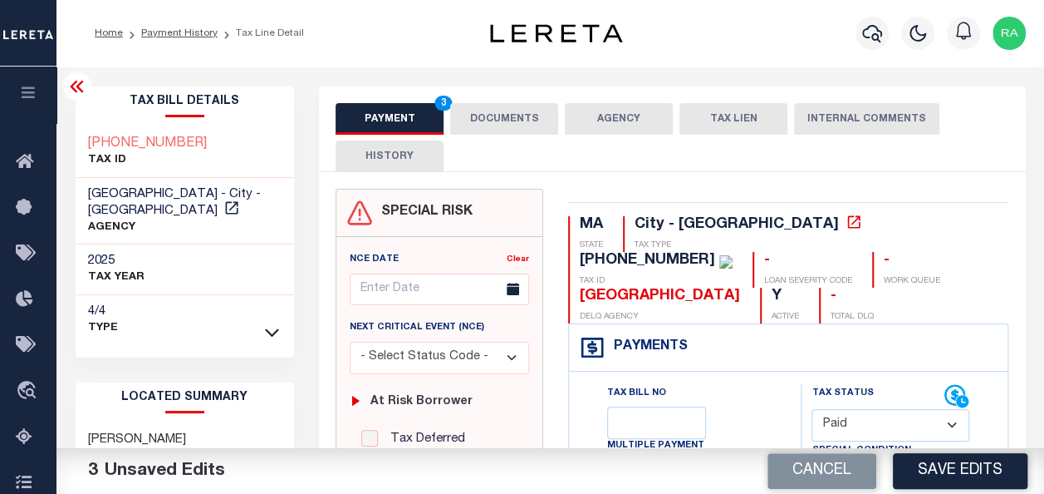
click at [500, 114] on button "DOCUMENTS" at bounding box center [504, 119] width 108 height 32
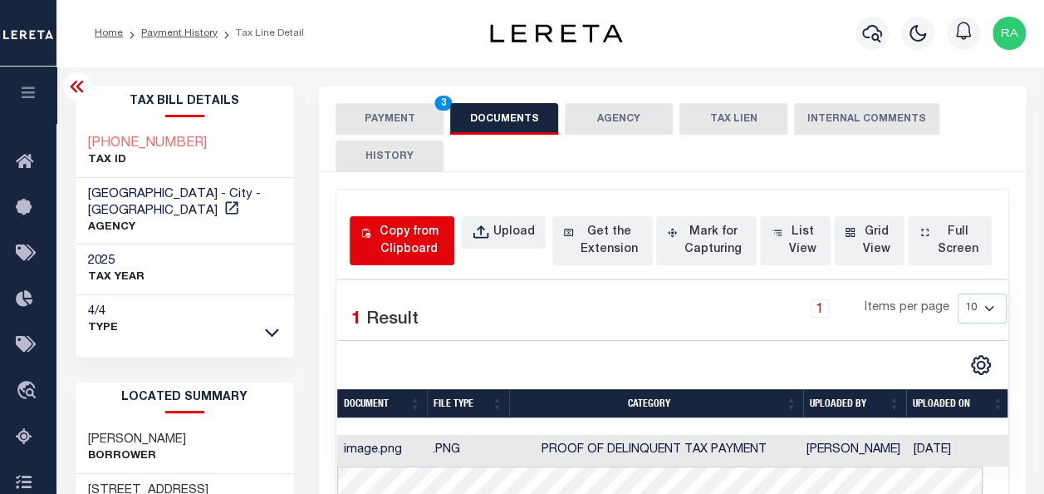
click at [417, 244] on div "Copy from Clipboard" at bounding box center [409, 241] width 69 height 35
select select "POP"
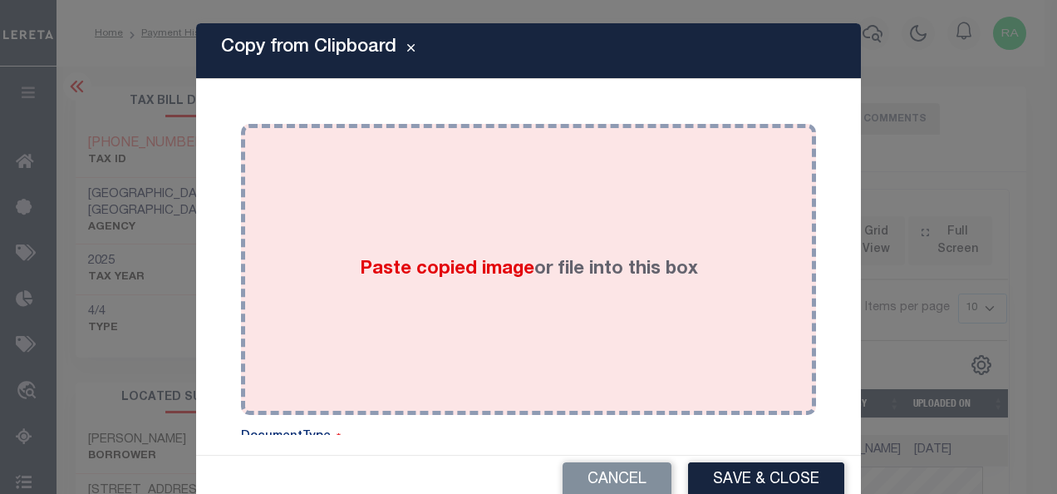
click at [436, 214] on div "Paste copied image or file into this box" at bounding box center [528, 269] width 550 height 266
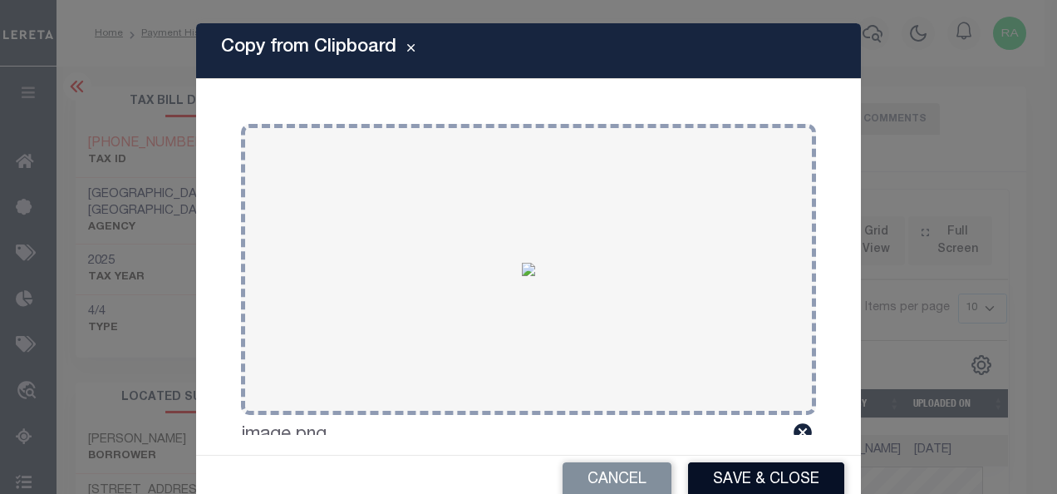
click at [740, 472] on button "Save & Close" at bounding box center [766, 480] width 156 height 36
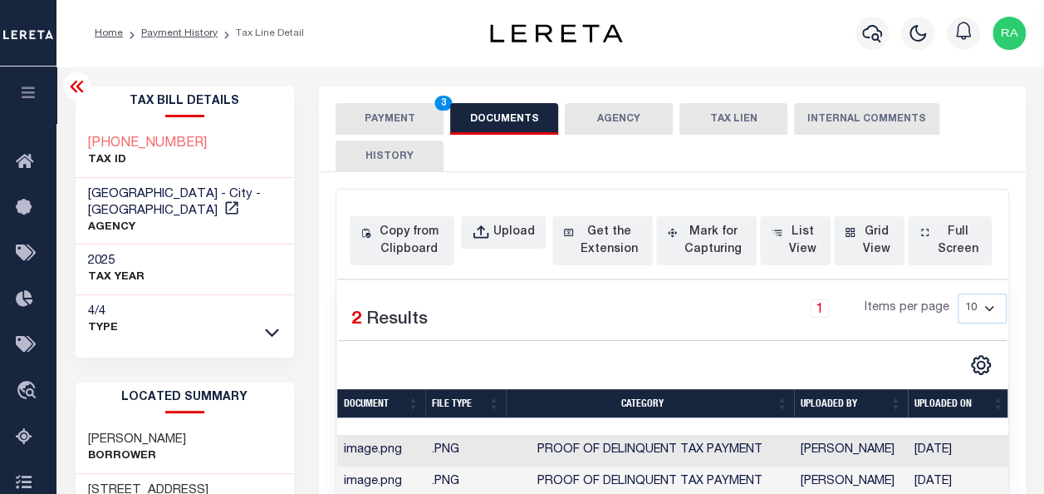
click at [366, 102] on div "PAYMENT 3 DOCUMENTS AGENCY DELINQUENT PAYEE TAX LIEN" at bounding box center [672, 129] width 707 height 86
click at [371, 116] on button "PAYMENT 3" at bounding box center [390, 119] width 108 height 32
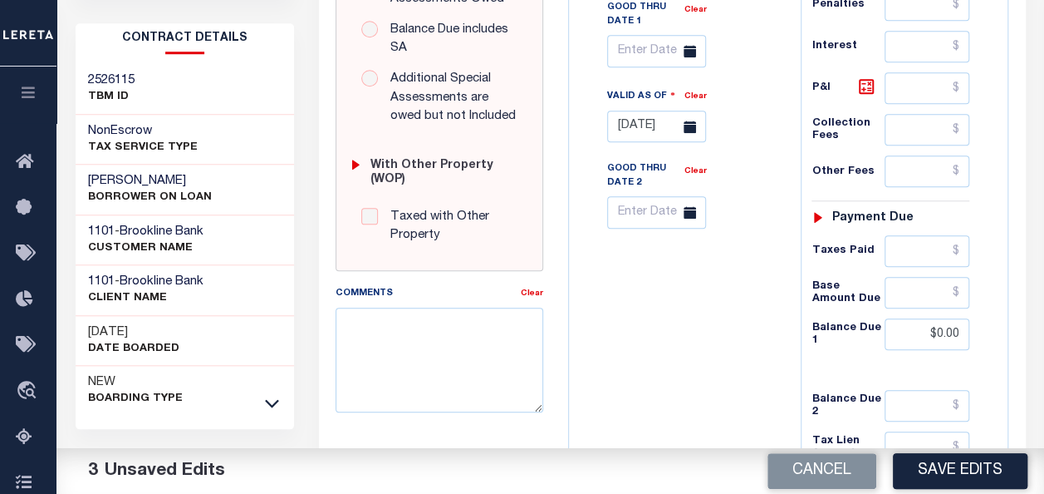
scroll to position [585, 0]
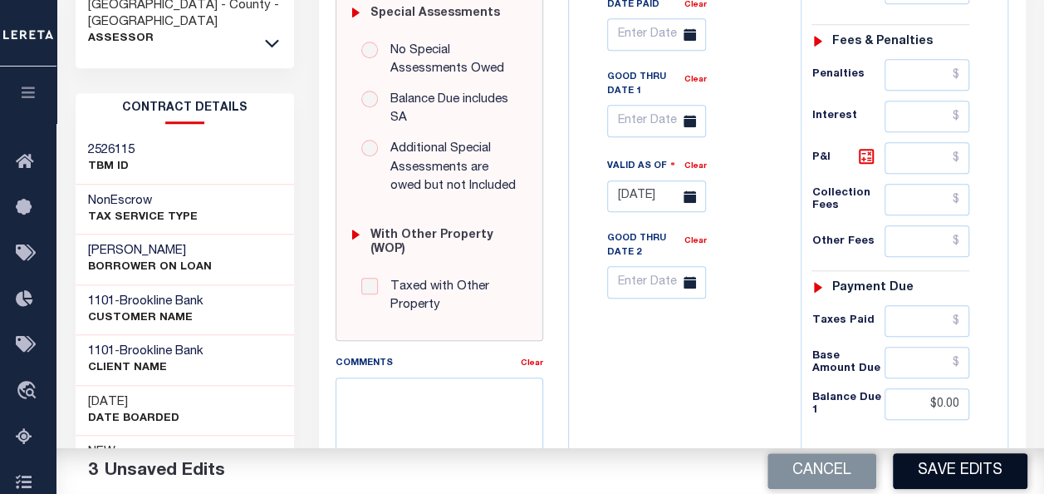
click at [946, 468] on button "Save Edits" at bounding box center [960, 471] width 135 height 36
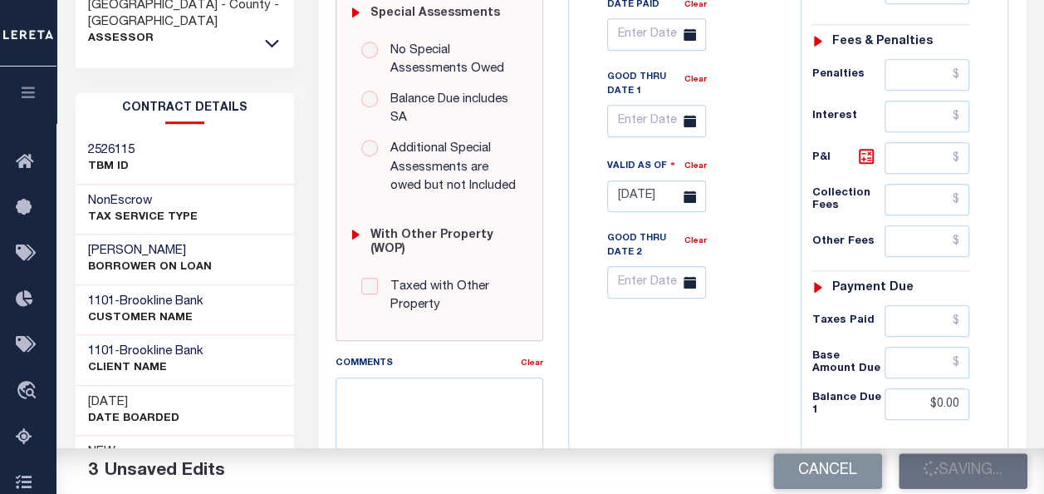
checkbox input "false"
type input "$0"
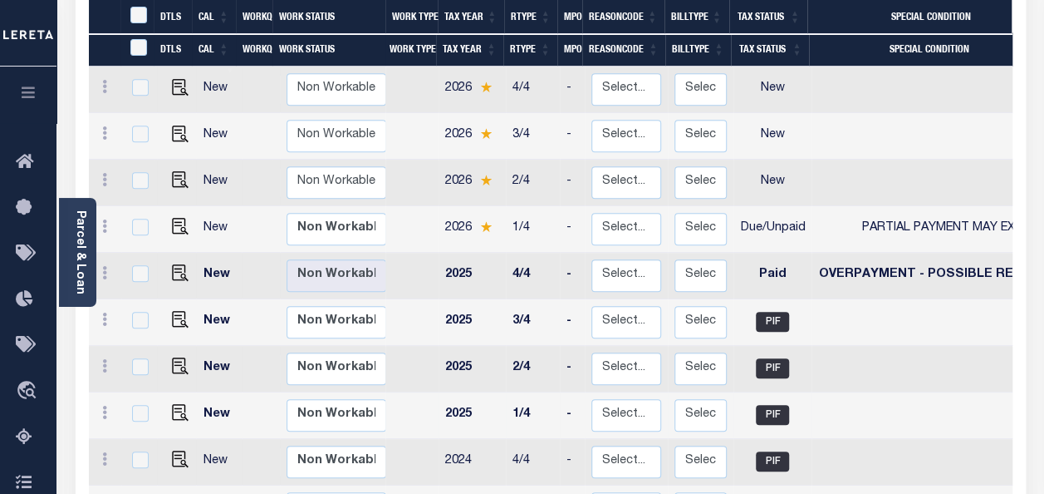
scroll to position [332, 0]
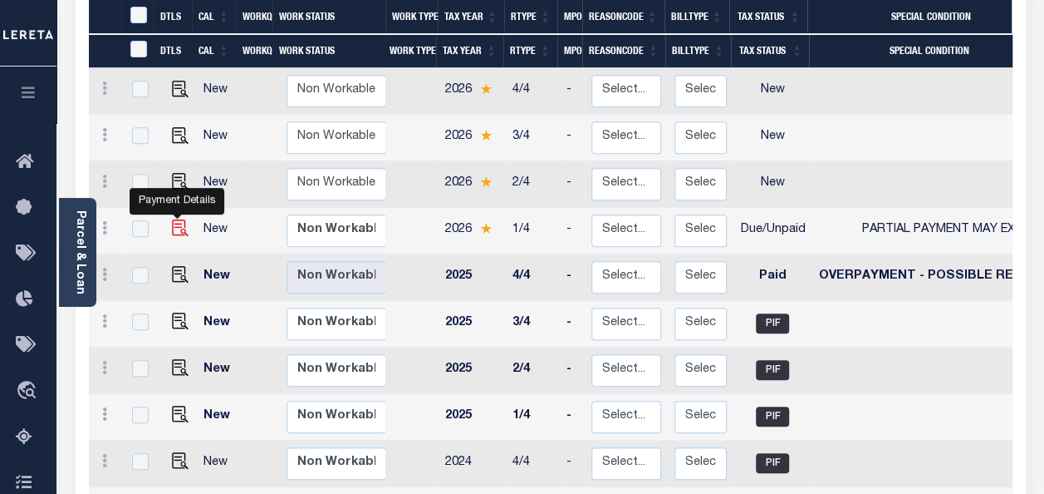
click at [174, 219] on img "" at bounding box center [180, 227] width 17 height 17
checkbox input "true"
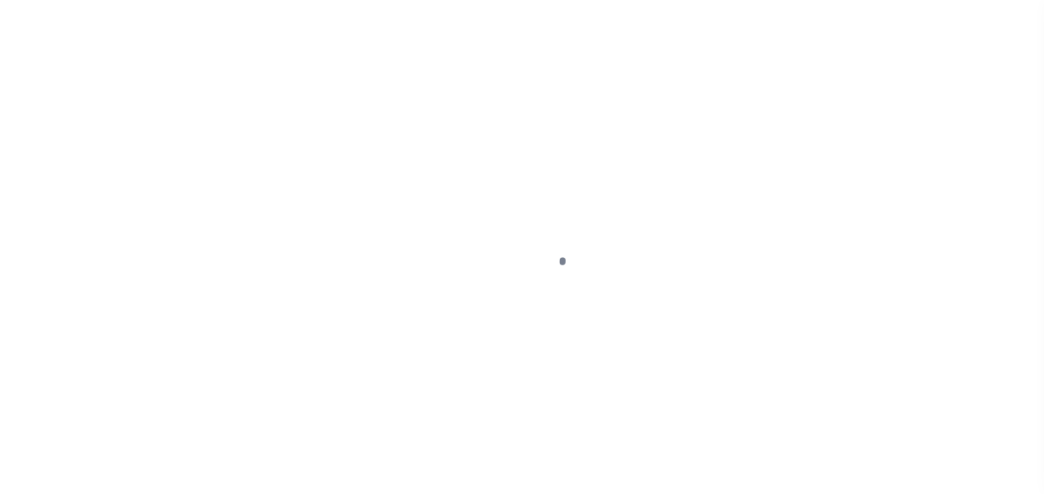
select select "DUE"
select select "15"
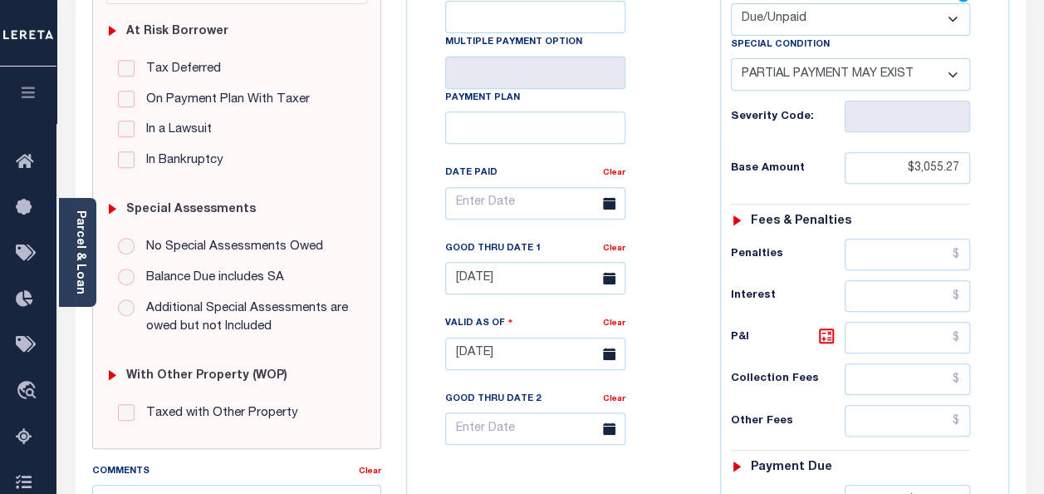
scroll to position [415, 0]
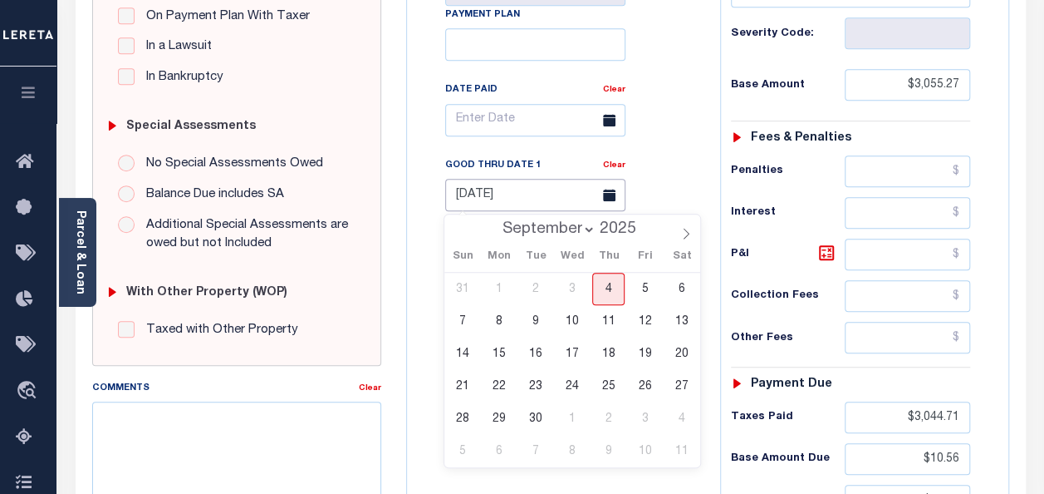
click at [561, 198] on input "[DATE]" at bounding box center [535, 195] width 180 height 32
click at [604, 290] on span "4" at bounding box center [608, 289] width 32 height 32
type input "09/04/2025"
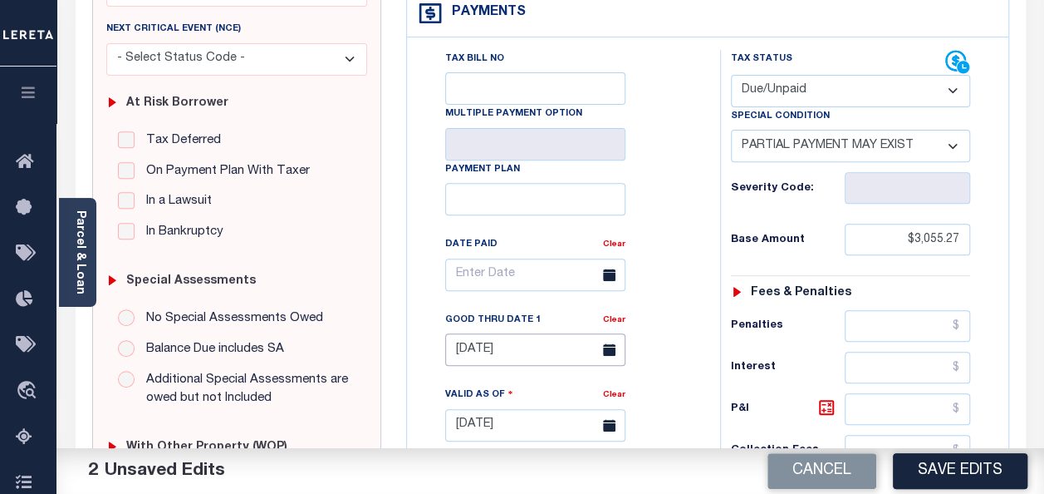
scroll to position [0, 0]
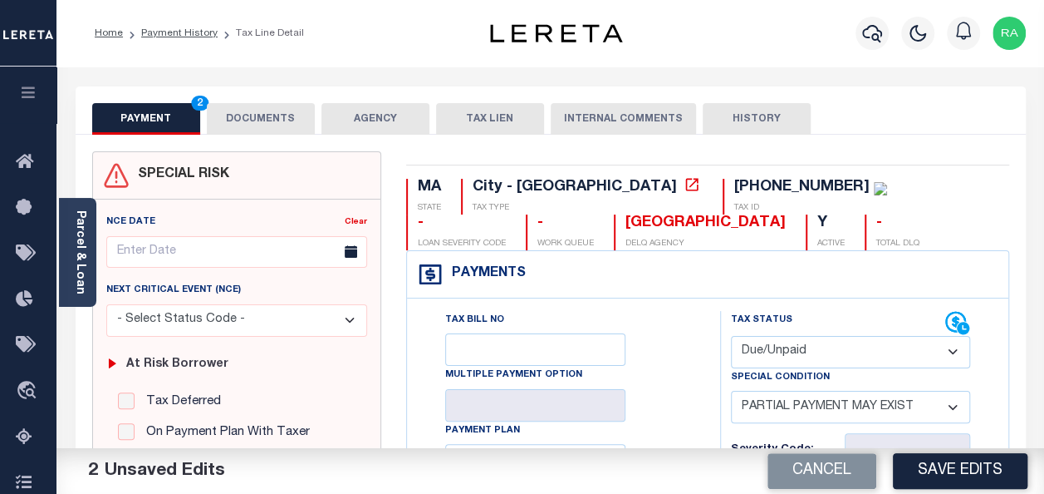
click at [261, 124] on button "DOCUMENTS" at bounding box center [261, 119] width 108 height 32
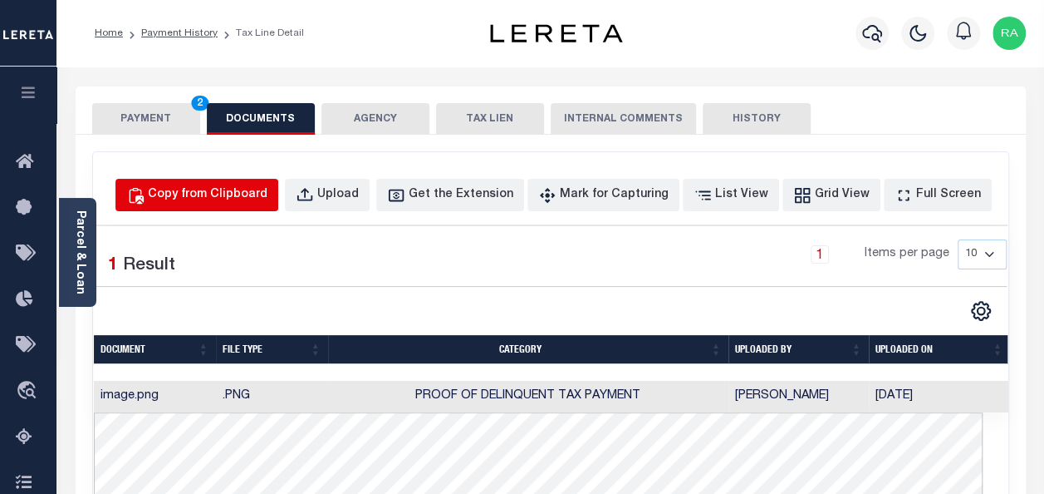
click at [248, 195] on div "Copy from Clipboard" at bounding box center [208, 195] width 120 height 18
select select "POP"
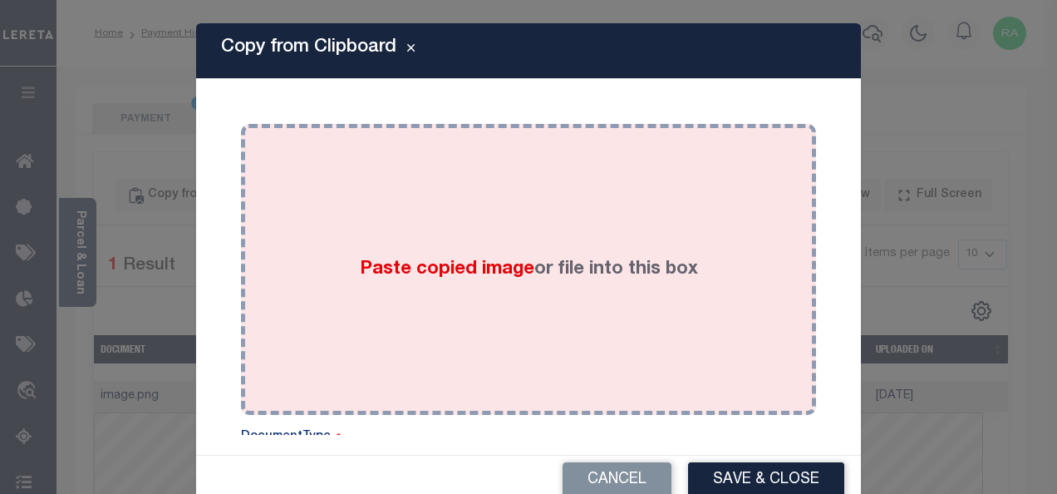
click at [332, 226] on div "Paste copied image or file into this box" at bounding box center [528, 269] width 550 height 266
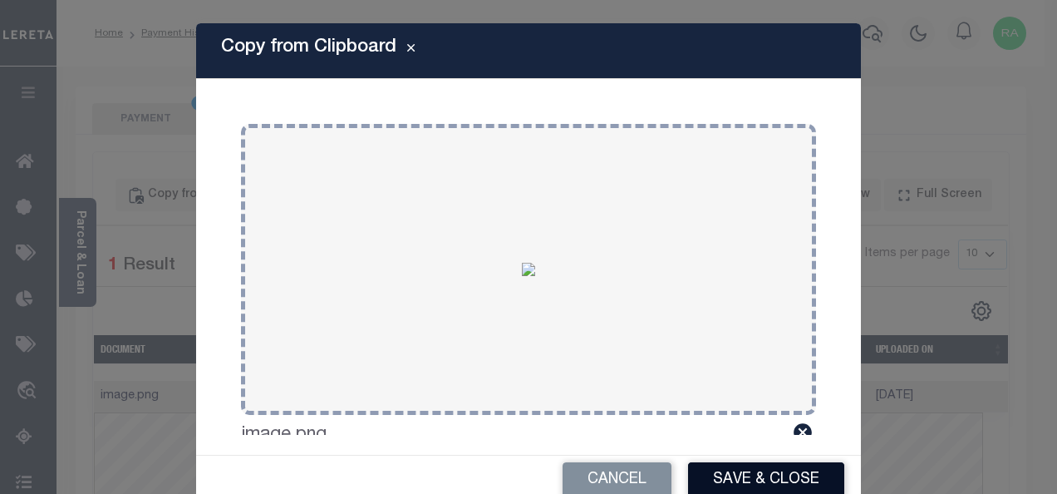
click at [738, 474] on button "Save & Close" at bounding box center [766, 480] width 156 height 36
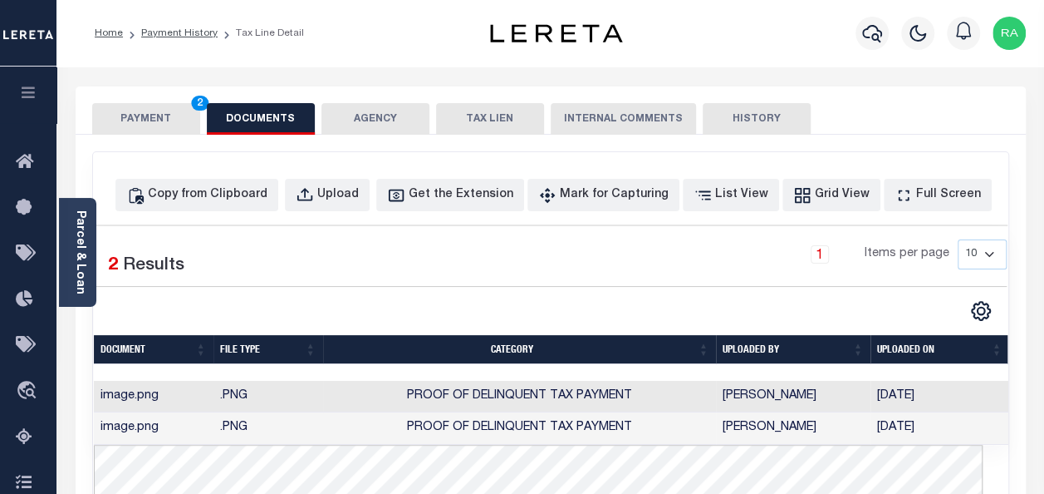
click at [147, 111] on button "PAYMENT 2" at bounding box center [146, 119] width 108 height 32
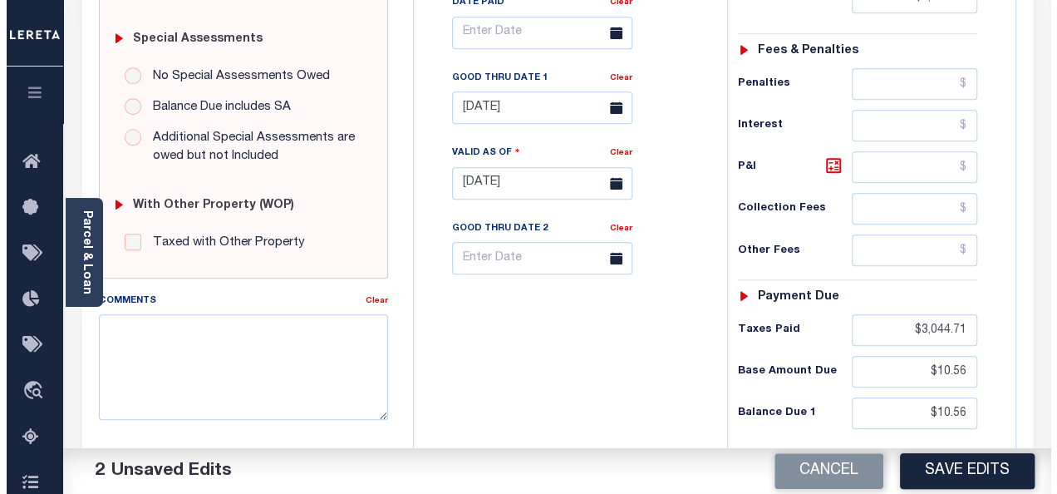
scroll to position [499, 0]
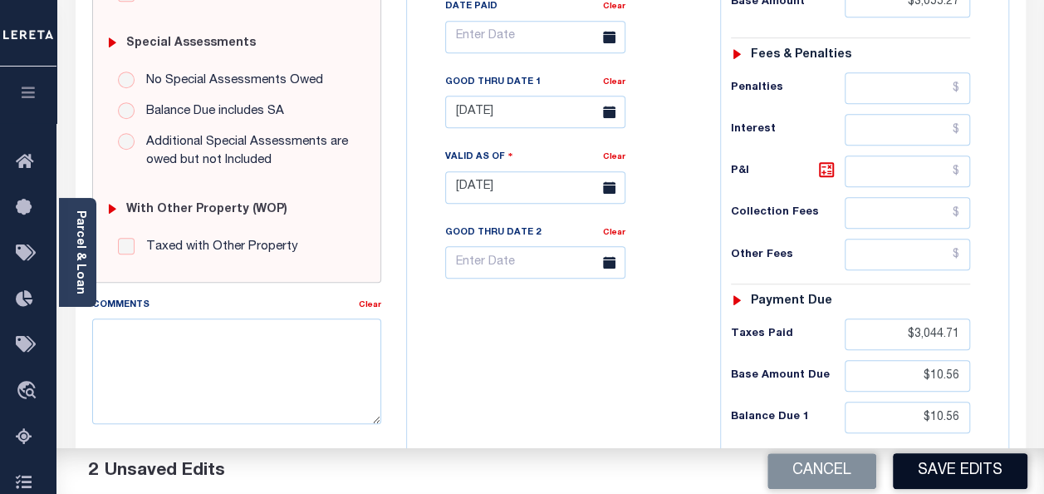
click at [944, 472] on button "Save Edits" at bounding box center [960, 471] width 135 height 36
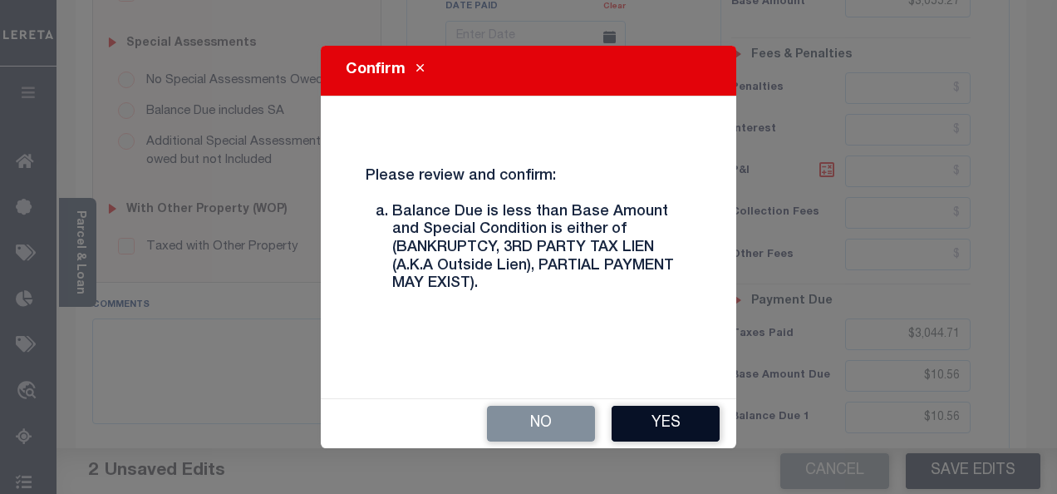
click at [653, 415] on button "Yes" at bounding box center [666, 424] width 108 height 36
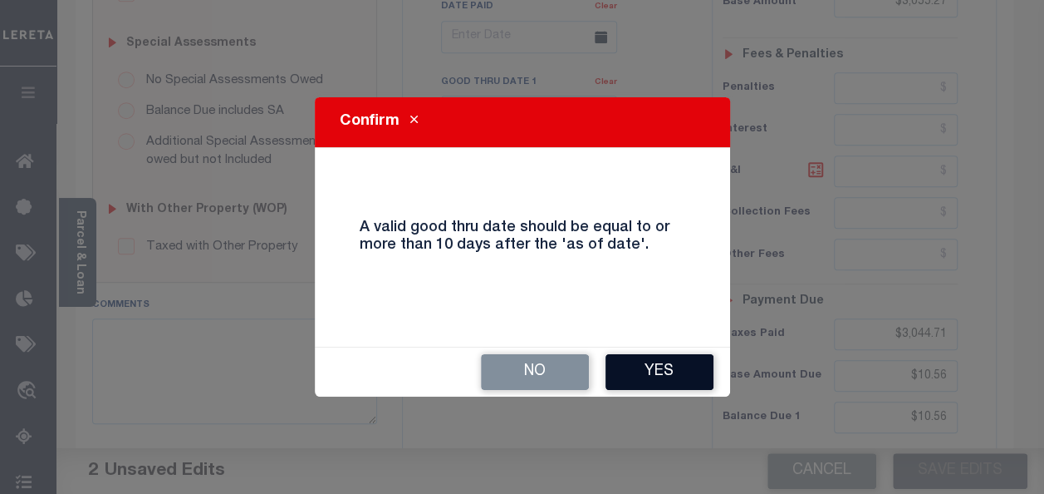
click at [656, 366] on button "Yes" at bounding box center [660, 372] width 108 height 36
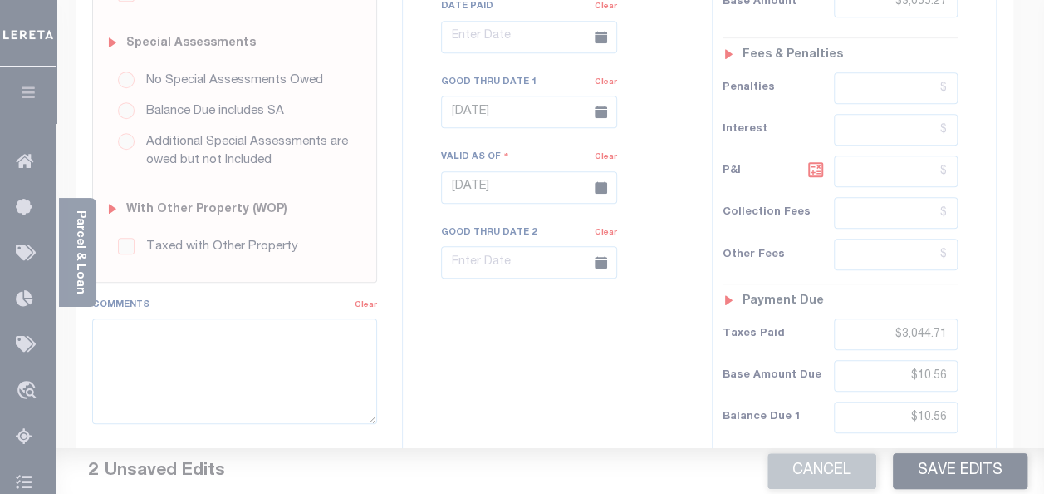
scroll to position [482, 0]
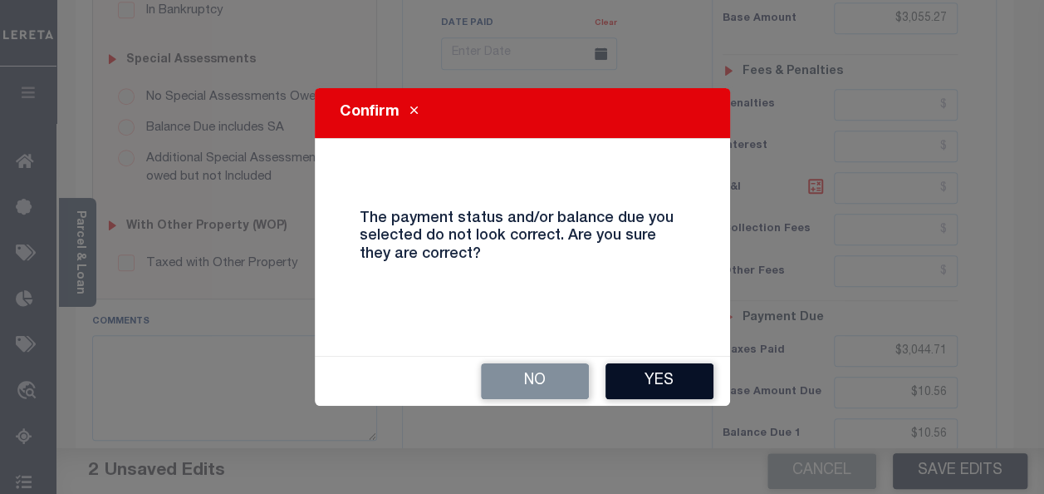
click at [661, 377] on button "Yes" at bounding box center [660, 381] width 108 height 36
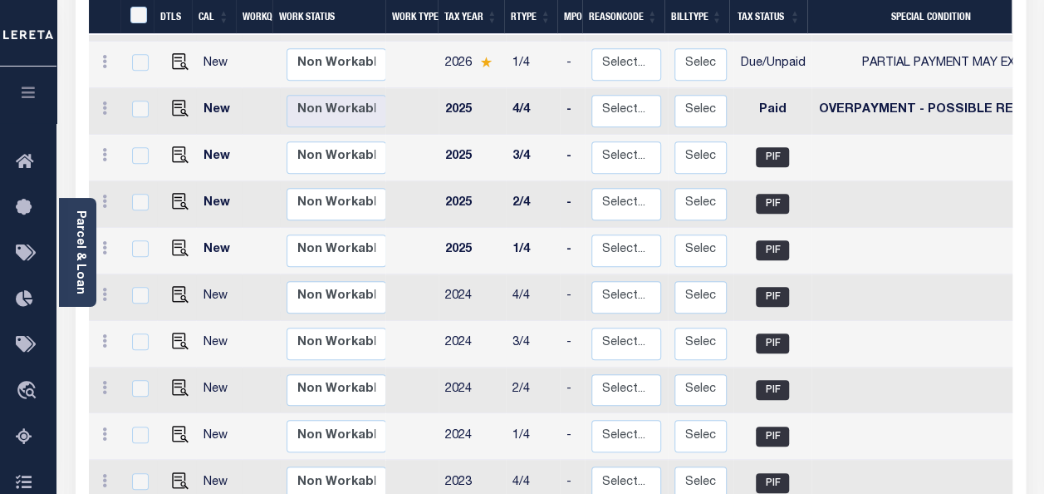
scroll to position [332, 0]
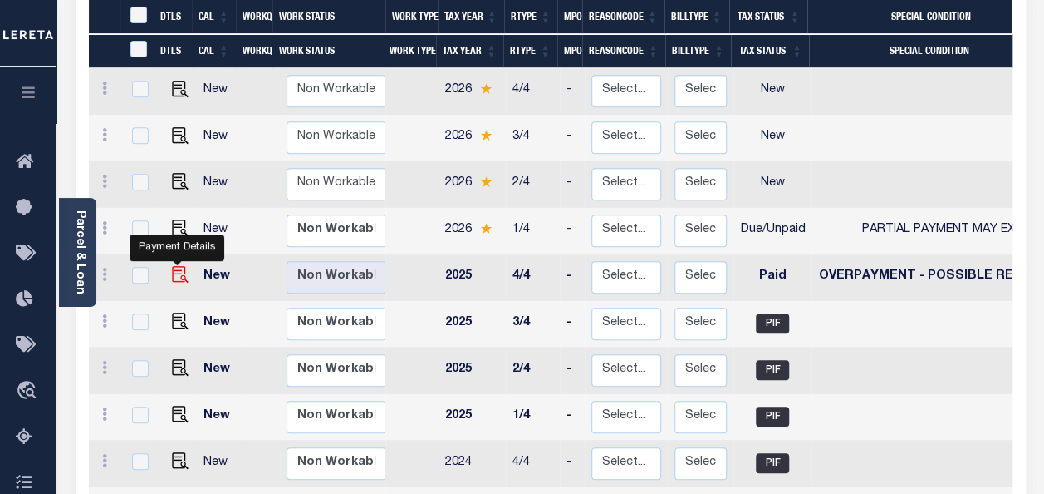
click at [180, 266] on img "" at bounding box center [180, 274] width 17 height 17
checkbox input "true"
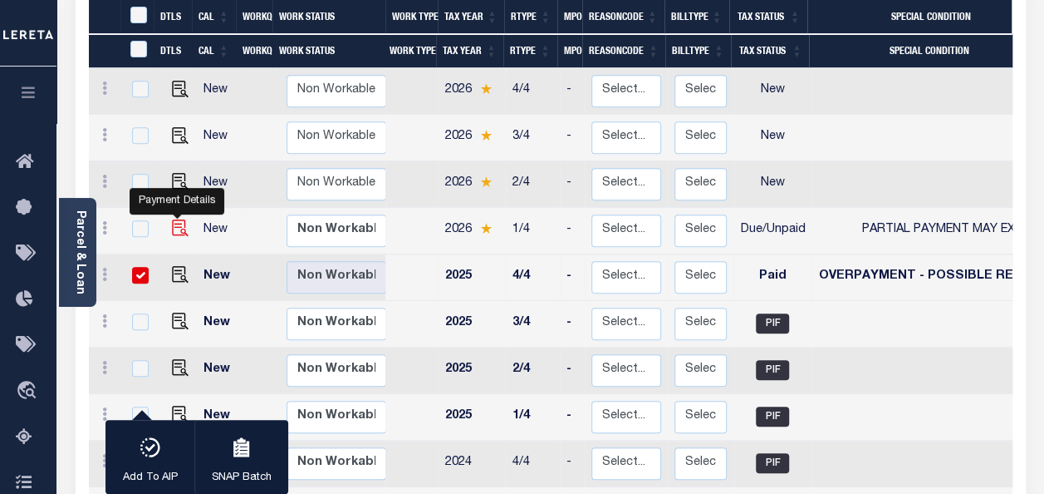
click at [172, 219] on img "" at bounding box center [180, 227] width 17 height 17
checkbox input "true"
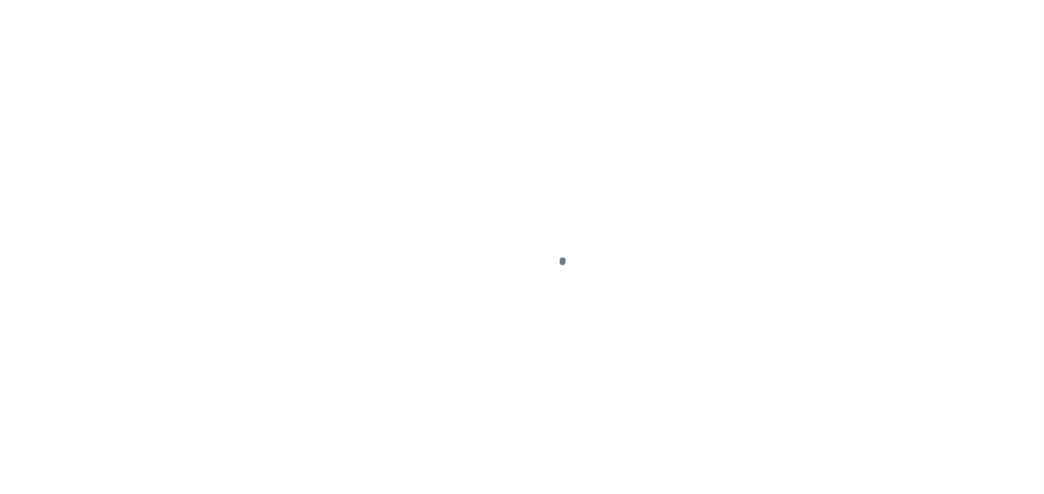
select select "PYD"
select select "13"
select select "DUE"
select select "15"
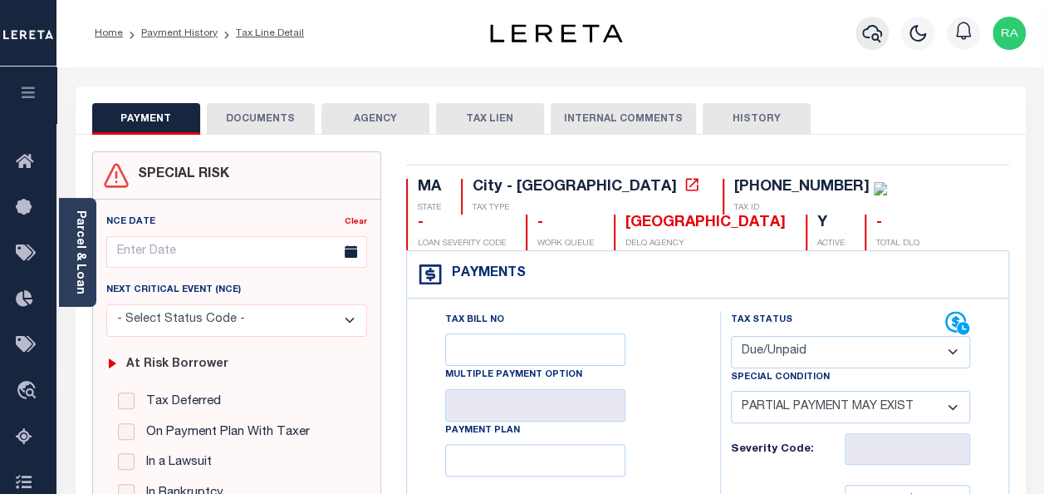
click at [874, 32] on icon "button" at bounding box center [873, 33] width 20 height 20
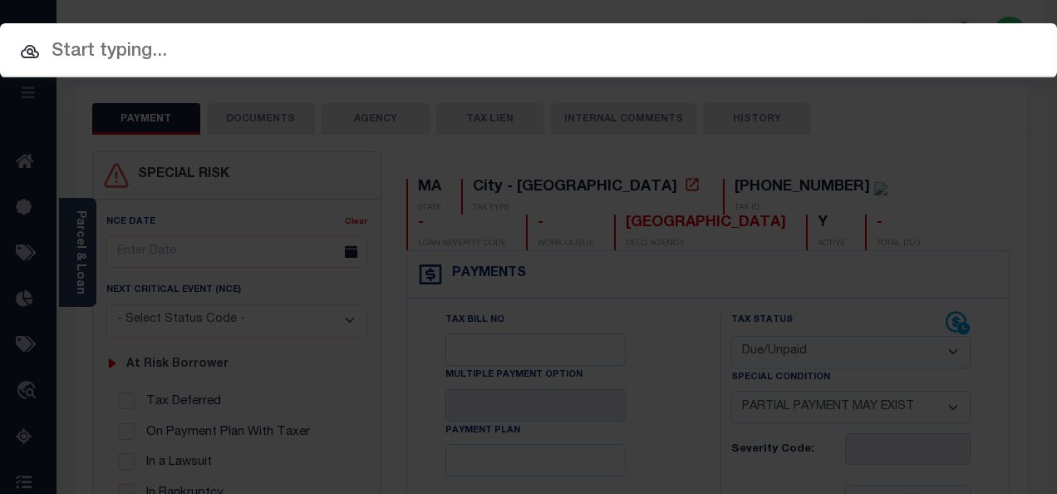
paste input "[PHONE_NUMBER]"
type input "[PHONE_NUMBER]"
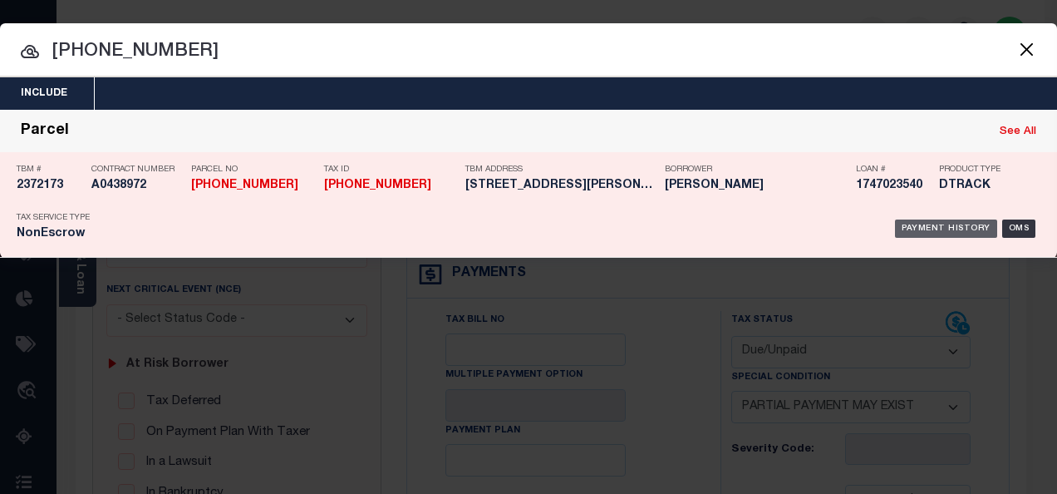
click at [932, 229] on div "Payment History" at bounding box center [946, 228] width 102 height 18
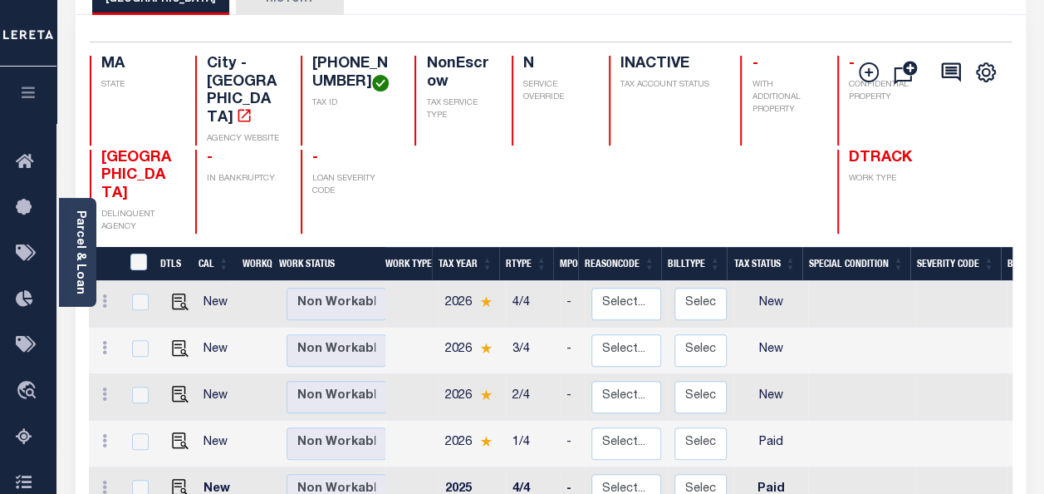
scroll to position [166, 0]
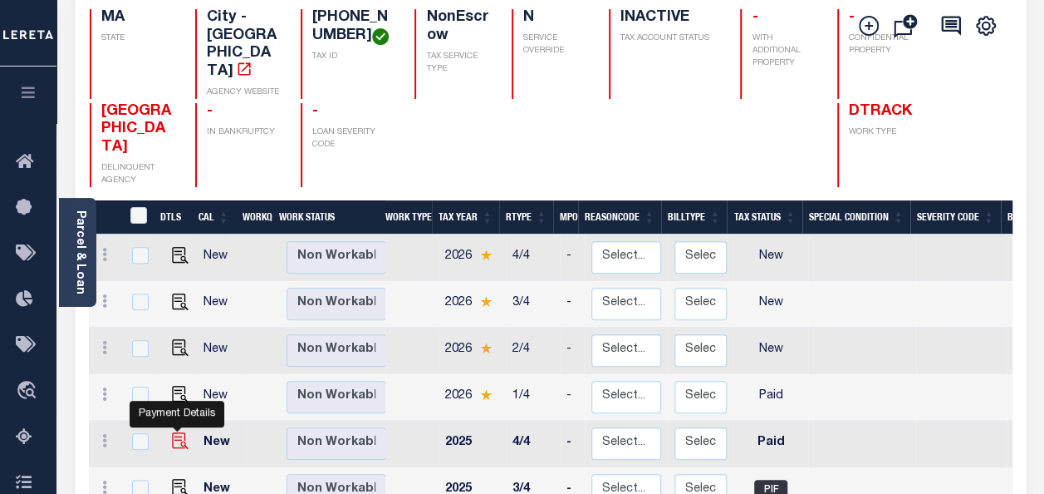
click at [176, 432] on img "" at bounding box center [180, 440] width 17 height 17
checkbox input "true"
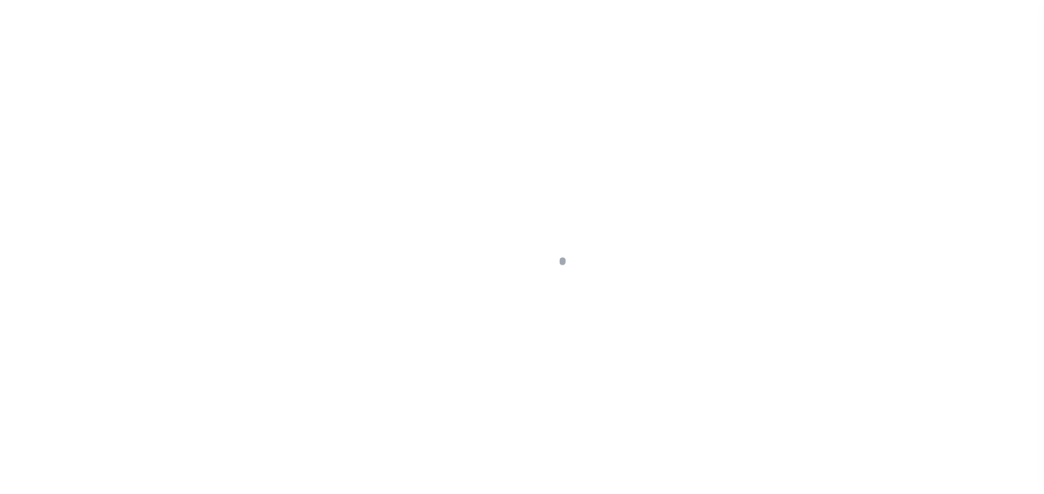
select select "PYD"
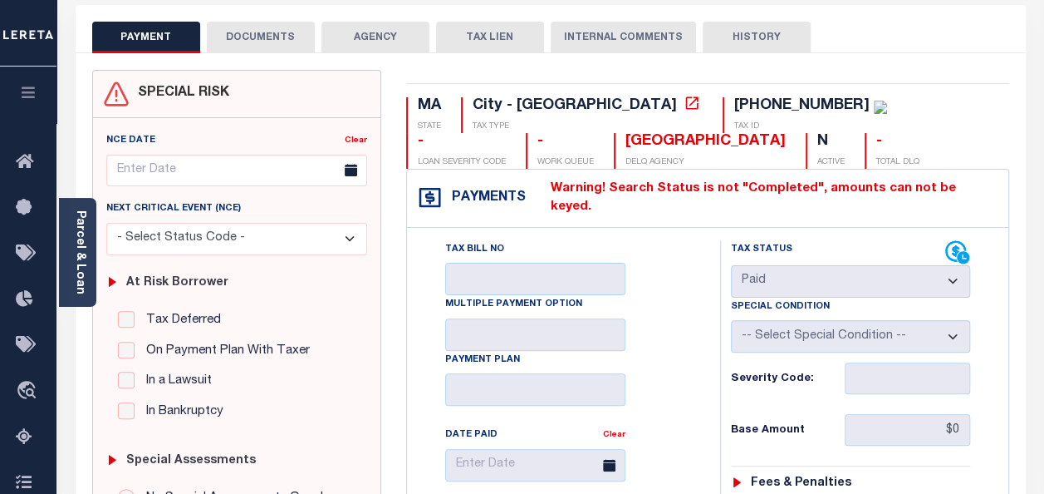
scroll to position [83, 0]
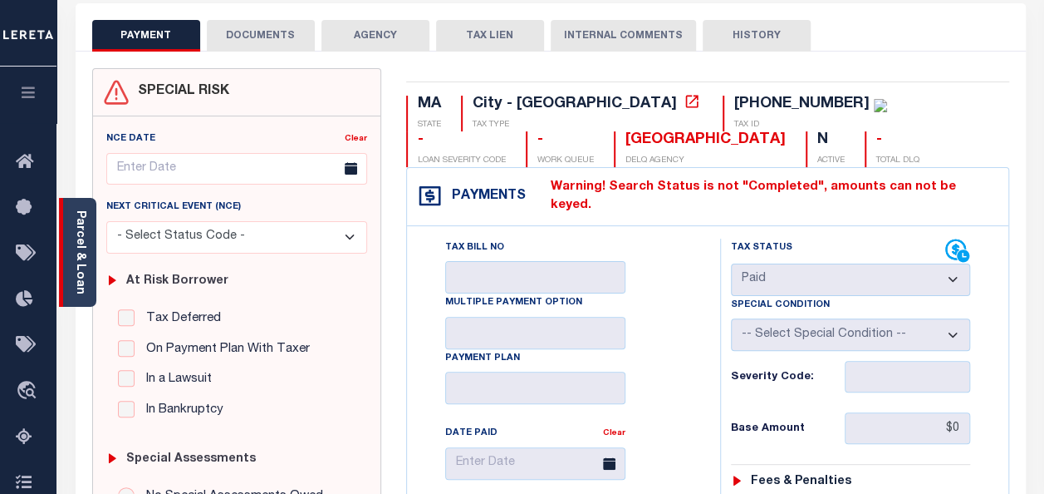
click at [86, 231] on link "Parcel & Loan" at bounding box center [80, 252] width 12 height 84
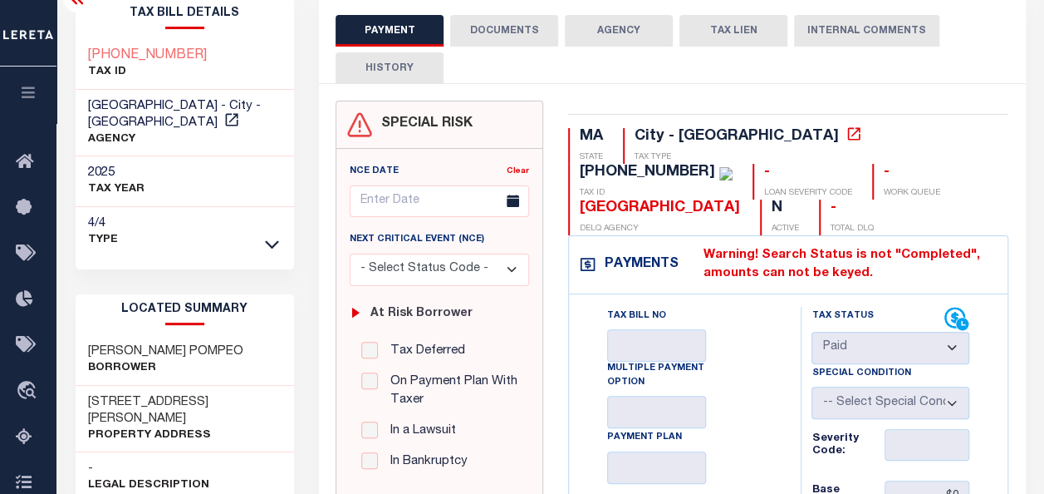
scroll to position [0, 0]
